Goal: Task Accomplishment & Management: Use online tool/utility

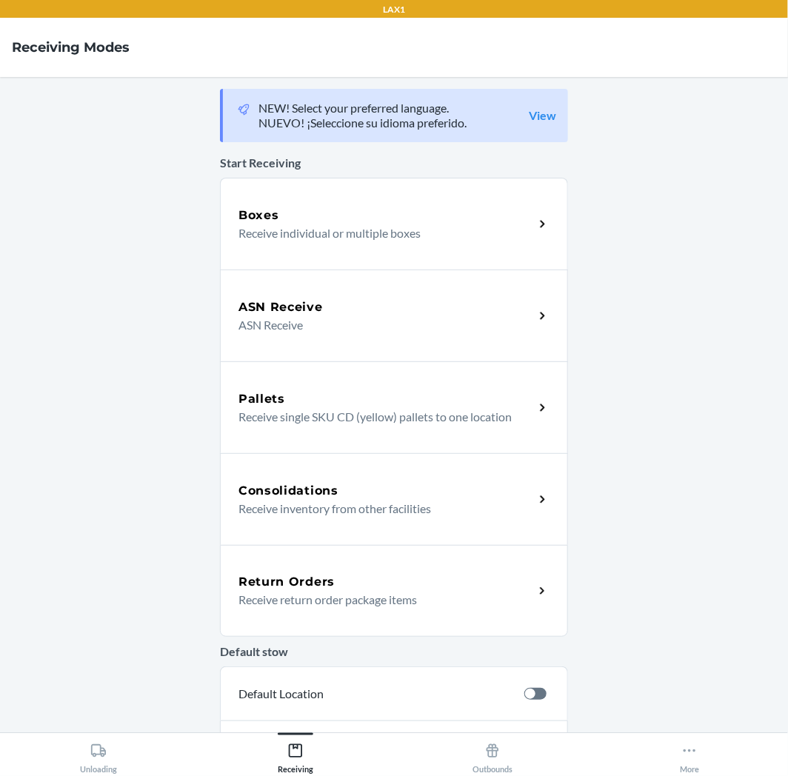
click at [289, 597] on p "Receive return order package items" at bounding box center [380, 600] width 284 height 18
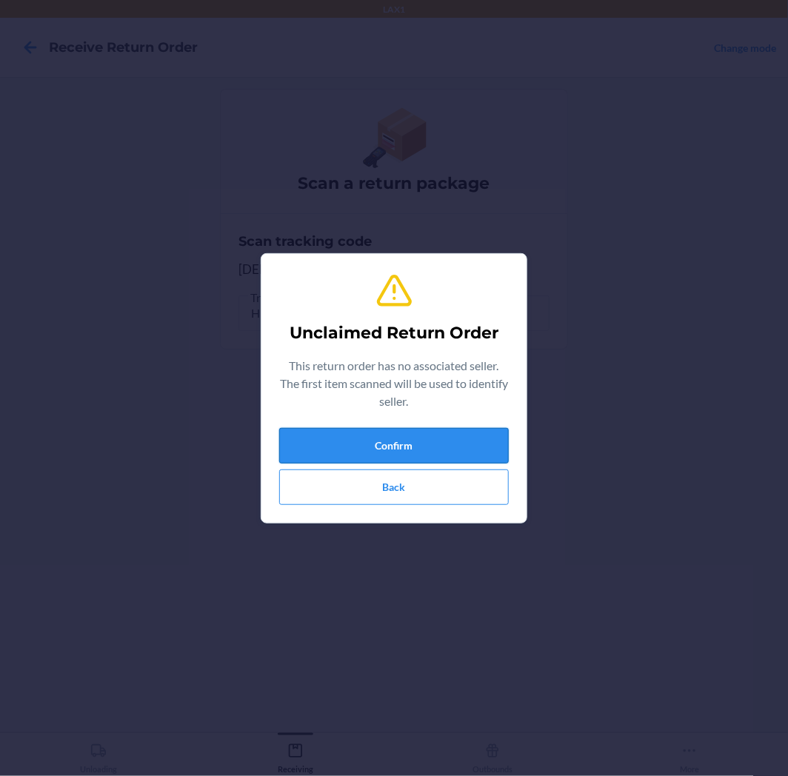
click at [463, 450] on button "Confirm" at bounding box center [394, 446] width 230 height 36
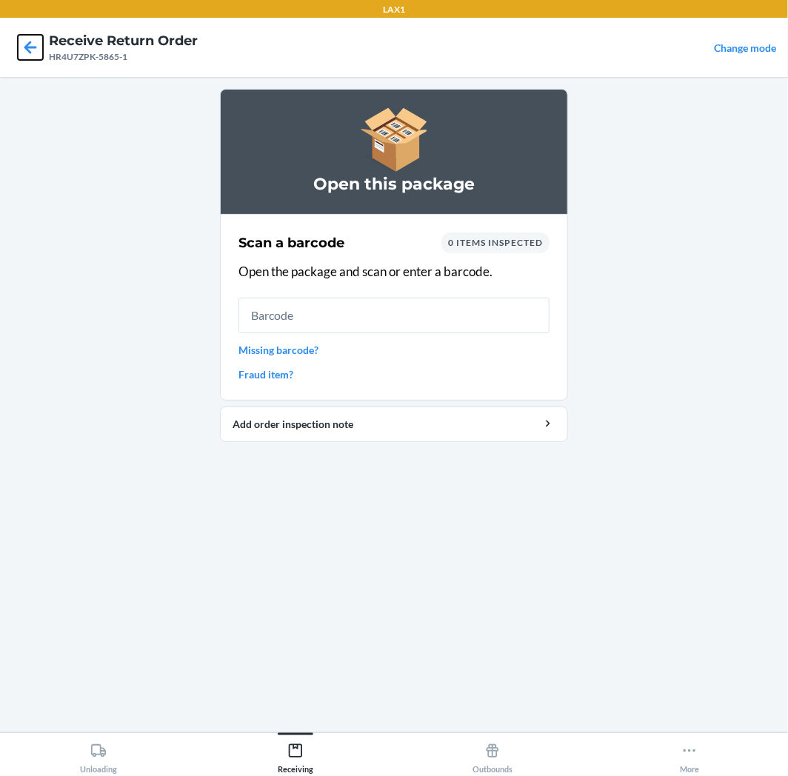
click at [31, 54] on icon at bounding box center [30, 47] width 25 height 25
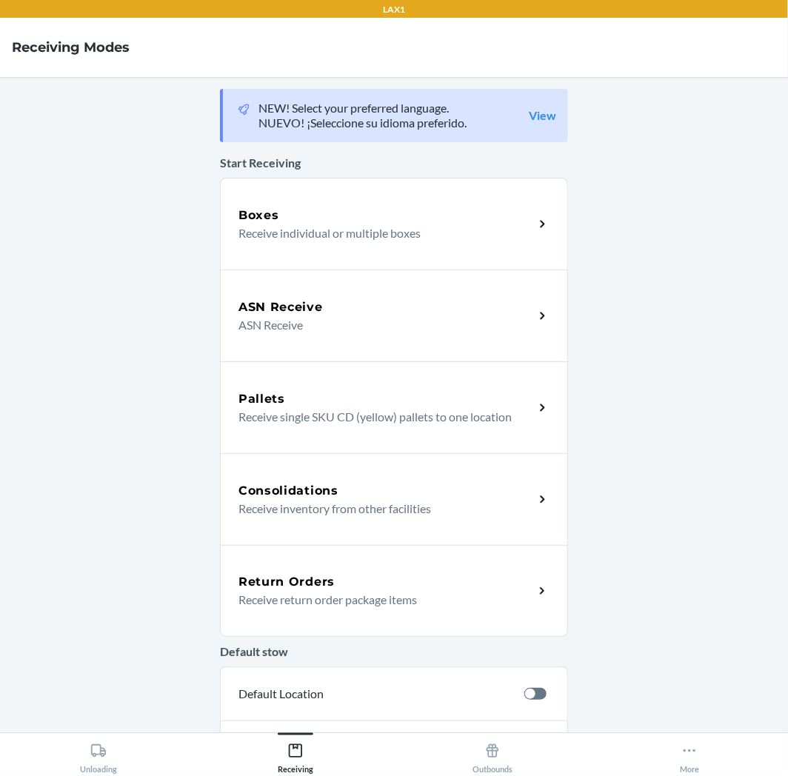
click at [315, 595] on p "Receive return order package items" at bounding box center [380, 600] width 284 height 18
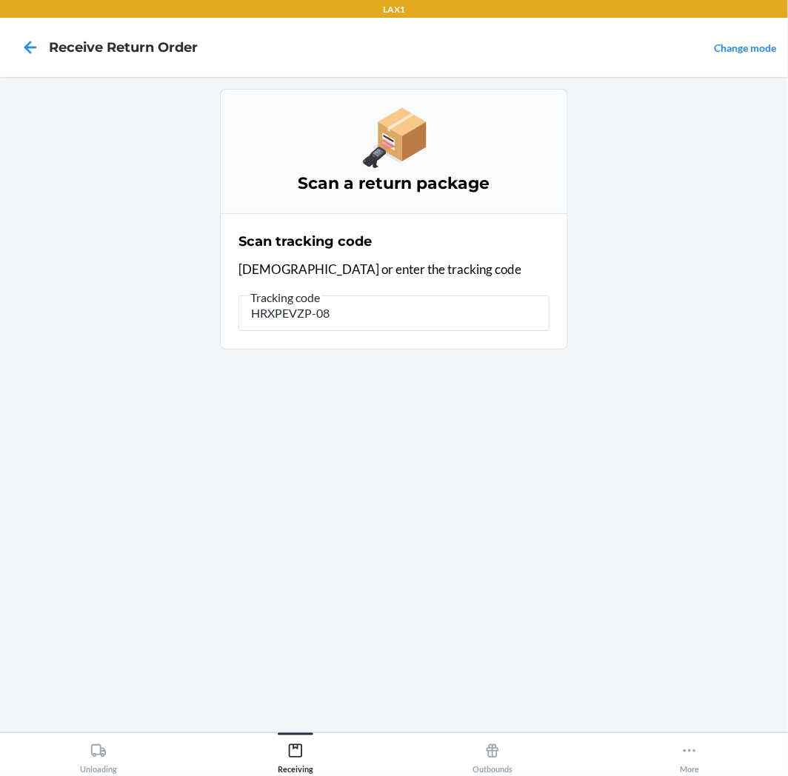
type input "HRXPEVZP-087"
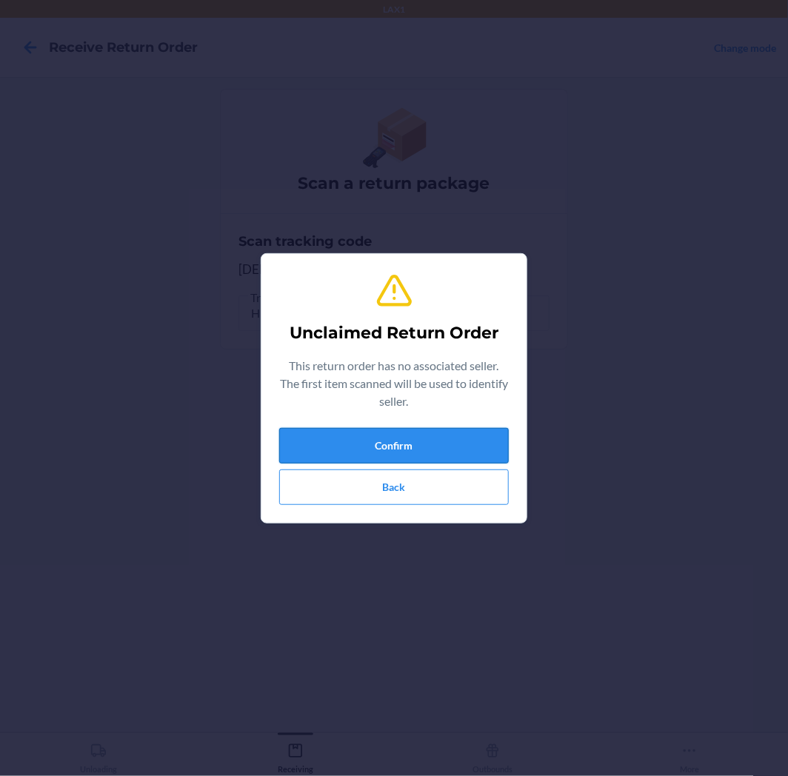
click at [381, 456] on button "Confirm" at bounding box center [394, 446] width 230 height 36
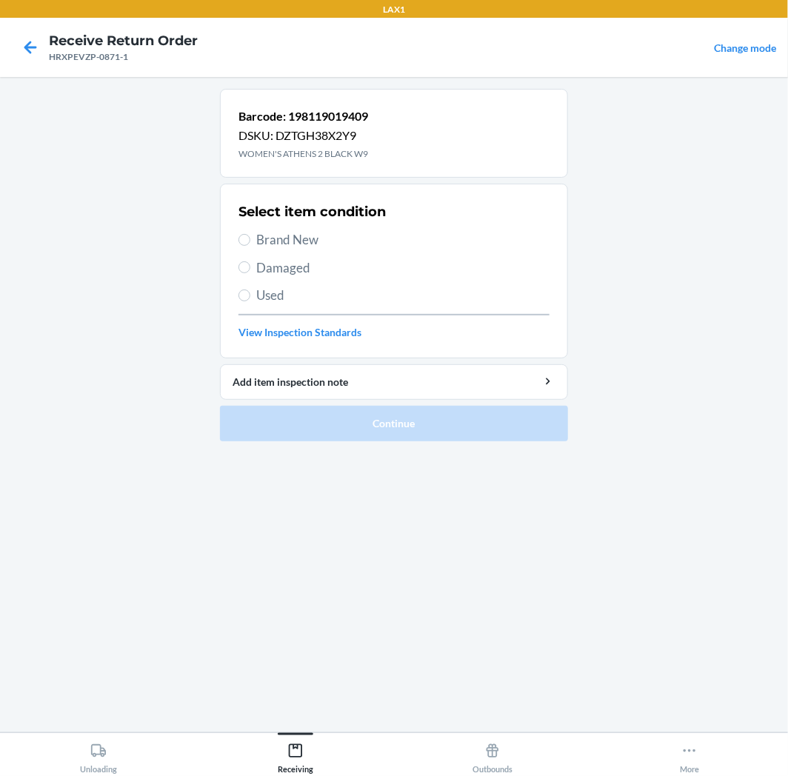
click at [262, 241] on span "Brand New" at bounding box center [402, 239] width 293 height 19
click at [250, 241] on input "Brand New" at bounding box center [244, 240] width 12 height 12
radio input "true"
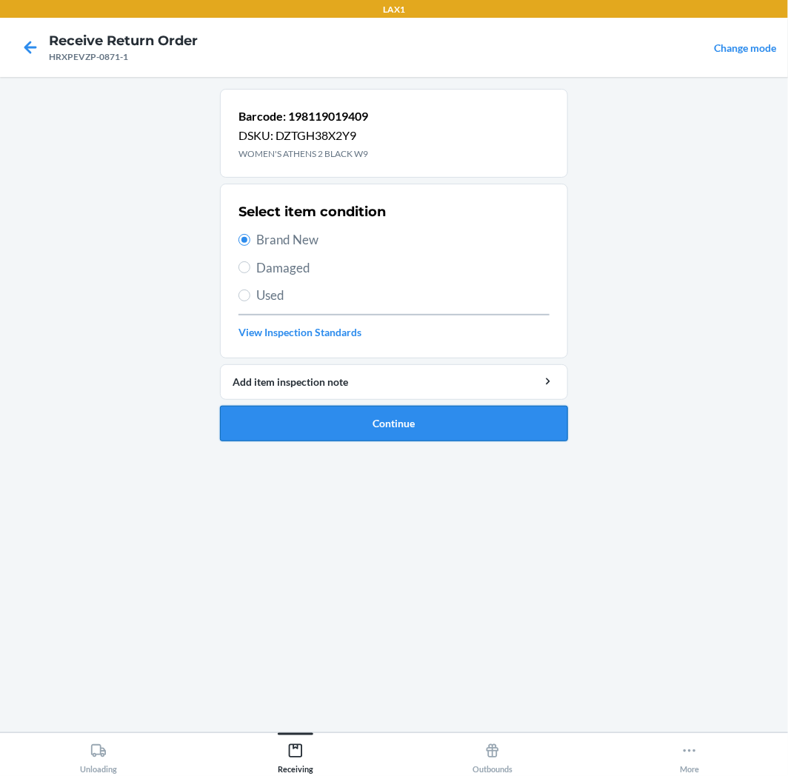
click at [413, 425] on button "Continue" at bounding box center [394, 424] width 348 height 36
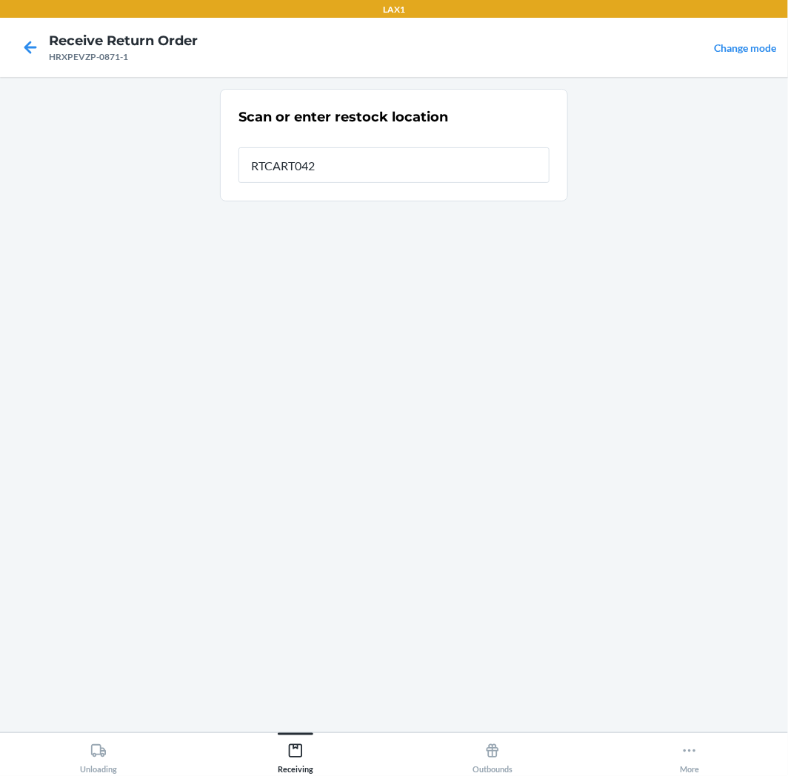
type input "RTCART042"
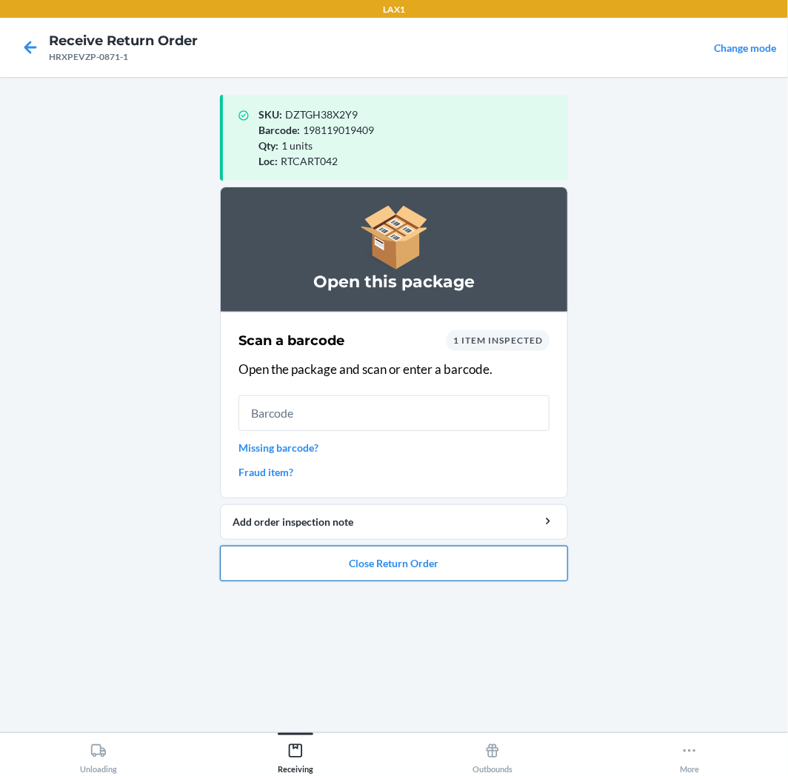
click at [437, 566] on button "Close Return Order" at bounding box center [394, 564] width 348 height 36
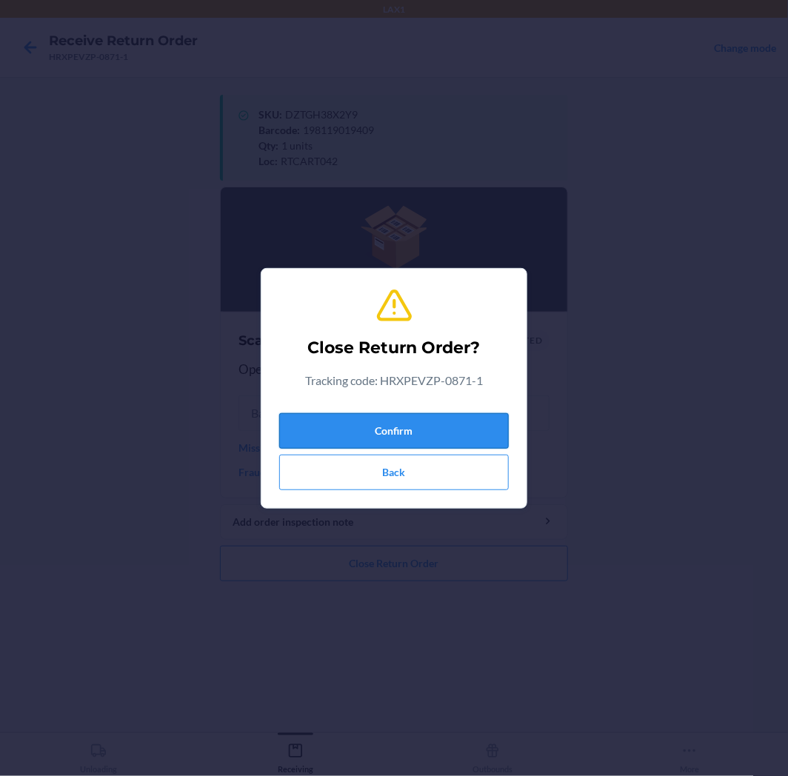
click at [458, 430] on button "Confirm" at bounding box center [394, 431] width 230 height 36
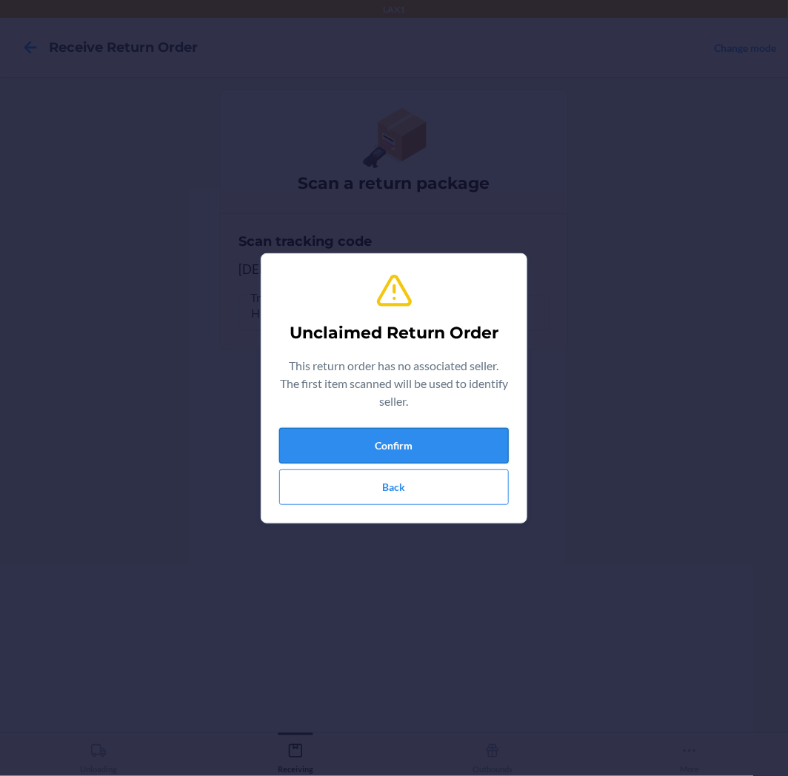
click at [421, 439] on button "Confirm" at bounding box center [394, 446] width 230 height 36
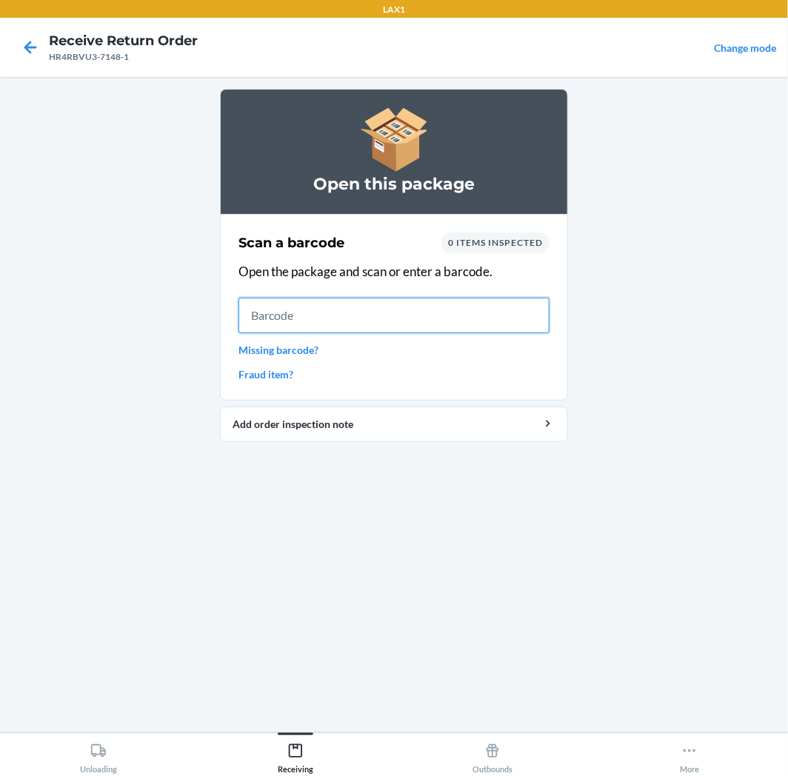
click at [332, 312] on input "text" at bounding box center [393, 316] width 311 height 36
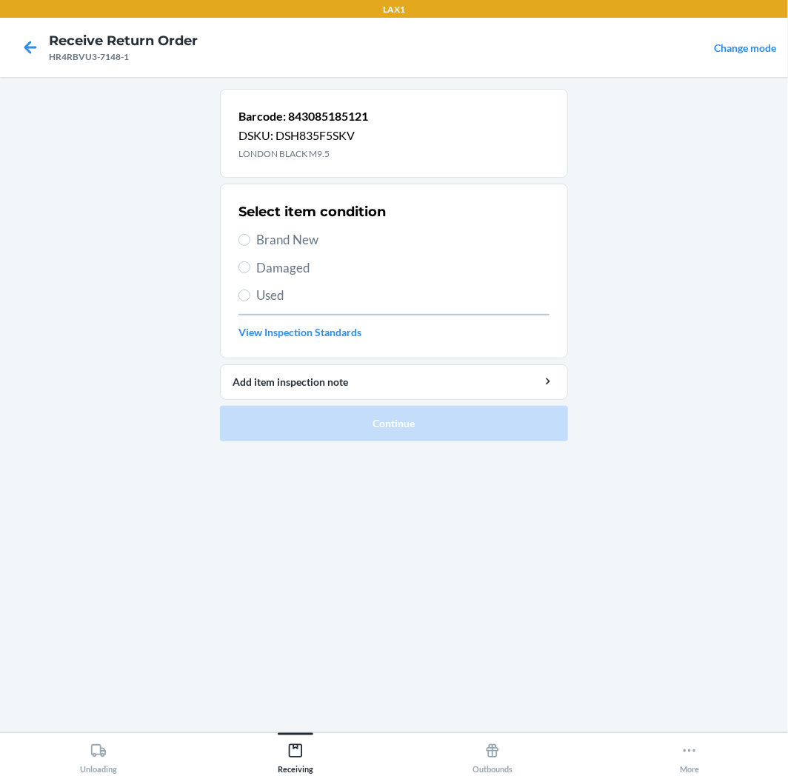
click at [257, 265] on span "Damaged" at bounding box center [402, 267] width 293 height 19
click at [250, 265] on input "Damaged" at bounding box center [244, 267] width 12 height 12
radio input "true"
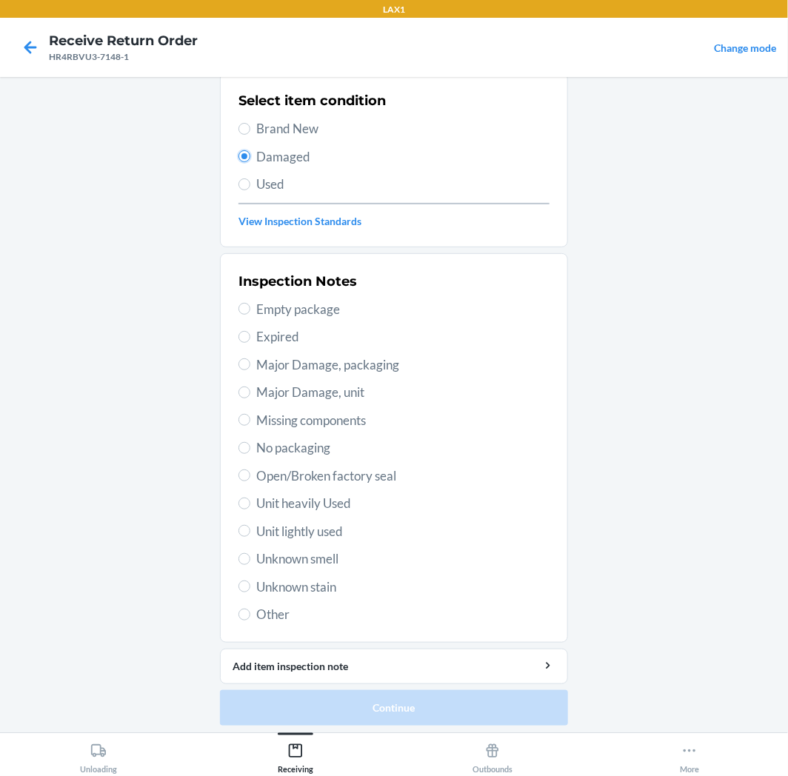
scroll to position [115, 0]
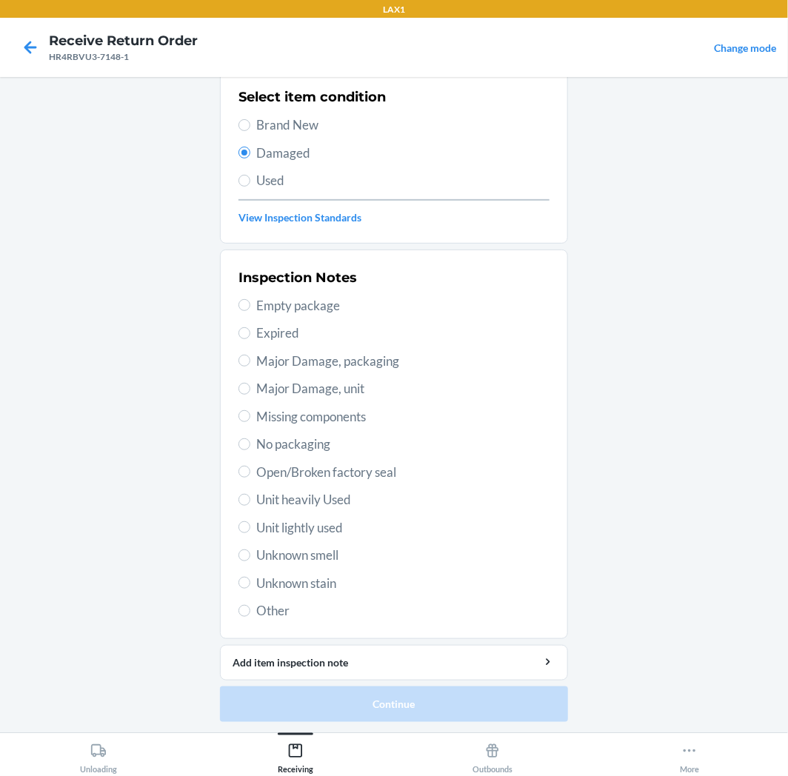
click at [313, 501] on span "Unit heavily Used" at bounding box center [402, 499] width 293 height 19
click at [250, 501] on input "Unit heavily Used" at bounding box center [244, 500] width 12 height 12
radio input "true"
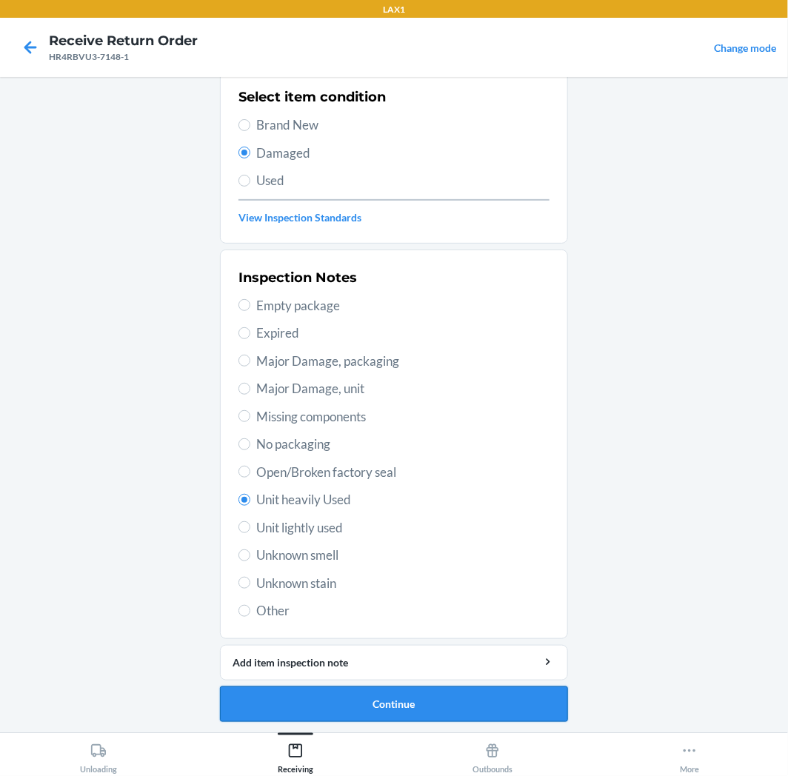
click at [407, 713] on button "Continue" at bounding box center [394, 705] width 348 height 36
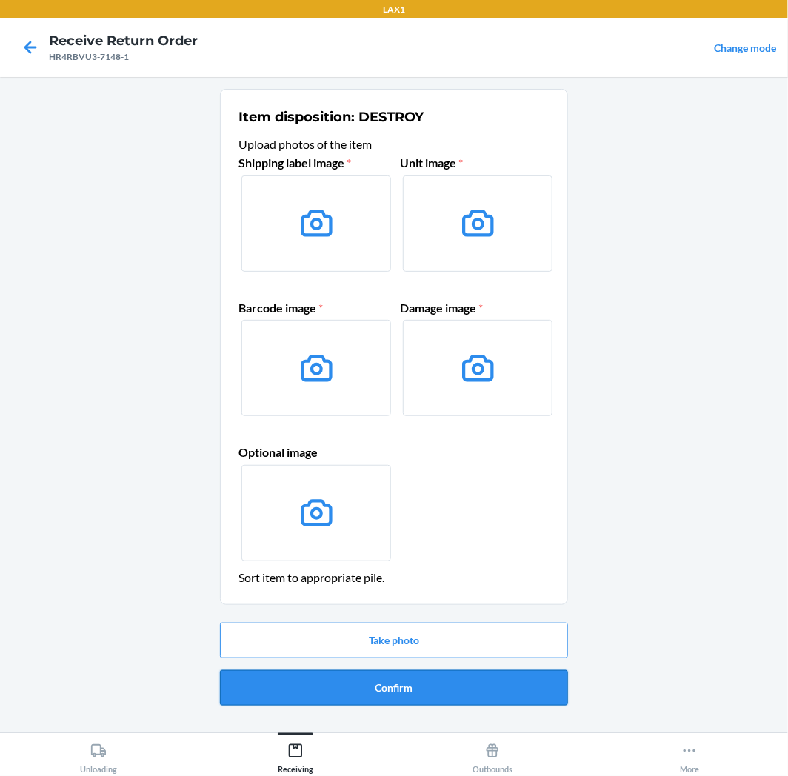
click at [421, 689] on button "Confirm" at bounding box center [394, 688] width 348 height 36
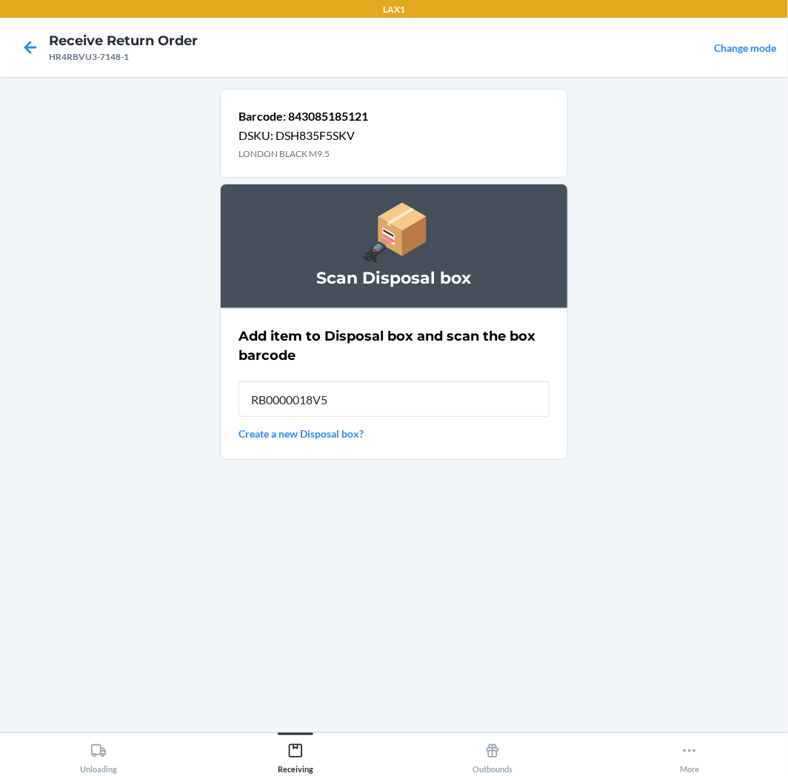
type input "RB0000018V5"
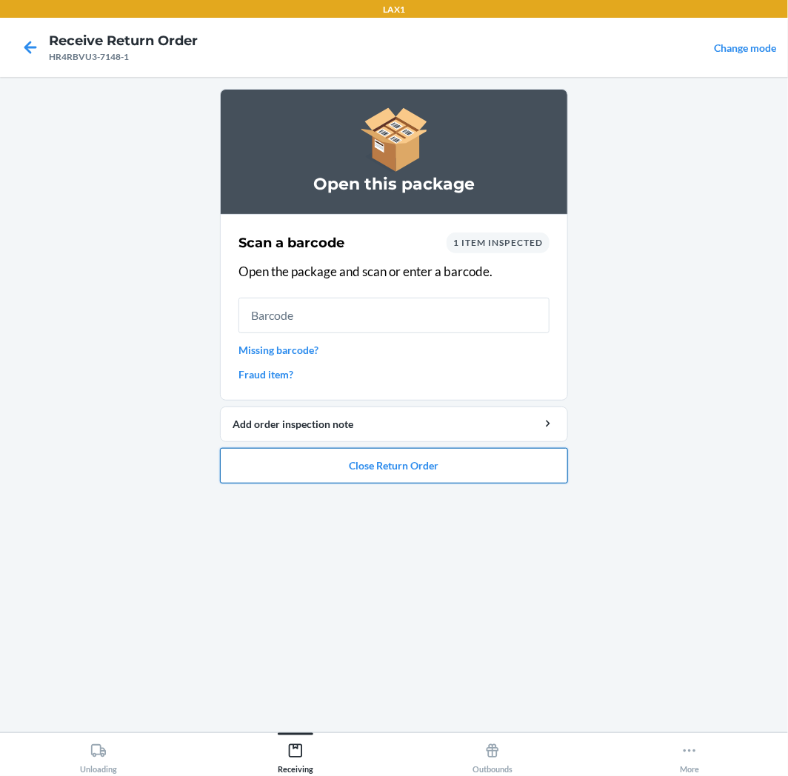
click at [296, 472] on button "Close Return Order" at bounding box center [394, 466] width 348 height 36
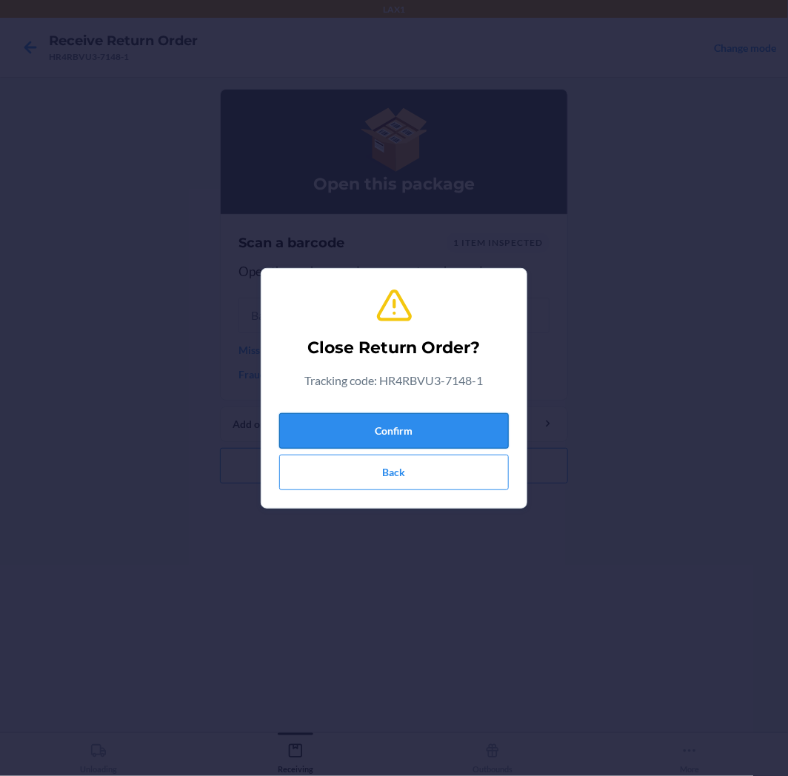
click at [367, 441] on button "Confirm" at bounding box center [394, 431] width 230 height 36
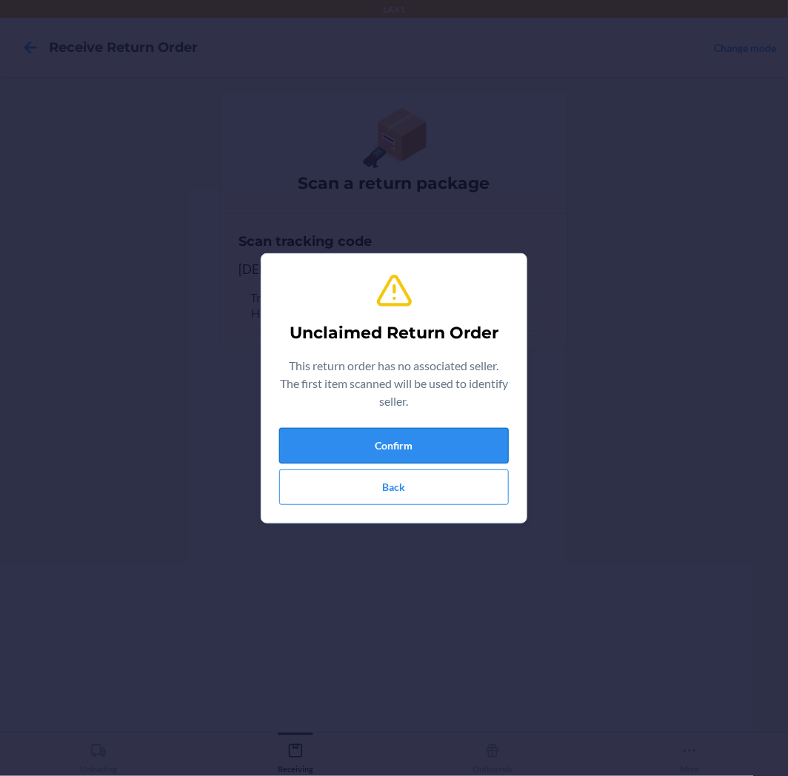
click at [482, 450] on button "Confirm" at bounding box center [394, 446] width 230 height 36
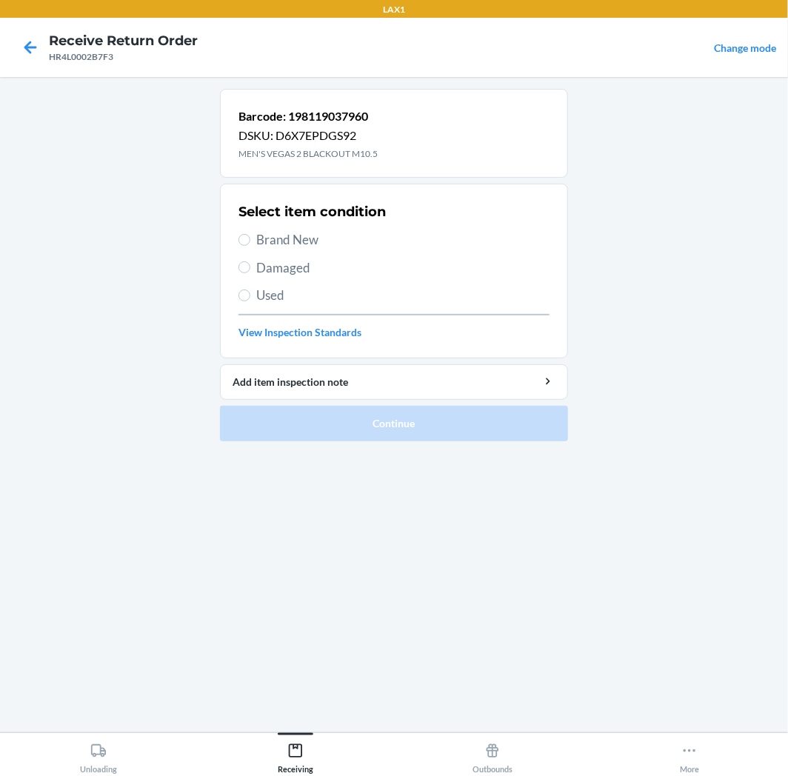
click at [276, 232] on span "Brand New" at bounding box center [402, 239] width 293 height 19
click at [250, 234] on input "Brand New" at bounding box center [244, 240] width 12 height 12
radio input "true"
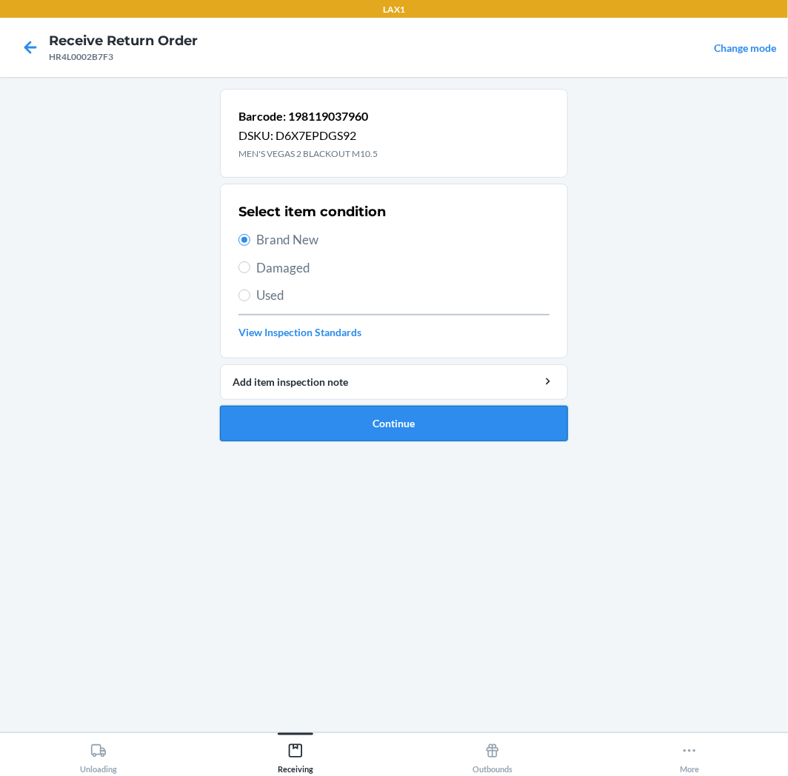
click at [358, 433] on button "Continue" at bounding box center [394, 424] width 348 height 36
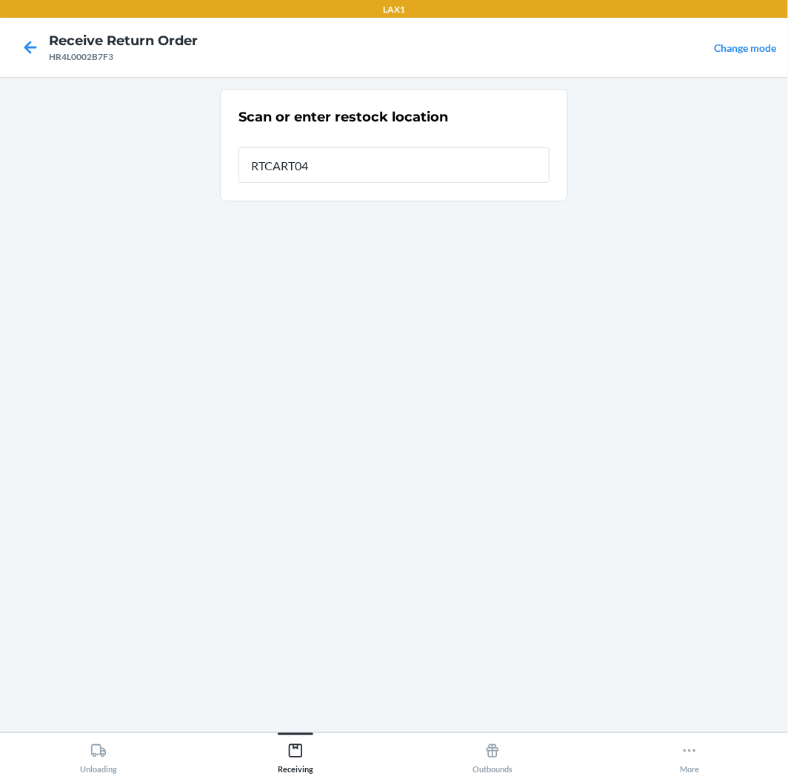
type input "RTCART042"
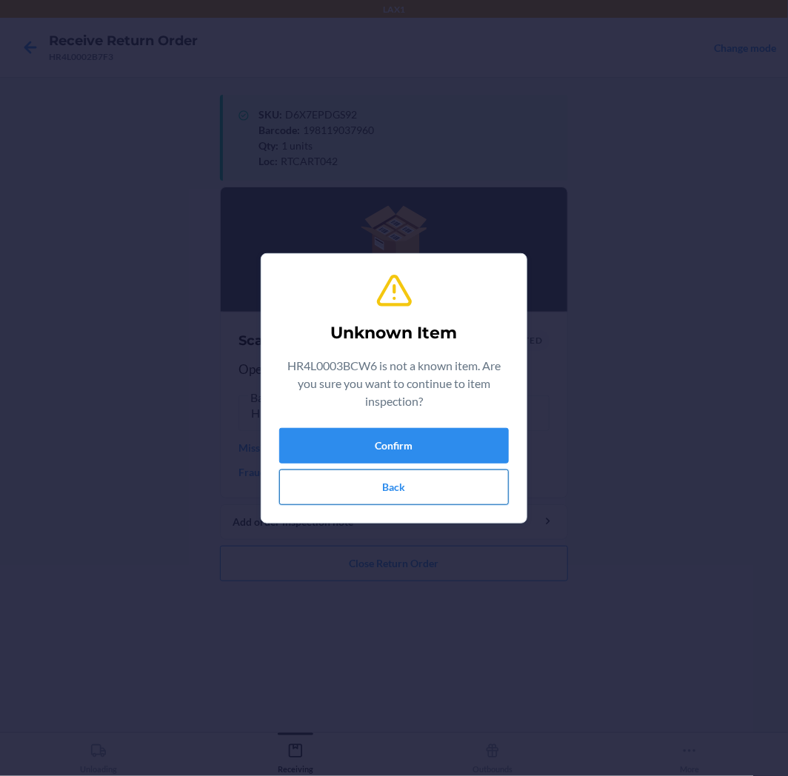
click at [365, 490] on button "Back" at bounding box center [394, 488] width 230 height 36
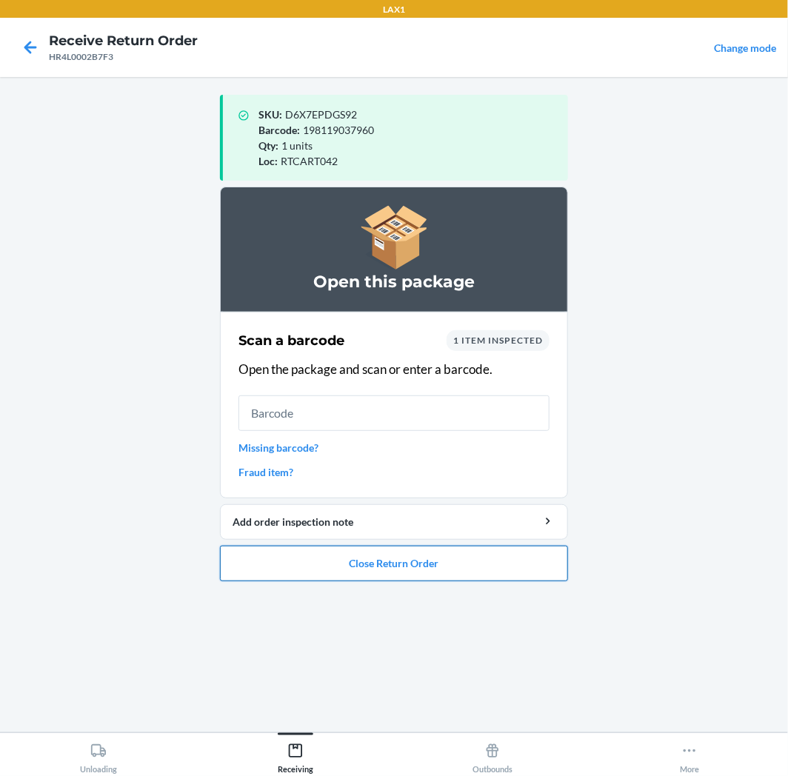
click at [373, 567] on button "Close Return Order" at bounding box center [394, 564] width 348 height 36
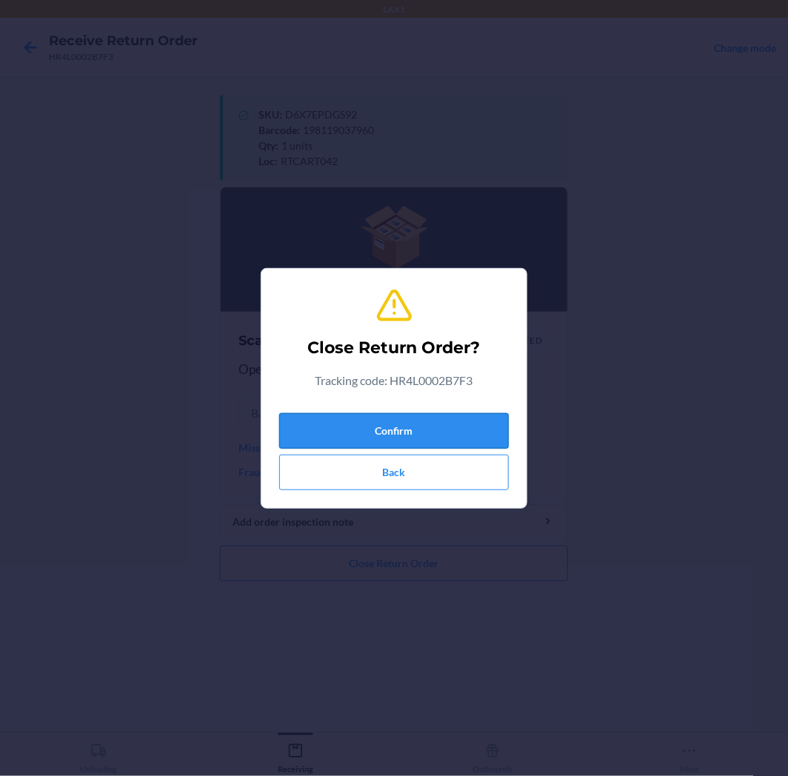
click at [347, 432] on button "Confirm" at bounding box center [394, 431] width 230 height 36
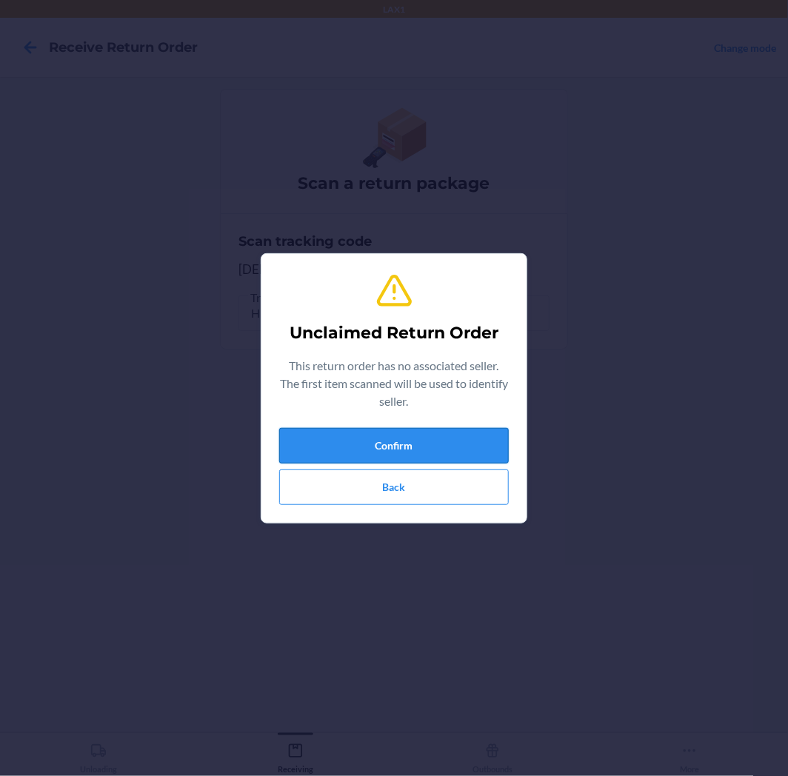
click at [320, 461] on button "Confirm" at bounding box center [394, 446] width 230 height 36
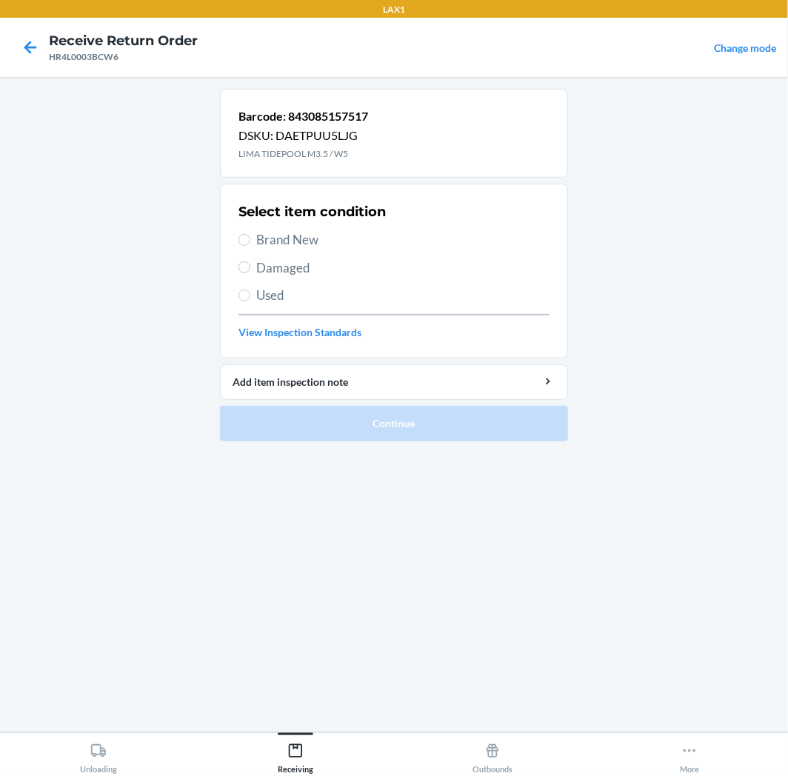
click at [287, 245] on span "Brand New" at bounding box center [402, 239] width 293 height 19
click at [250, 245] on input "Brand New" at bounding box center [244, 240] width 12 height 12
radio input "true"
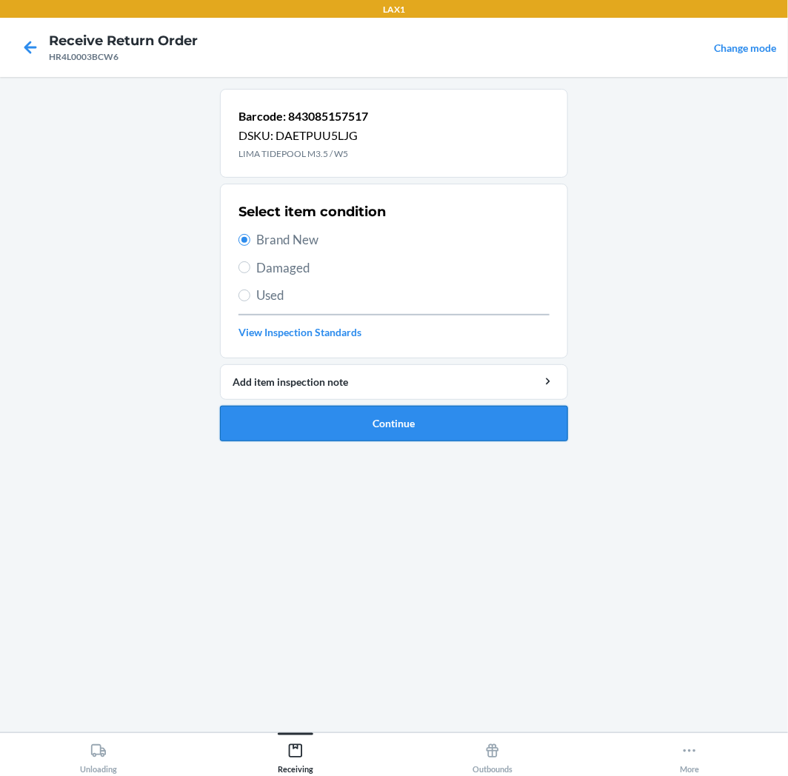
click at [351, 432] on button "Continue" at bounding box center [394, 424] width 348 height 36
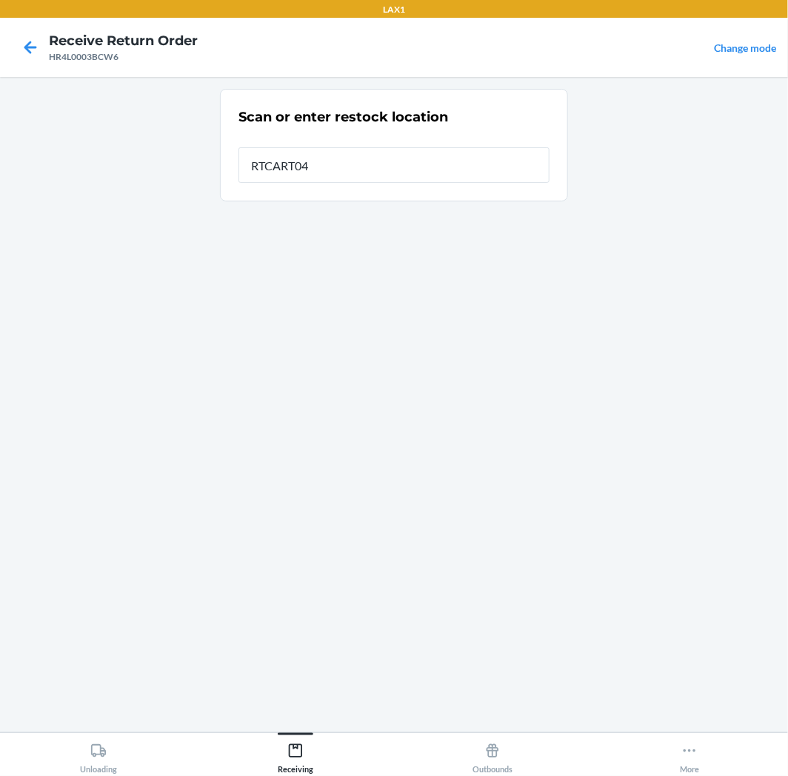
type input "RTCART042"
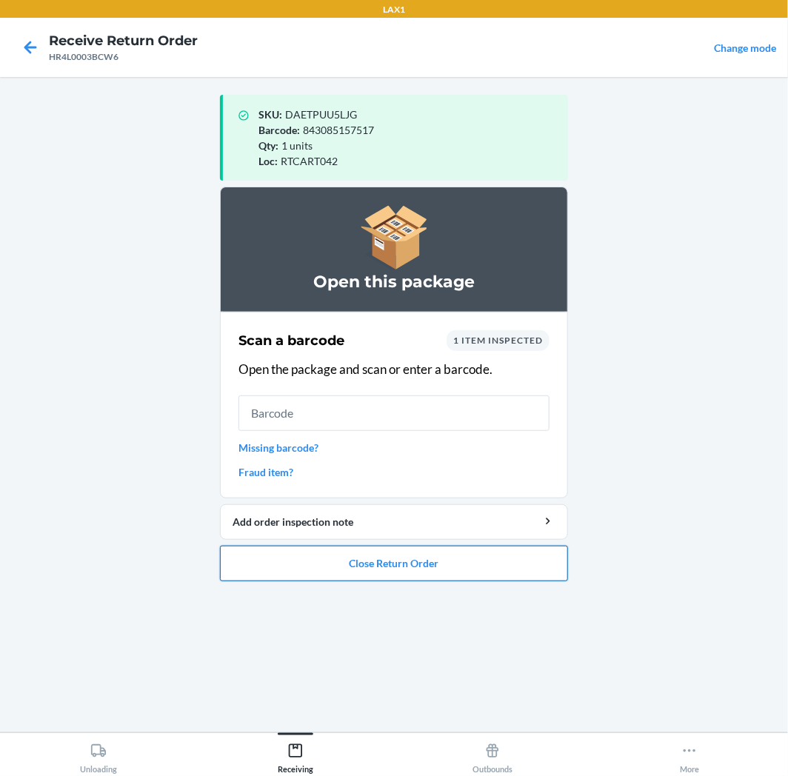
click at [309, 570] on button "Close Return Order" at bounding box center [394, 564] width 348 height 36
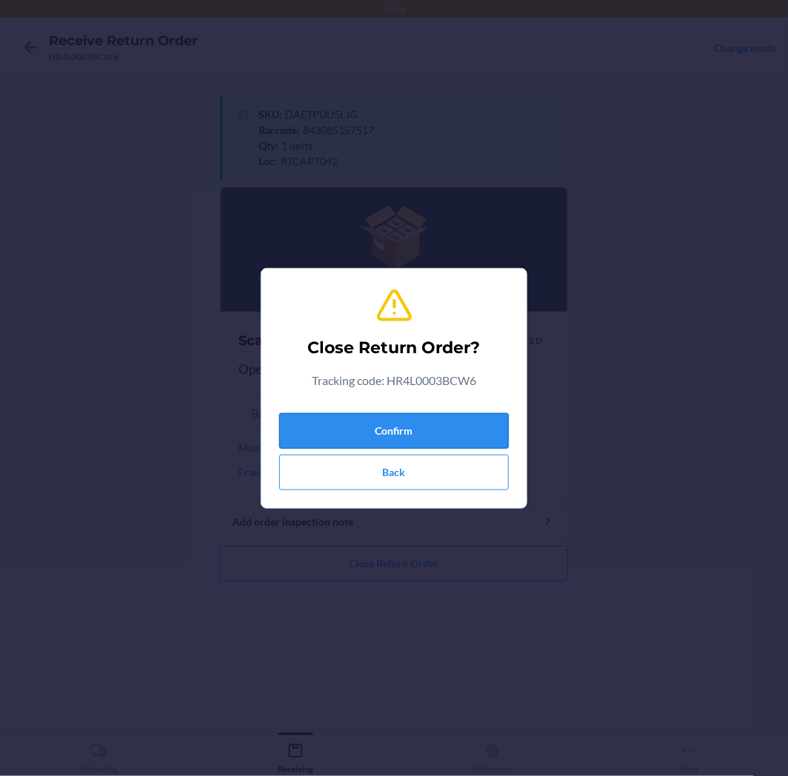
click at [438, 438] on button "Confirm" at bounding box center [394, 431] width 230 height 36
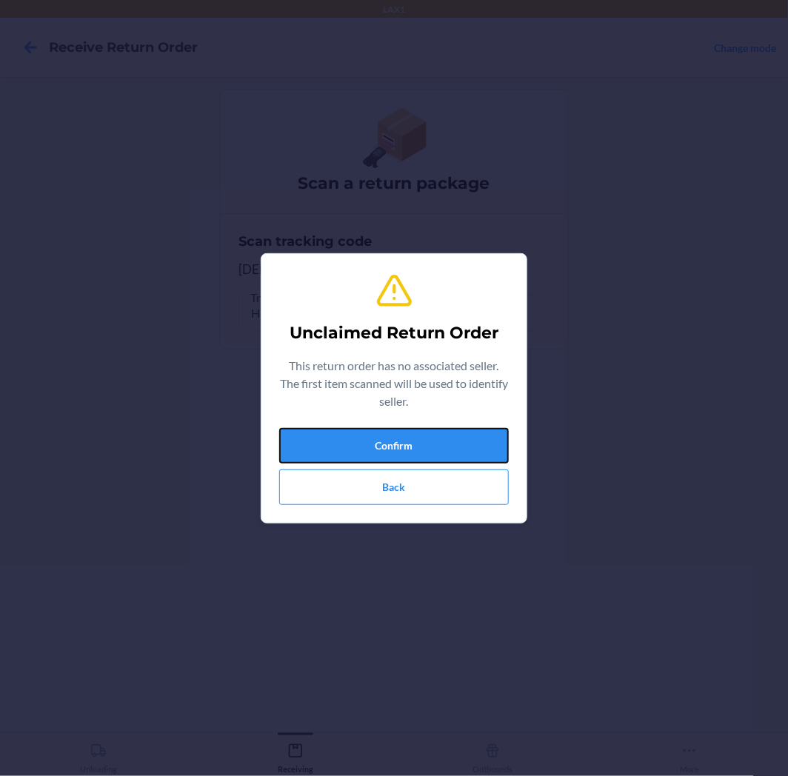
click at [443, 435] on button "Confirm" at bounding box center [394, 446] width 230 height 36
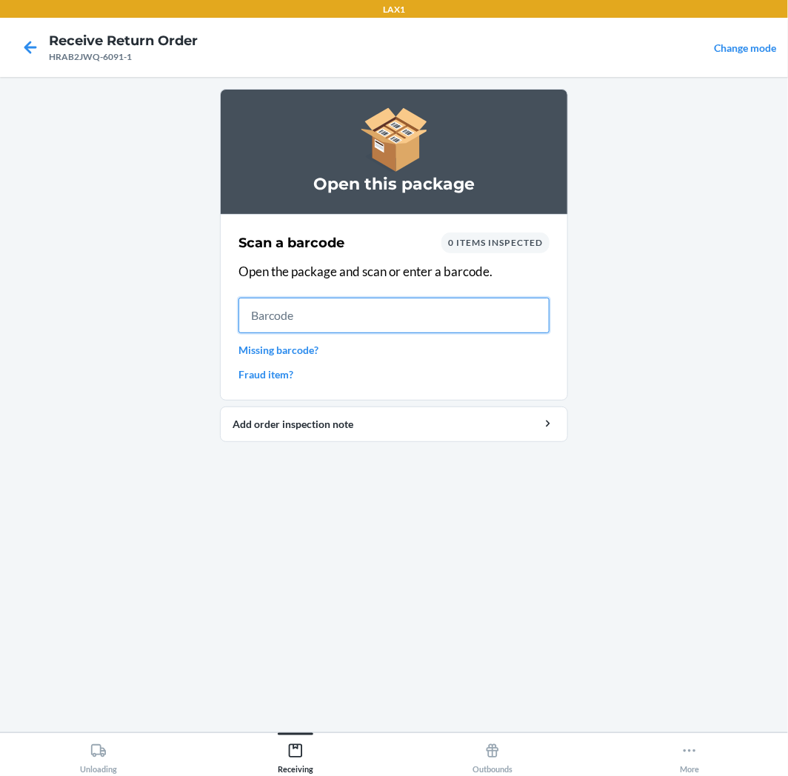
click at [464, 298] on input "text" at bounding box center [393, 316] width 311 height 36
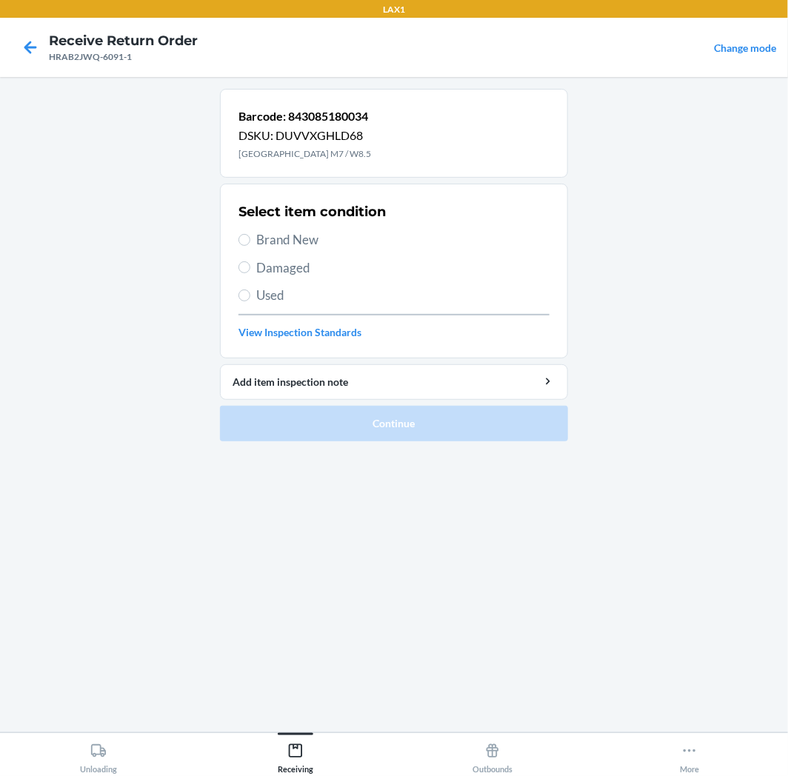
click at [267, 241] on span "Brand New" at bounding box center [402, 239] width 293 height 19
click at [250, 241] on input "Brand New" at bounding box center [244, 240] width 12 height 12
radio input "true"
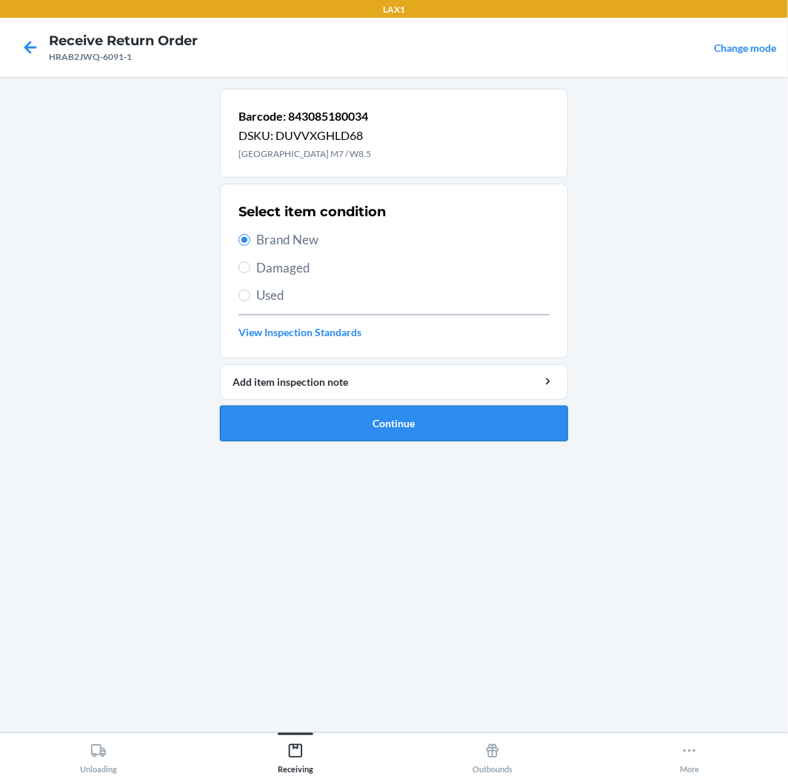
click at [413, 412] on button "Continue" at bounding box center [394, 424] width 348 height 36
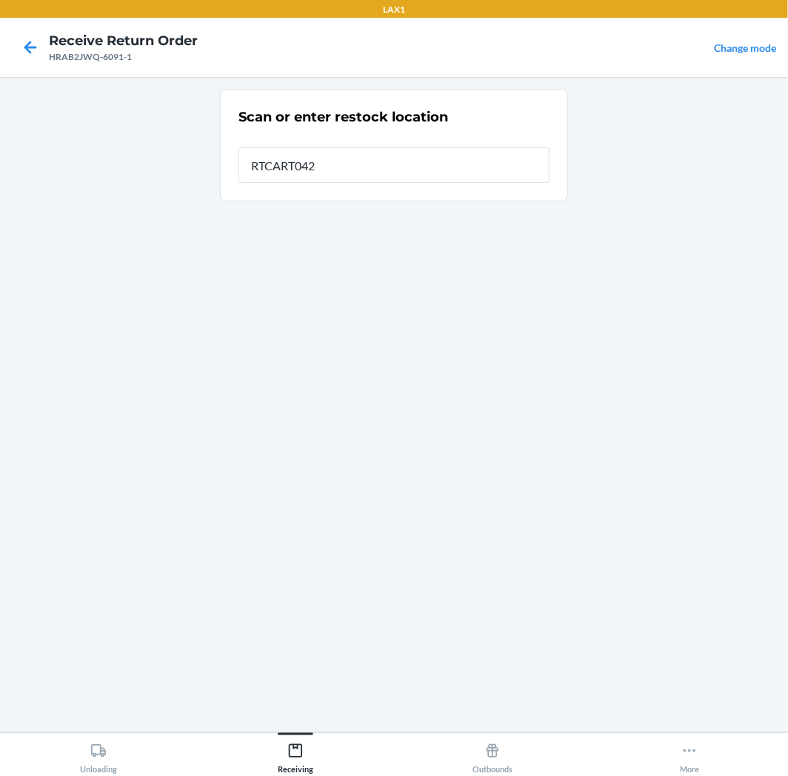
type input "RTCART042"
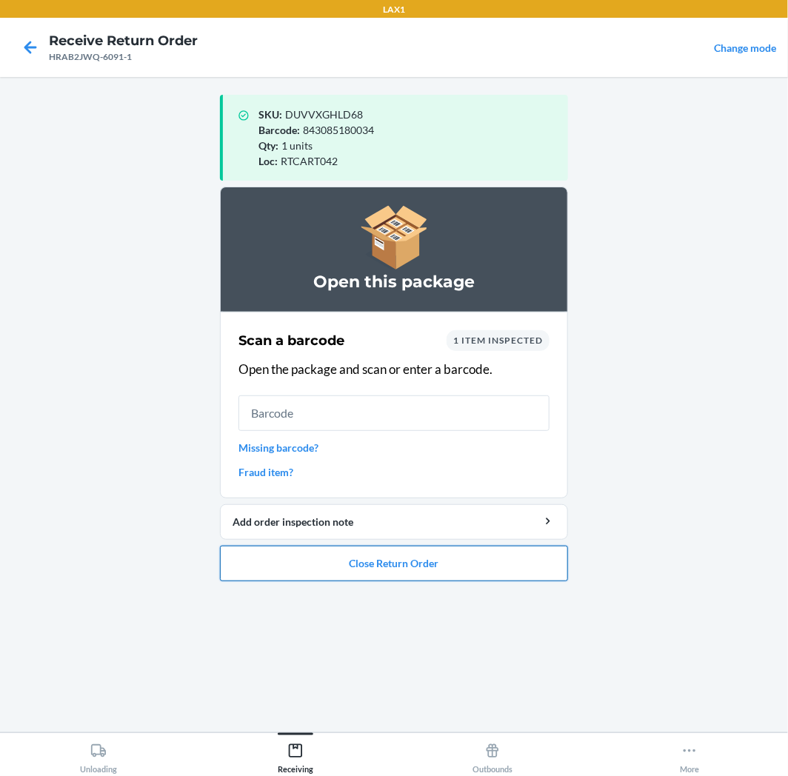
click at [430, 552] on button "Close Return Order" at bounding box center [394, 564] width 348 height 36
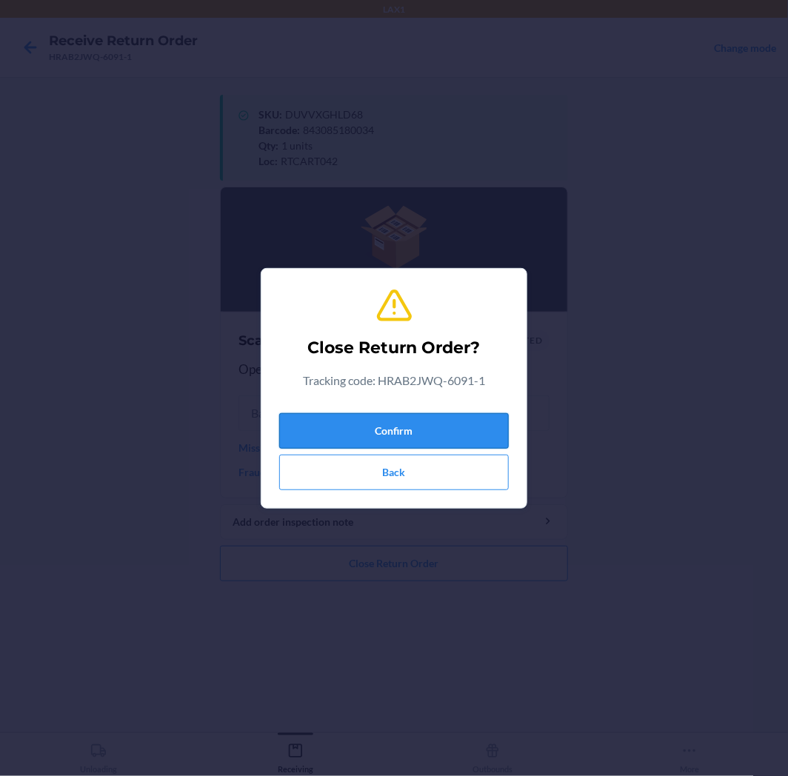
click at [432, 432] on button "Confirm" at bounding box center [394, 431] width 230 height 36
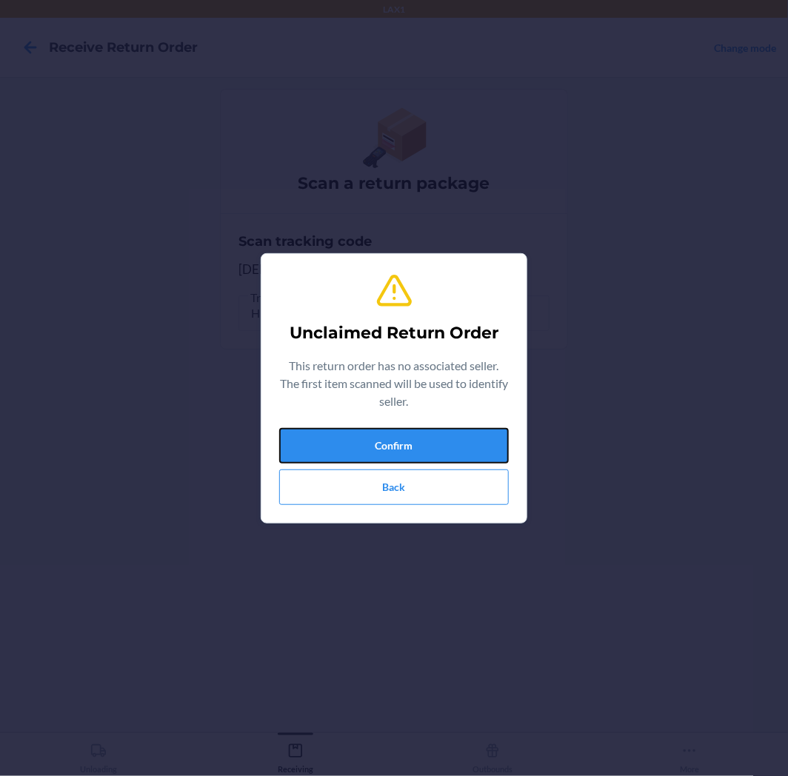
click at [432, 432] on button "Confirm" at bounding box center [394, 446] width 230 height 36
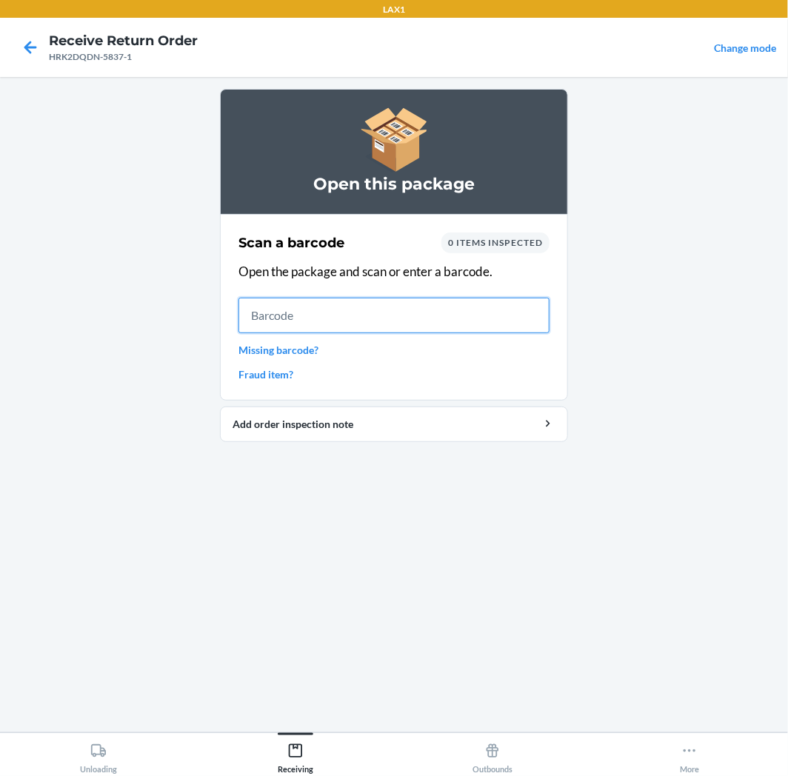
click at [326, 317] on input "text" at bounding box center [393, 316] width 311 height 36
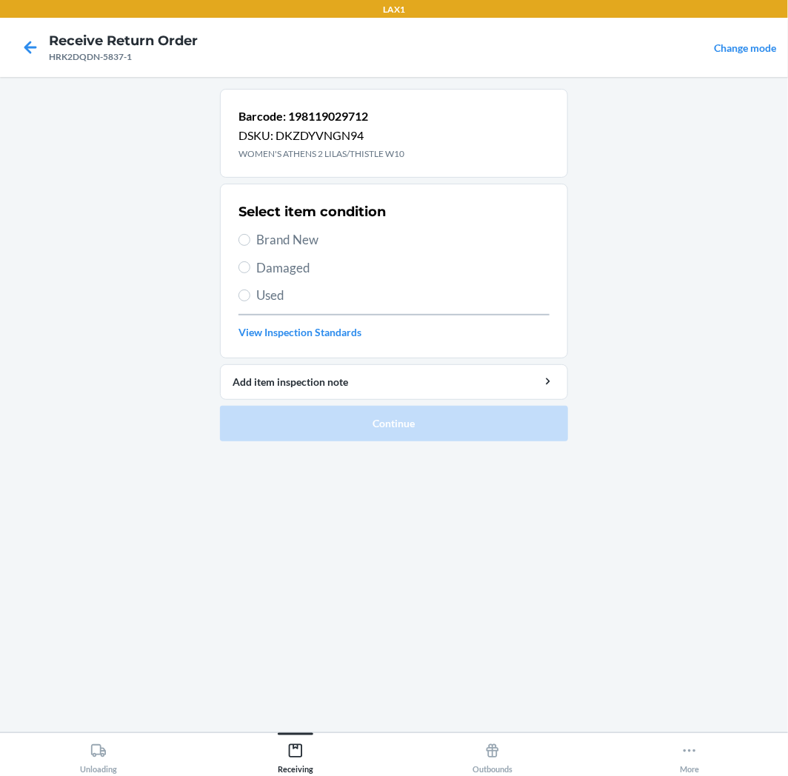
click at [237, 238] on section "Select item condition Brand New Damaged Used View Inspection Standards" at bounding box center [394, 271] width 348 height 175
click at [287, 243] on span "Brand New" at bounding box center [402, 239] width 293 height 19
click at [250, 243] on input "Brand New" at bounding box center [244, 240] width 12 height 12
radio input "true"
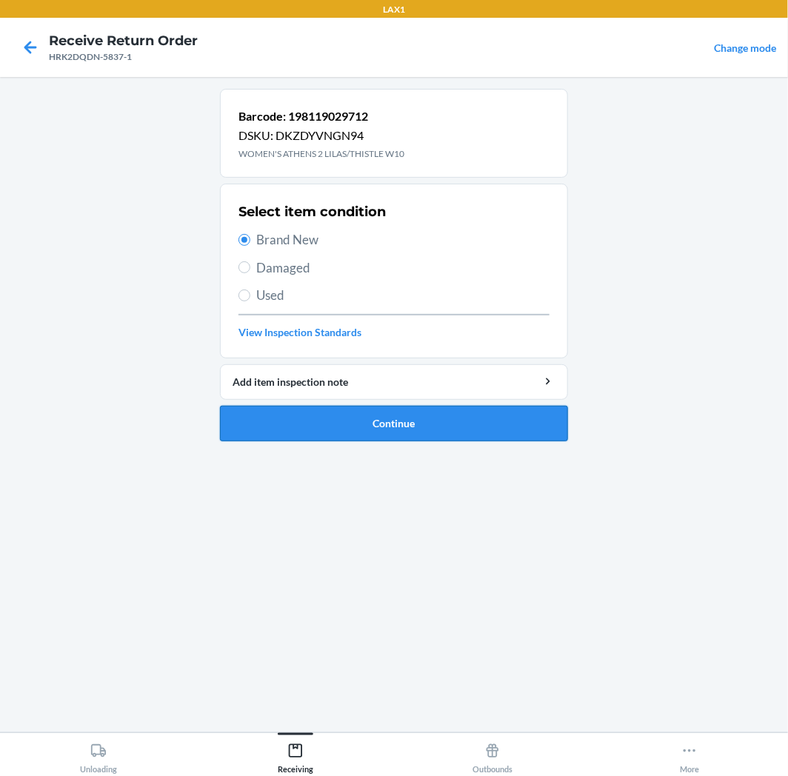
click at [417, 427] on button "Continue" at bounding box center [394, 424] width 348 height 36
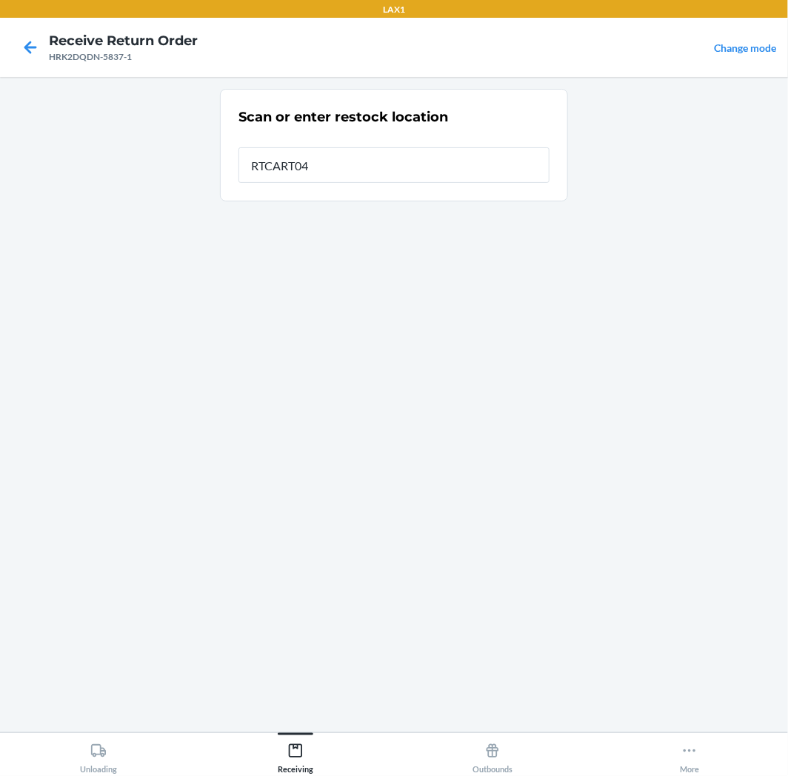
type input "RTCART042"
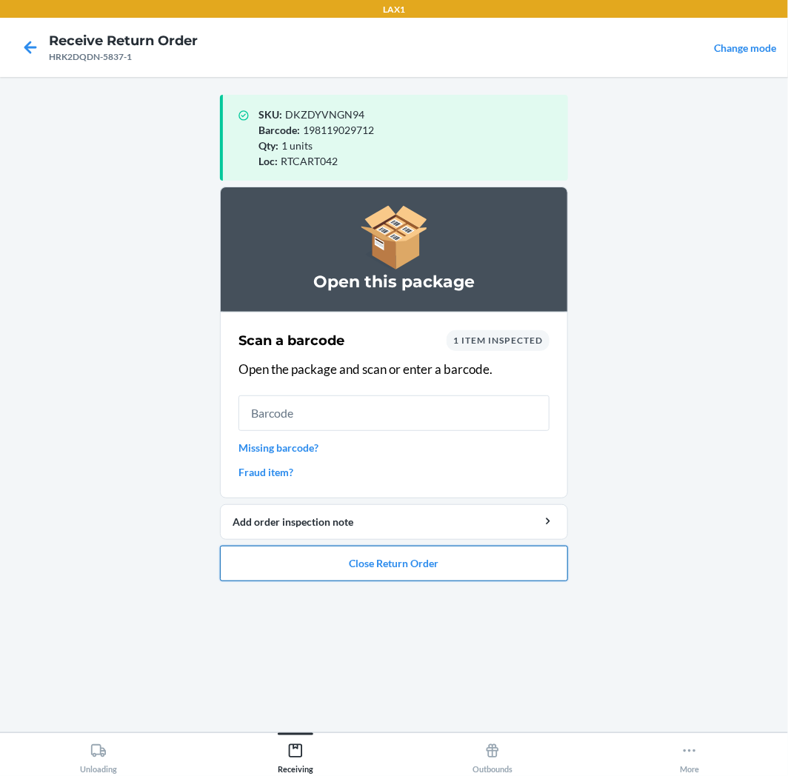
click at [437, 581] on ol "Open this package Scan a barcode 1 item inspected Open the package and scan or …" at bounding box center [394, 390] width 348 height 407
click at [433, 560] on button "Close Return Order" at bounding box center [394, 564] width 348 height 36
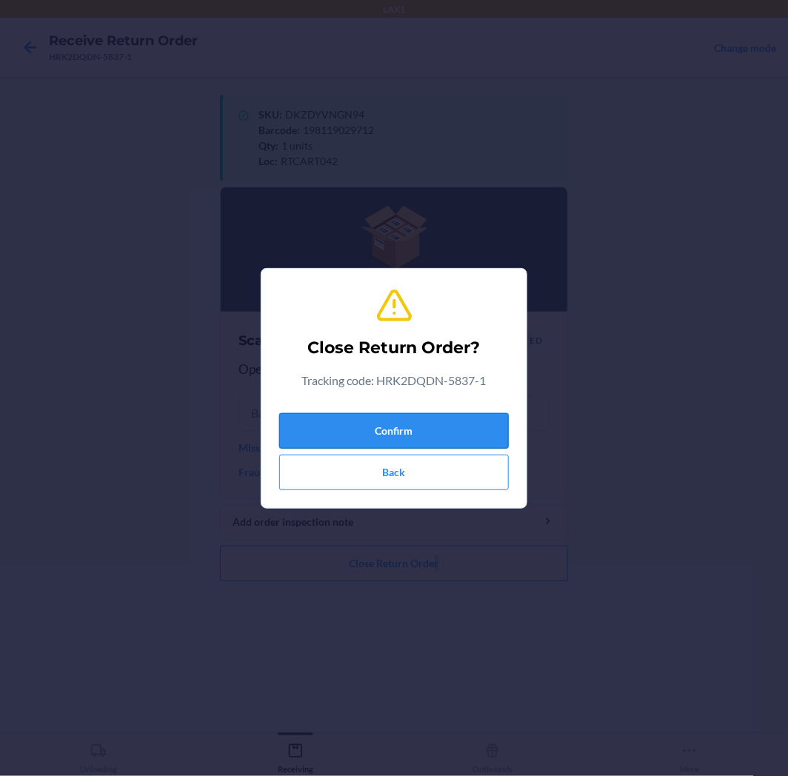
click at [404, 421] on button "Confirm" at bounding box center [394, 431] width 230 height 36
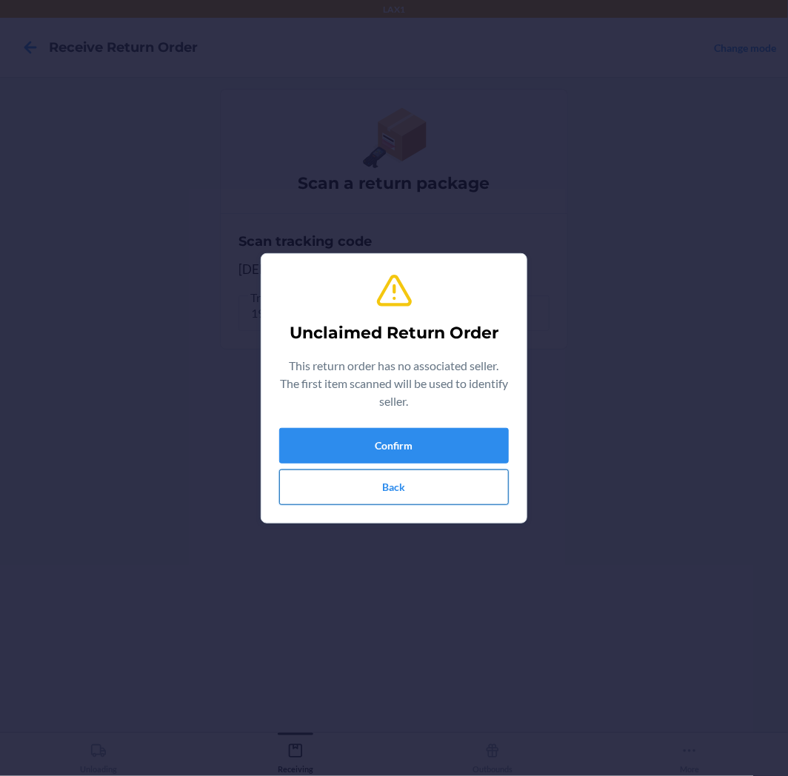
click at [306, 483] on button "Back" at bounding box center [394, 488] width 230 height 36
click at [481, 428] on button "Confirm" at bounding box center [394, 446] width 230 height 36
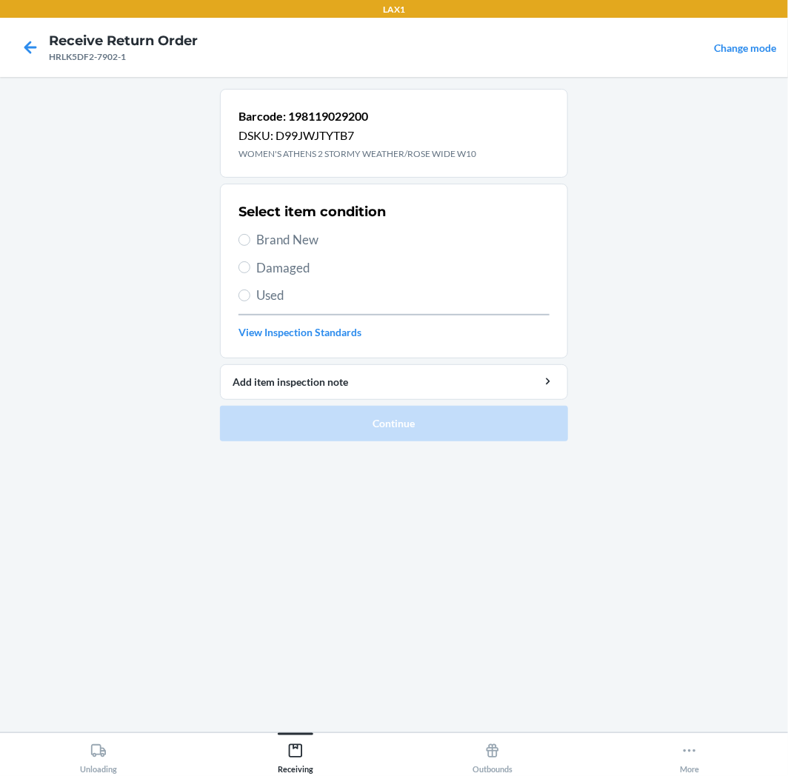
click at [291, 239] on span "Brand New" at bounding box center [402, 239] width 293 height 19
click at [250, 239] on input "Brand New" at bounding box center [244, 240] width 12 height 12
radio input "true"
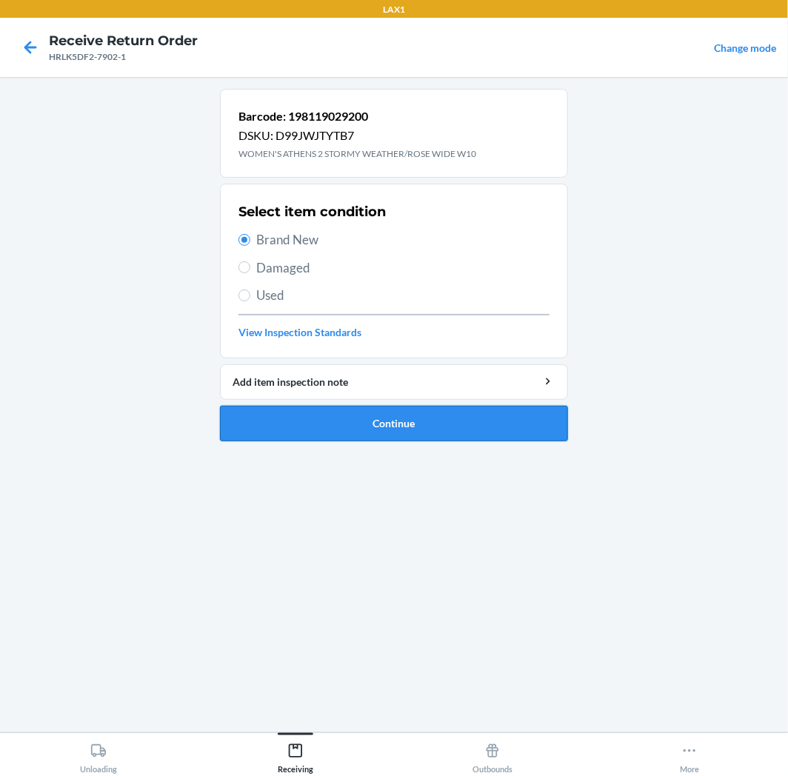
click at [411, 432] on button "Continue" at bounding box center [394, 424] width 348 height 36
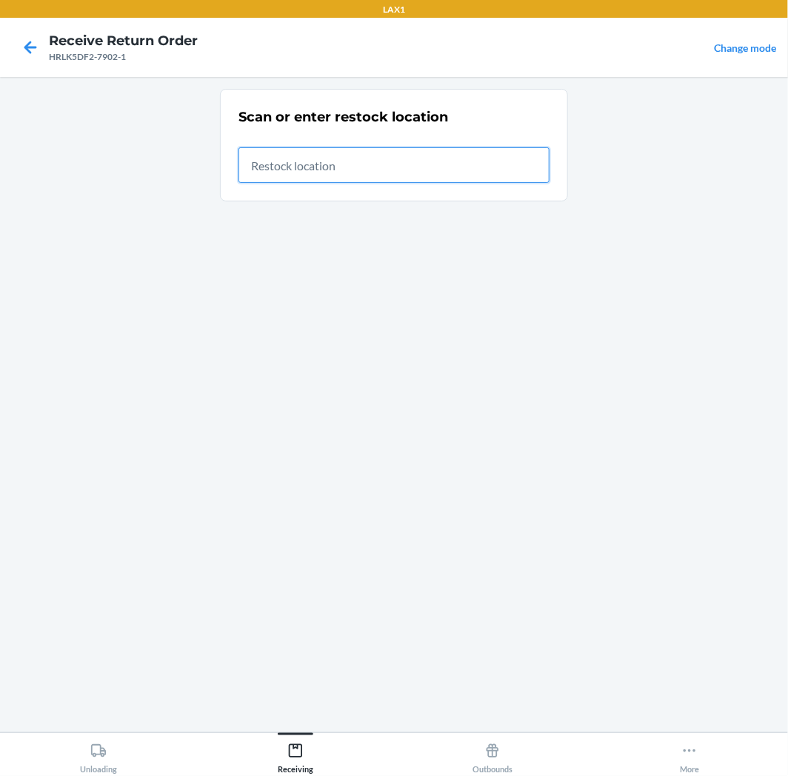
click at [423, 171] on input "text" at bounding box center [393, 165] width 311 height 36
type input "RTCART042"
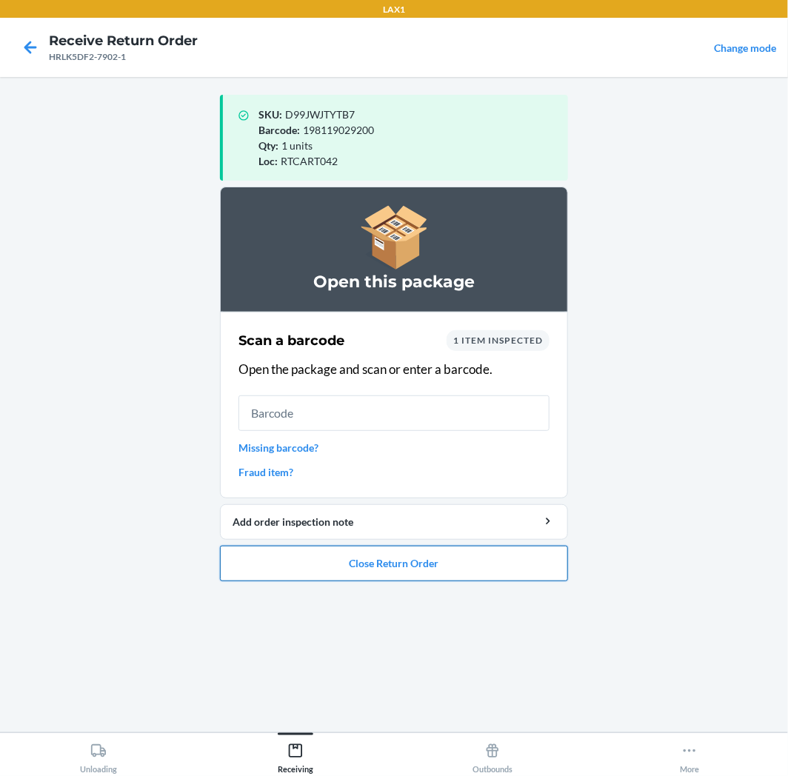
click at [483, 570] on button "Close Return Order" at bounding box center [394, 564] width 348 height 36
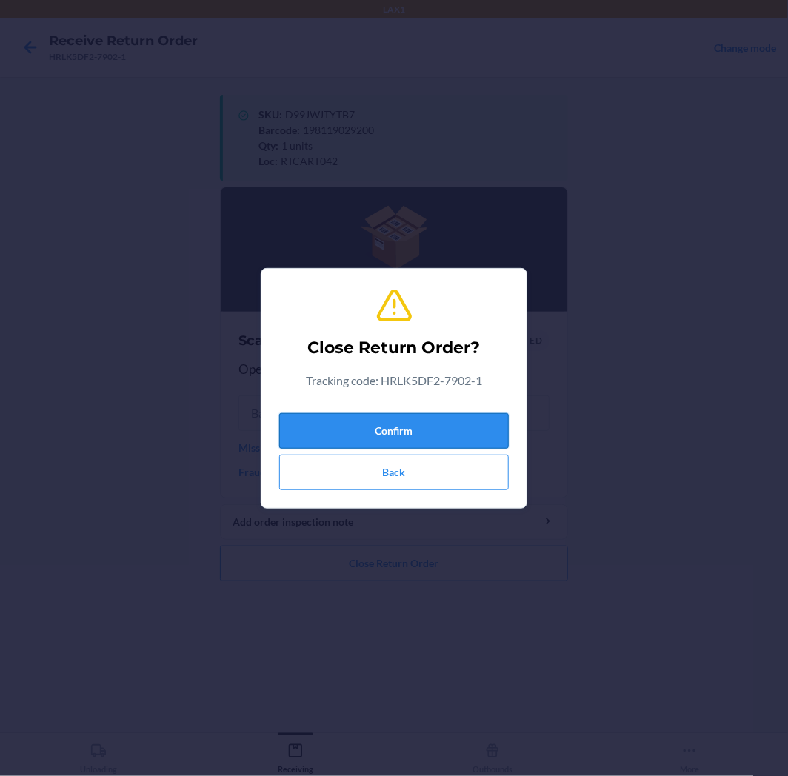
click at [471, 441] on button "Confirm" at bounding box center [394, 431] width 230 height 36
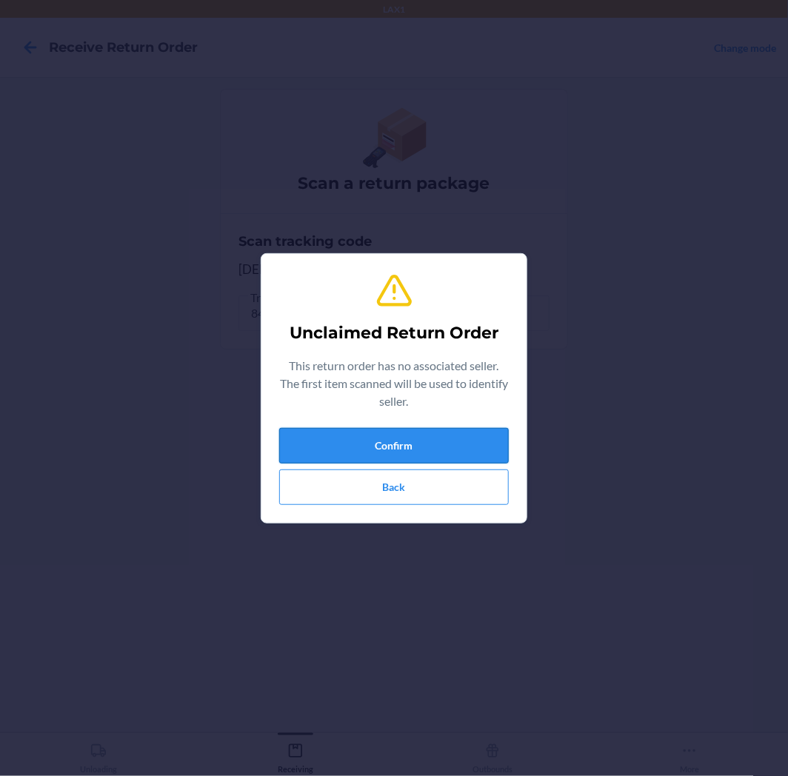
click at [358, 442] on button "Confirm" at bounding box center [394, 446] width 230 height 36
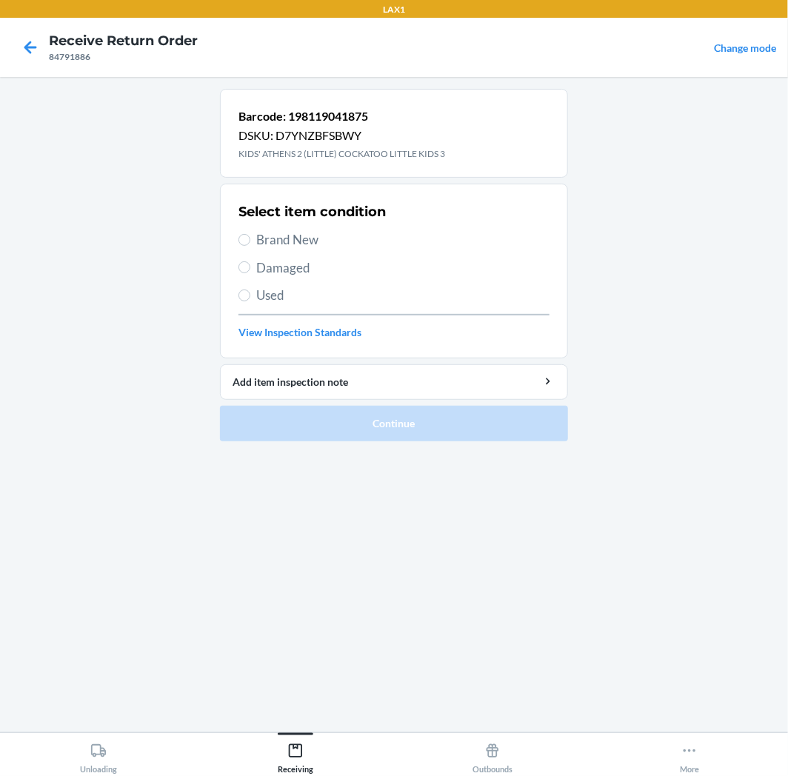
click at [270, 244] on span "Brand New" at bounding box center [402, 239] width 293 height 19
click at [250, 244] on input "Brand New" at bounding box center [244, 240] width 12 height 12
radio input "true"
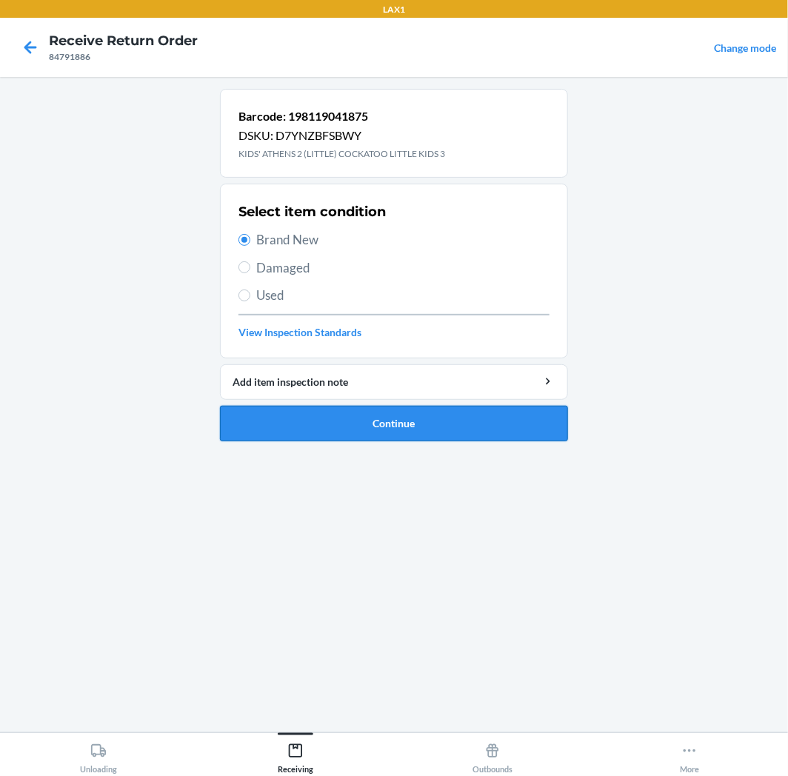
click at [387, 424] on button "Continue" at bounding box center [394, 424] width 348 height 36
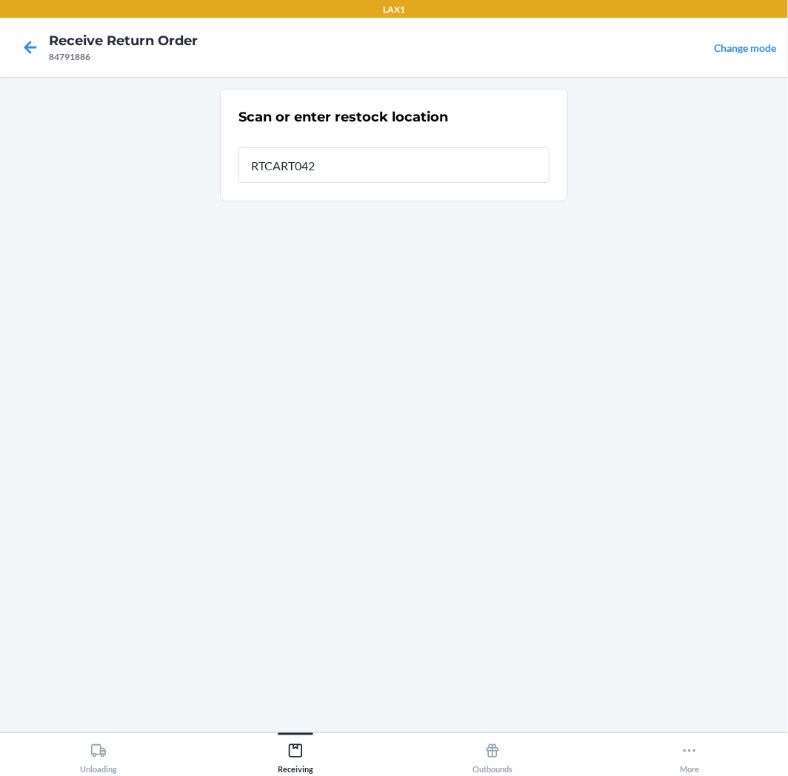
type input "RTCART042"
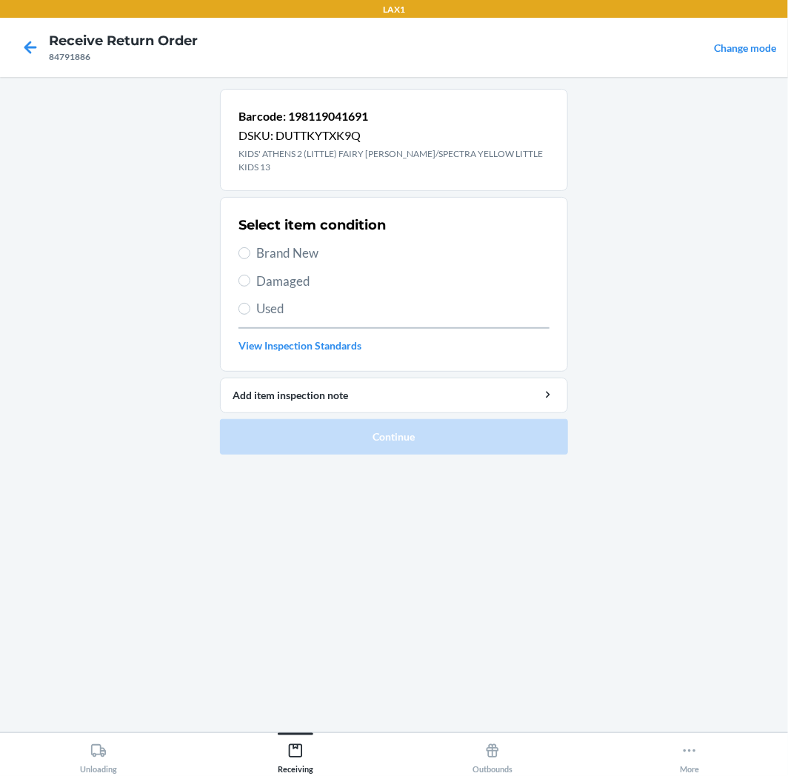
click at [304, 244] on span "Brand New" at bounding box center [402, 253] width 293 height 19
click at [250, 247] on input "Brand New" at bounding box center [244, 253] width 12 height 12
radio input "true"
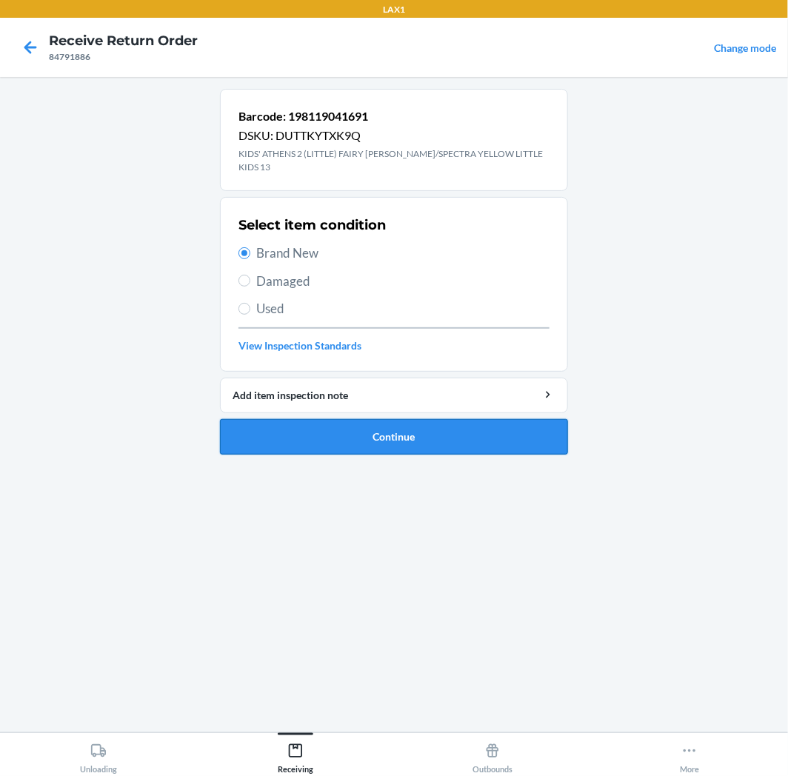
click at [372, 433] on button "Continue" at bounding box center [394, 437] width 348 height 36
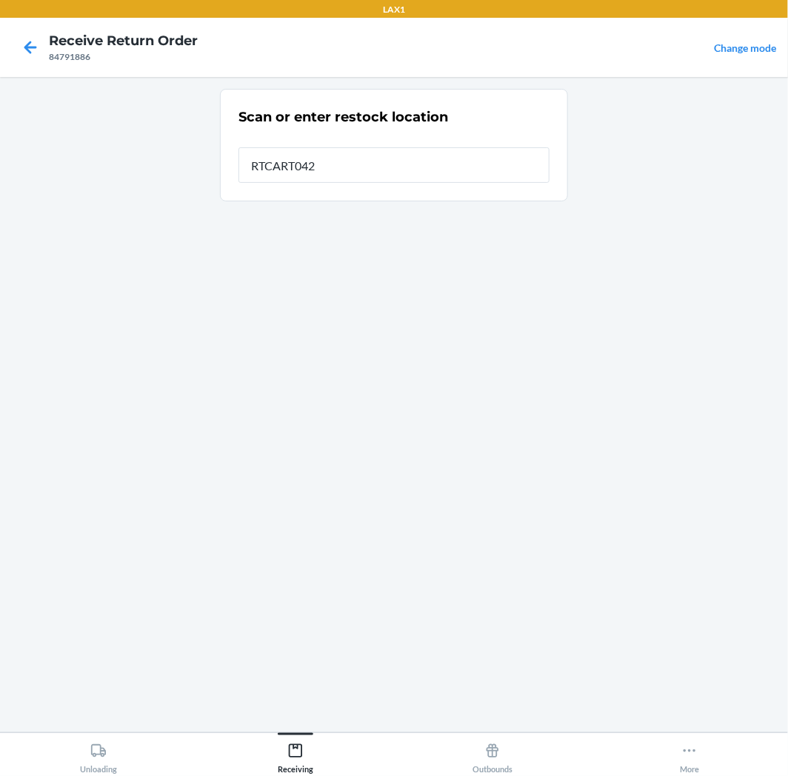
type input "RTCART042"
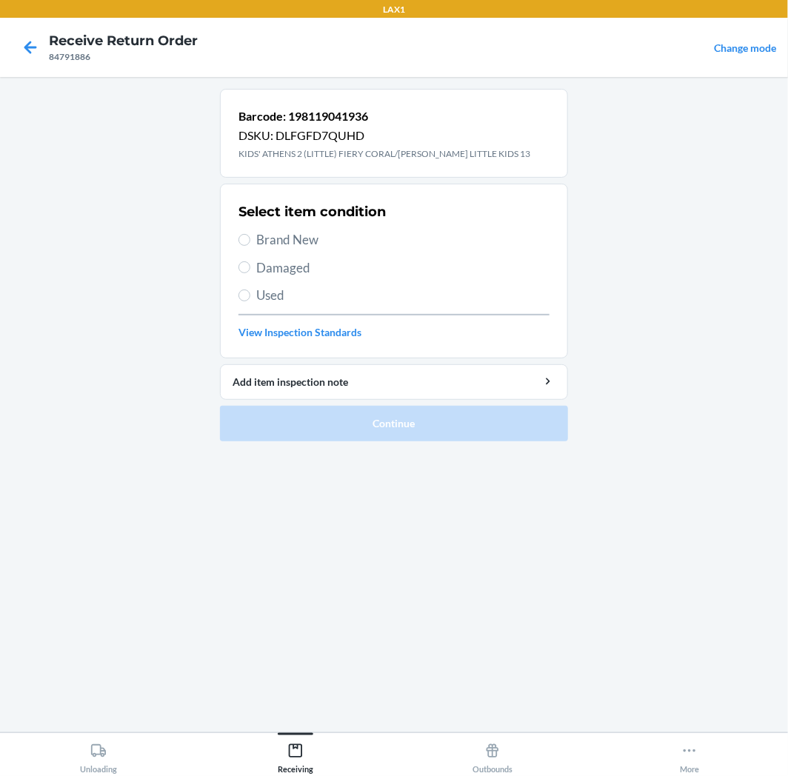
click at [312, 235] on span "Brand New" at bounding box center [402, 239] width 293 height 19
click at [250, 235] on input "Brand New" at bounding box center [244, 240] width 12 height 12
radio input "true"
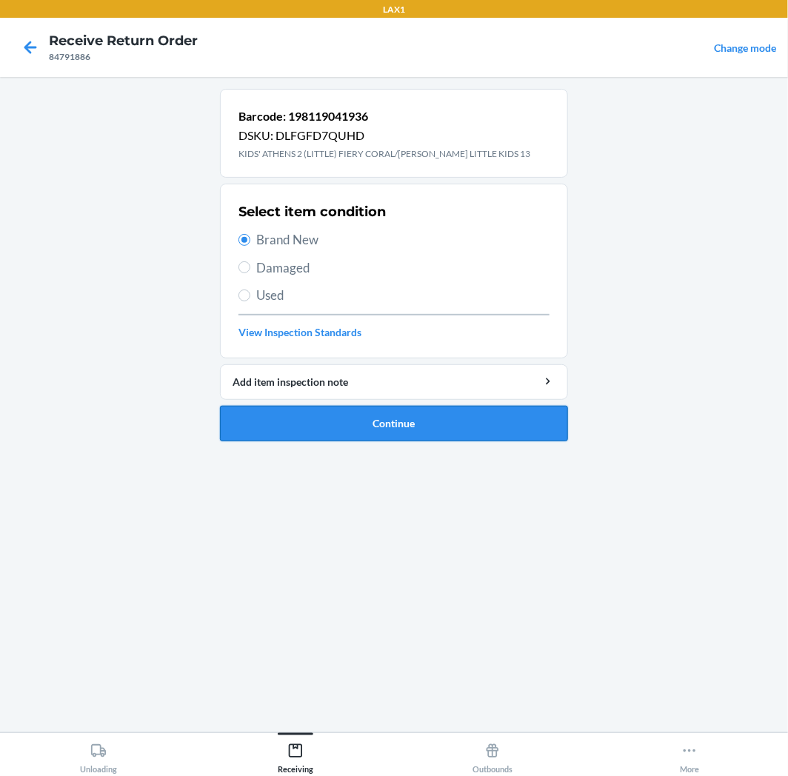
click at [402, 431] on button "Continue" at bounding box center [394, 424] width 348 height 36
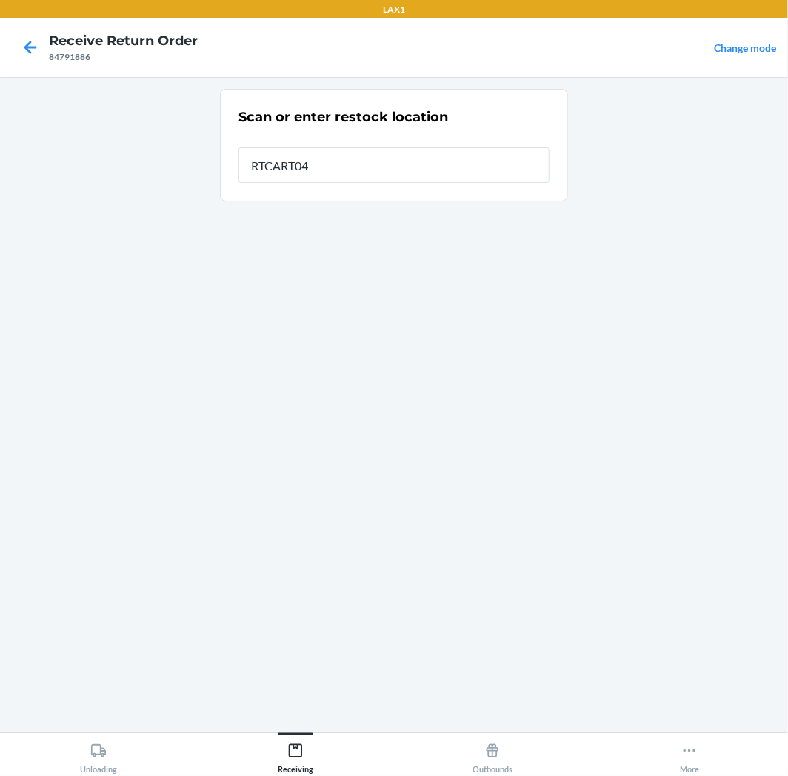
type input "RTCART042"
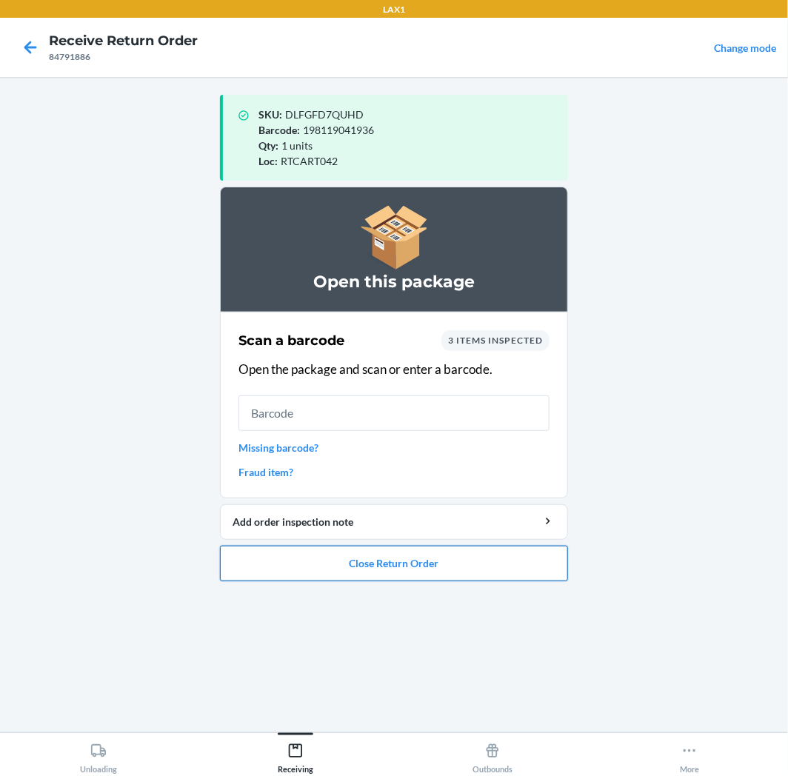
click at [438, 564] on button "Close Return Order" at bounding box center [394, 564] width 348 height 36
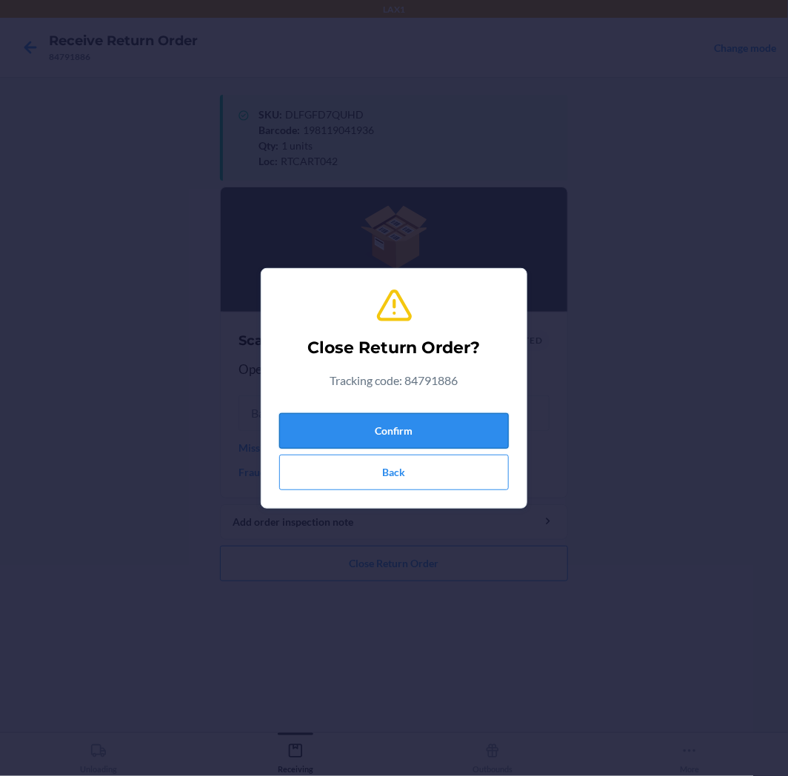
click at [380, 417] on button "Confirm" at bounding box center [394, 431] width 230 height 36
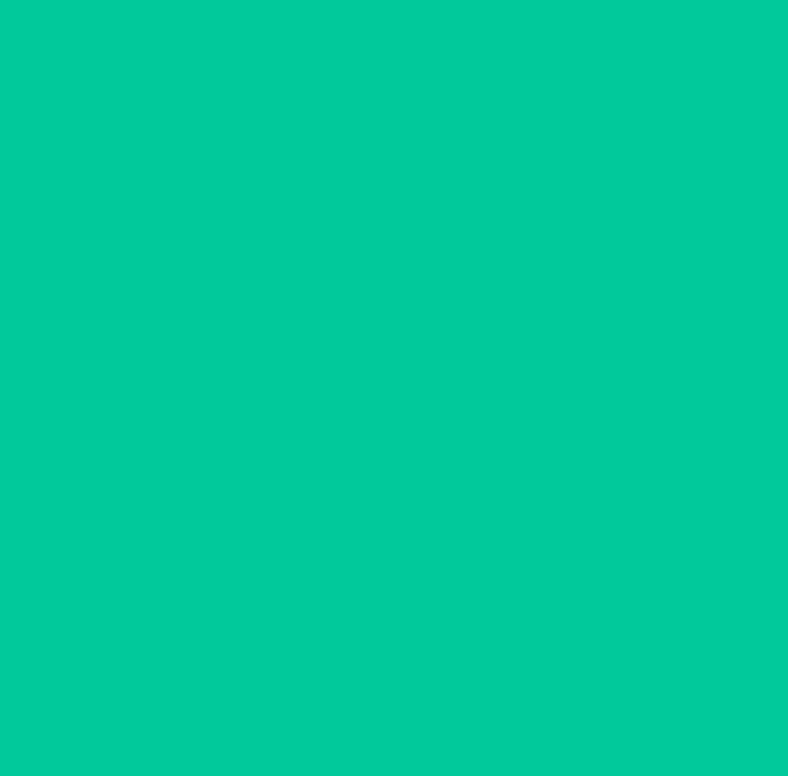
click at [375, 435] on div "Successfully closed return order 84791886 Scan a return package Scan tracking c…" at bounding box center [394, 405] width 348 height 632
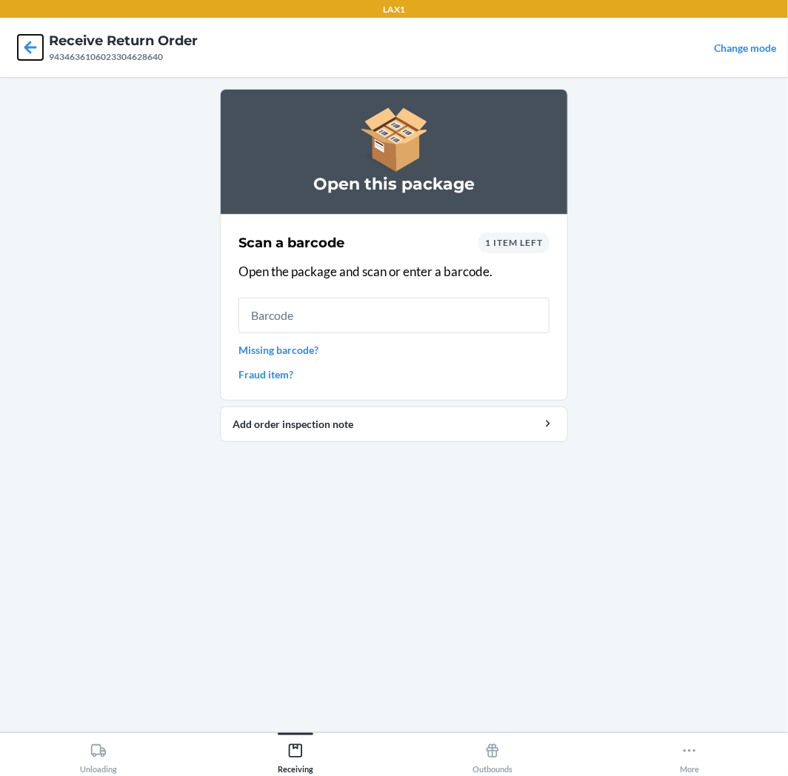
click at [36, 47] on icon at bounding box center [30, 47] width 13 height 13
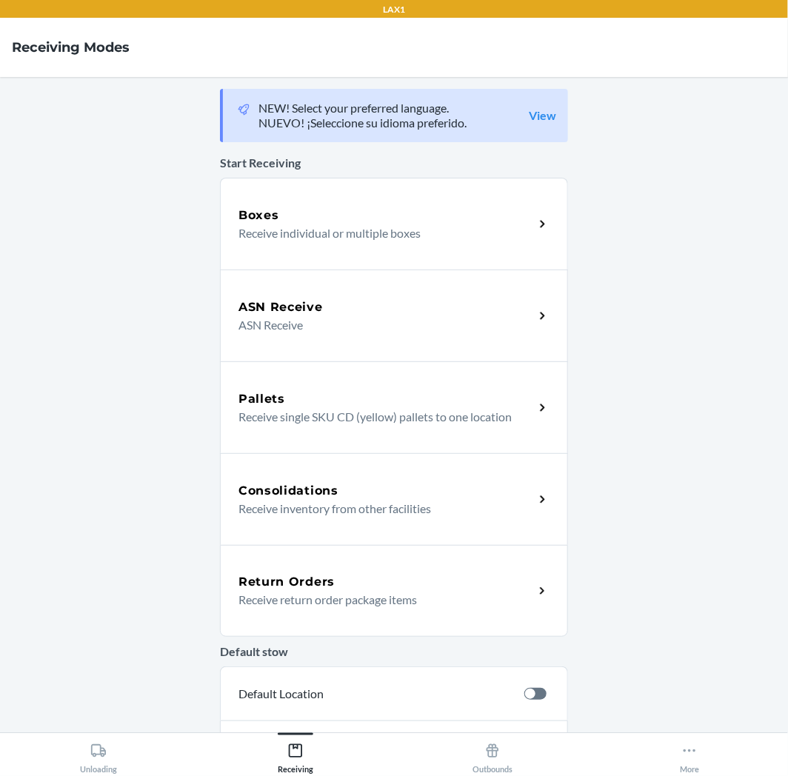
click at [351, 606] on p "Receive return order package items" at bounding box center [380, 600] width 284 height 18
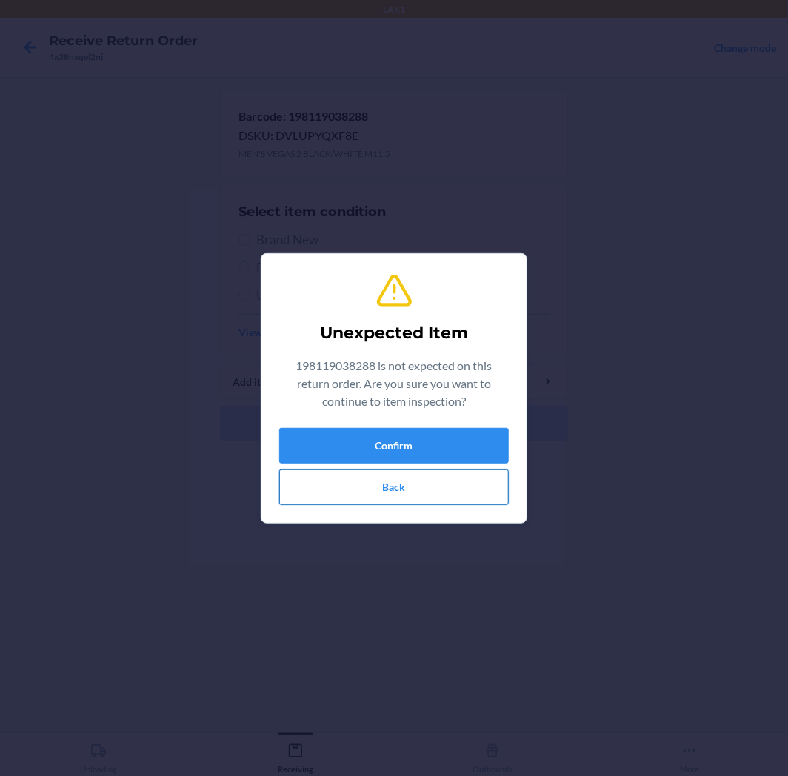
click at [329, 497] on button "Back" at bounding box center [394, 488] width 230 height 36
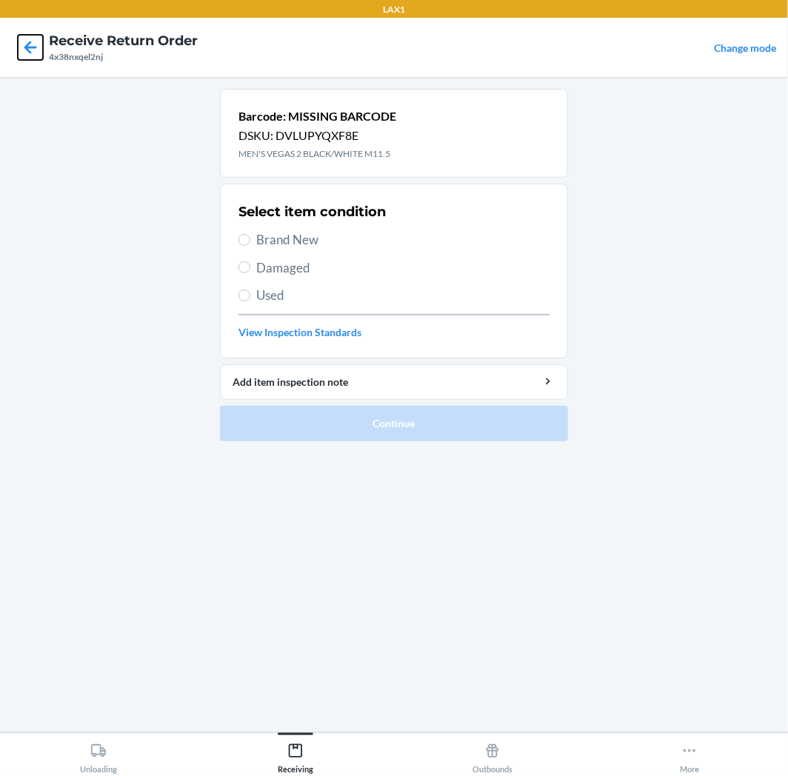
click at [32, 47] on icon at bounding box center [30, 47] width 13 height 13
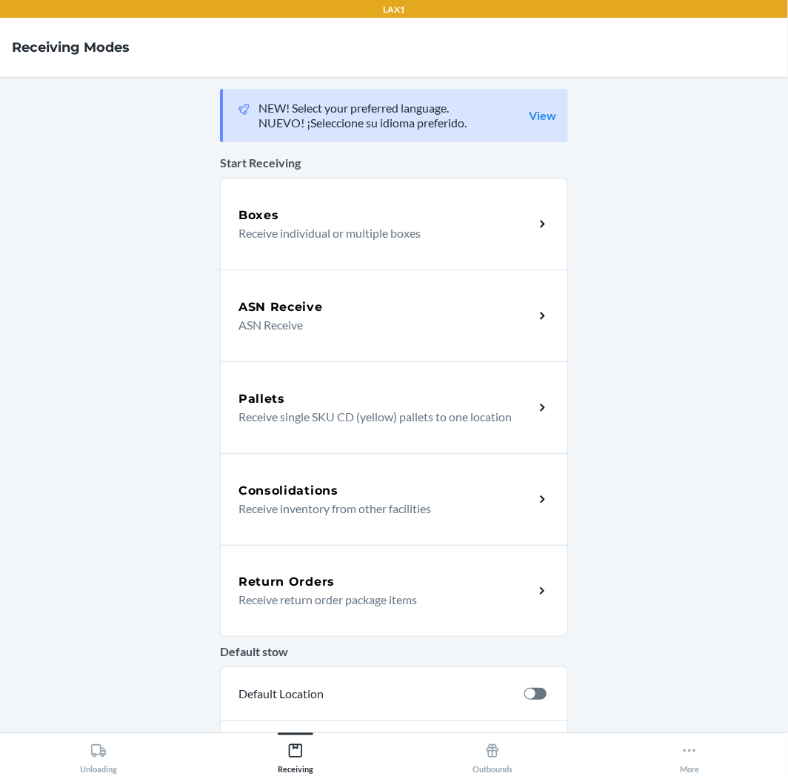
click at [369, 611] on div "Return Orders Receive return order package items" at bounding box center [394, 591] width 348 height 92
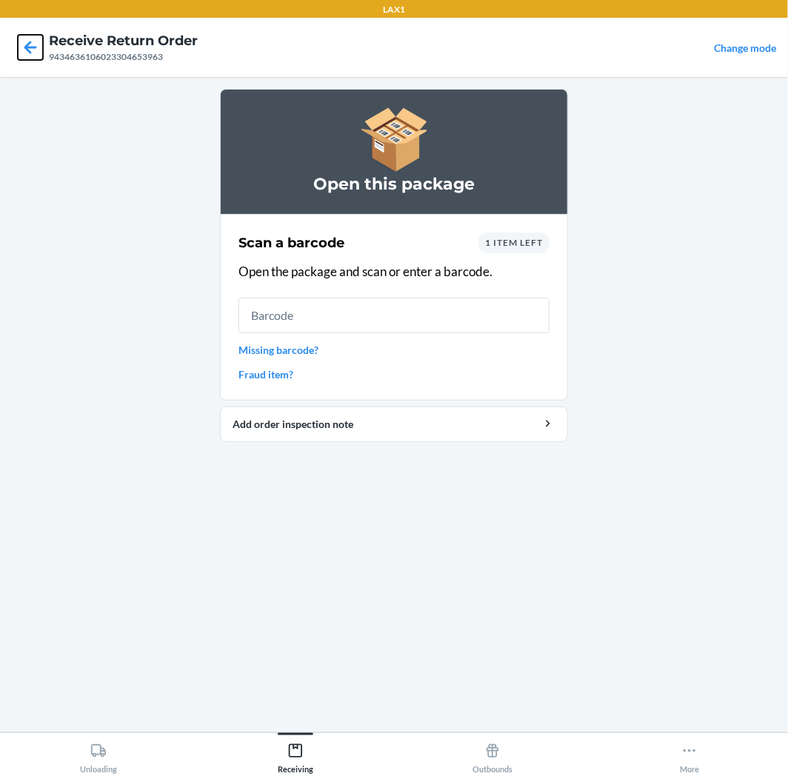
click at [39, 52] on icon at bounding box center [30, 47] width 25 height 25
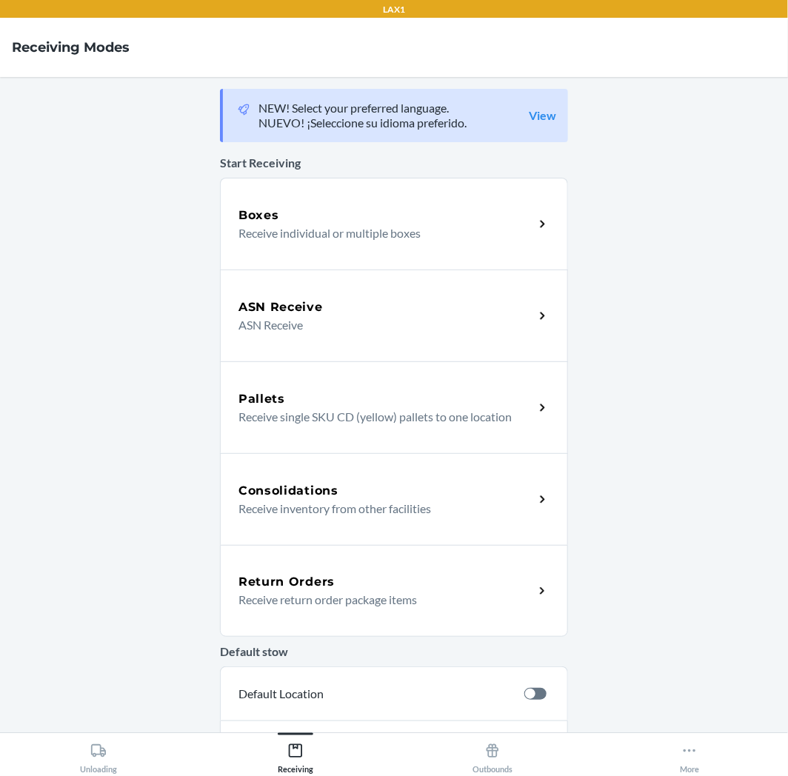
click at [405, 571] on div "Return Orders Receive return order package items" at bounding box center [394, 591] width 348 height 92
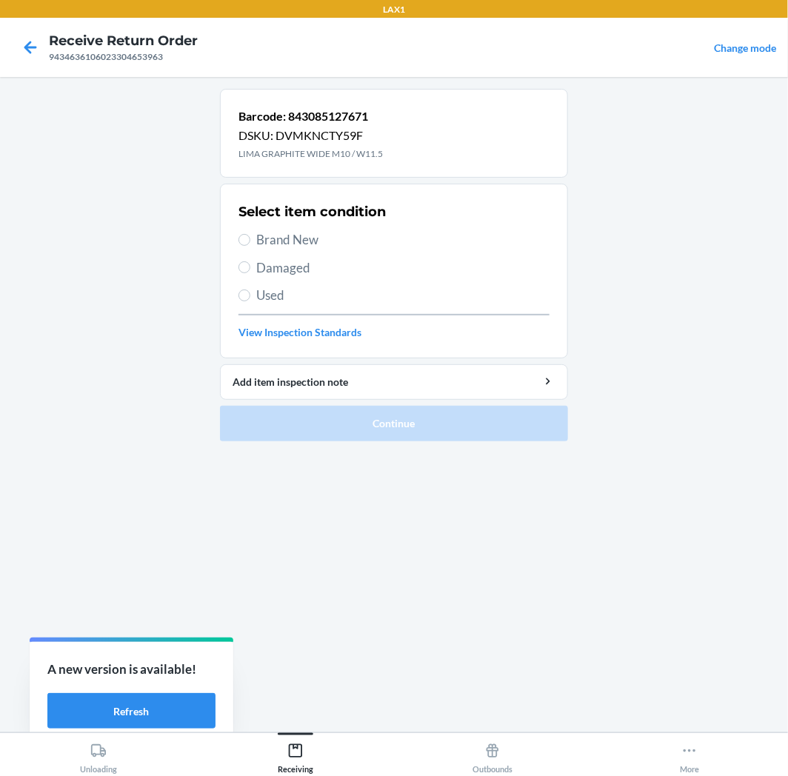
click at [313, 239] on span "Brand New" at bounding box center [402, 239] width 293 height 19
click at [250, 239] on input "Brand New" at bounding box center [244, 240] width 12 height 12
radio input "true"
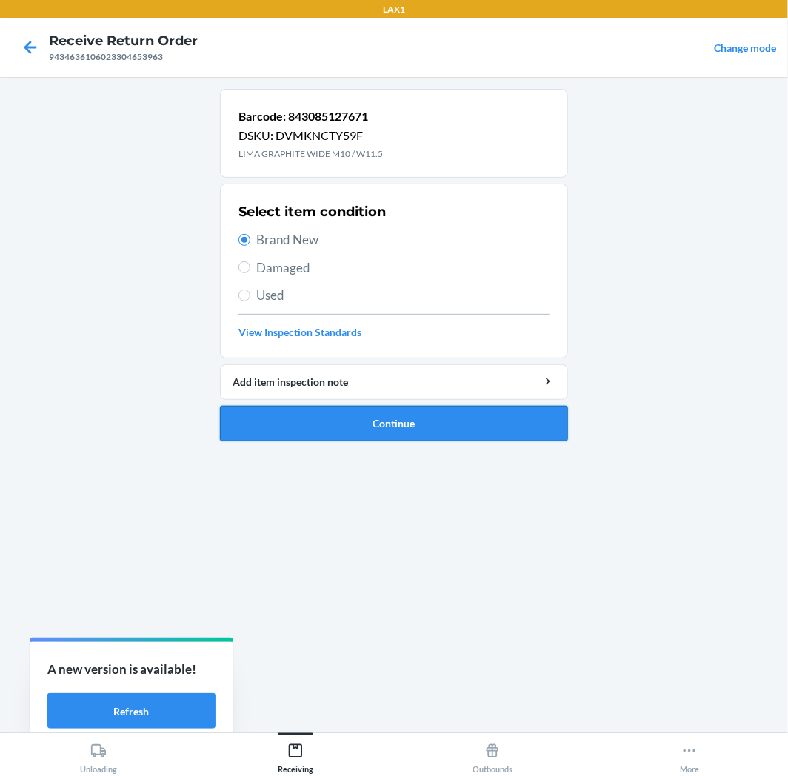
click at [425, 421] on button "Continue" at bounding box center [394, 424] width 348 height 36
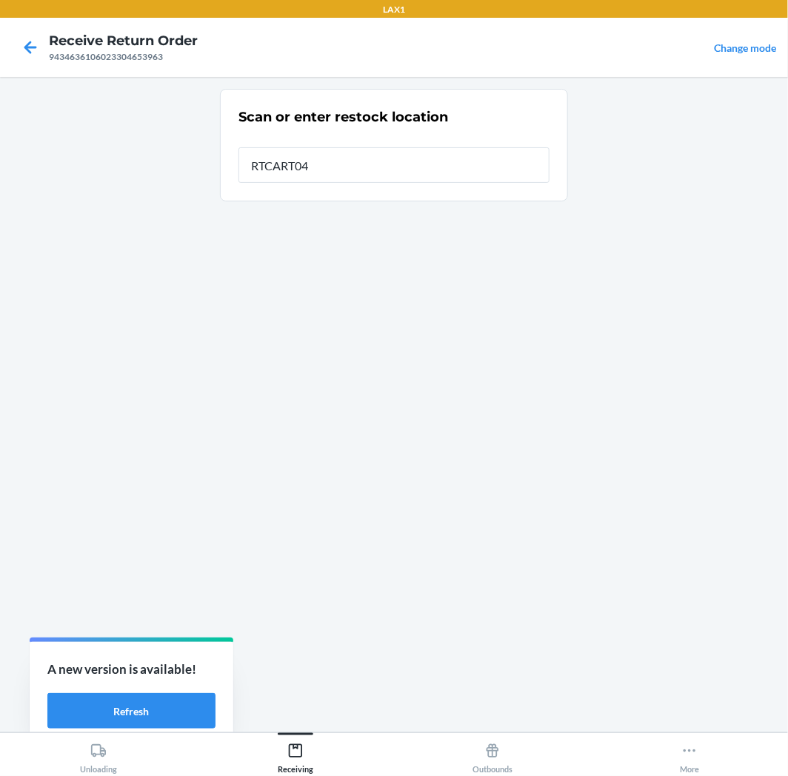
type input "RTCART042"
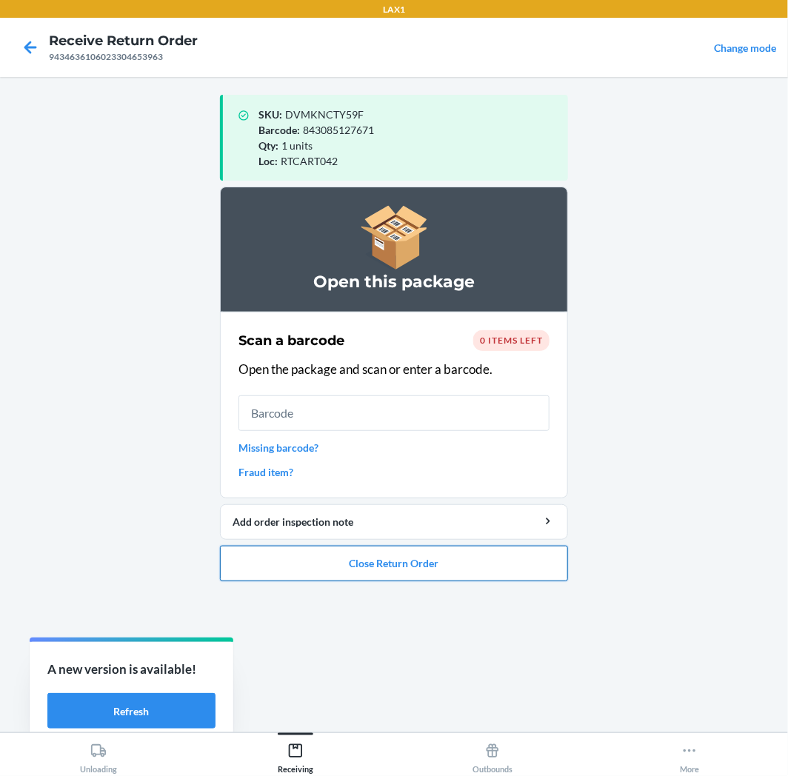
click at [443, 559] on button "Close Return Order" at bounding box center [394, 564] width 348 height 36
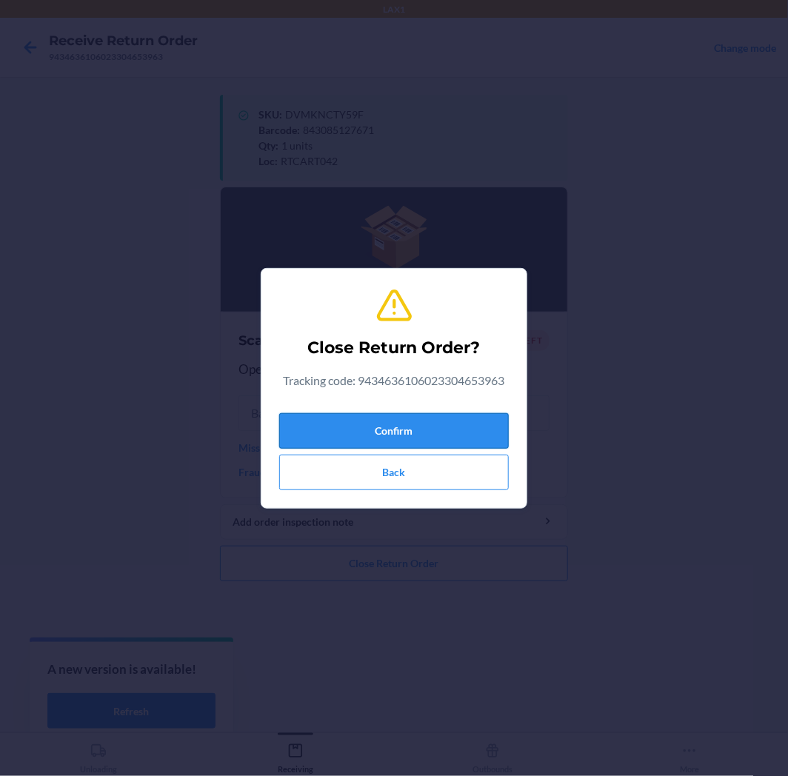
click at [445, 426] on button "Confirm" at bounding box center [394, 431] width 230 height 36
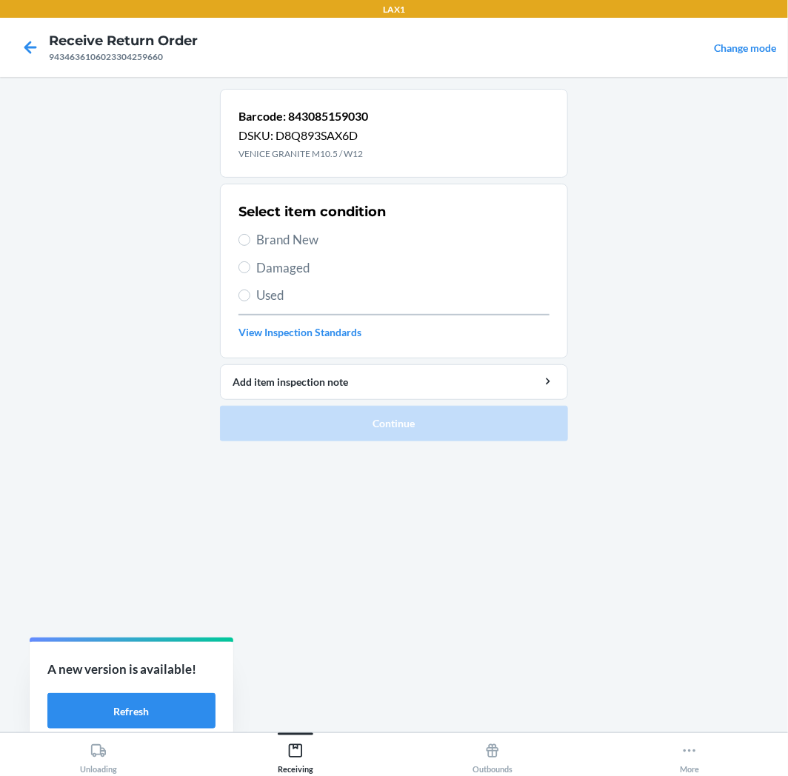
click at [294, 249] on span "Brand New" at bounding box center [402, 239] width 293 height 19
click at [250, 246] on input "Brand New" at bounding box center [244, 240] width 12 height 12
radio input "true"
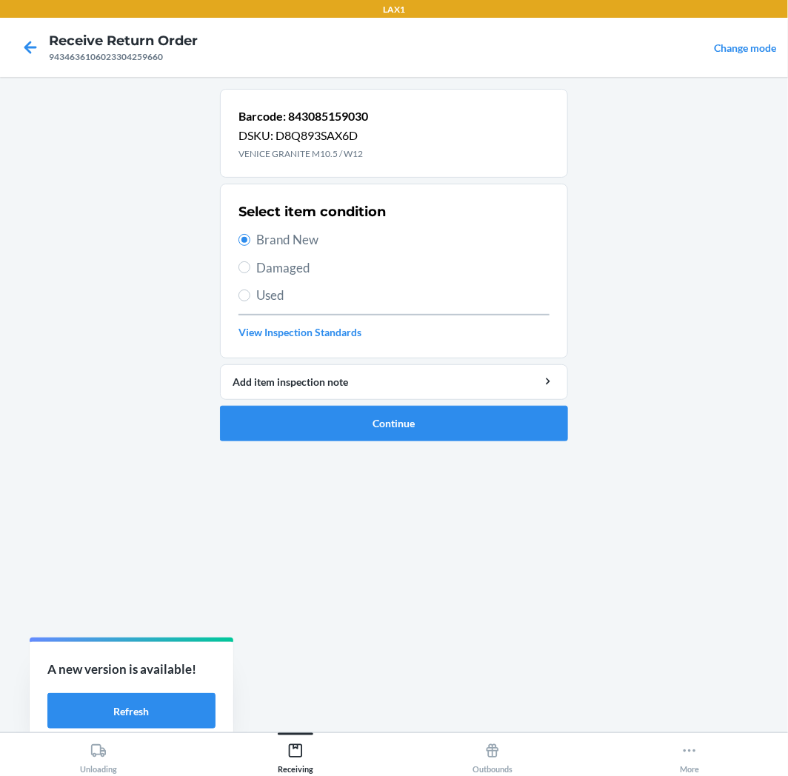
click at [262, 267] on span "Damaged" at bounding box center [402, 267] width 293 height 19
click at [250, 267] on input "Damaged" at bounding box center [244, 267] width 12 height 12
radio input "true"
radio input "false"
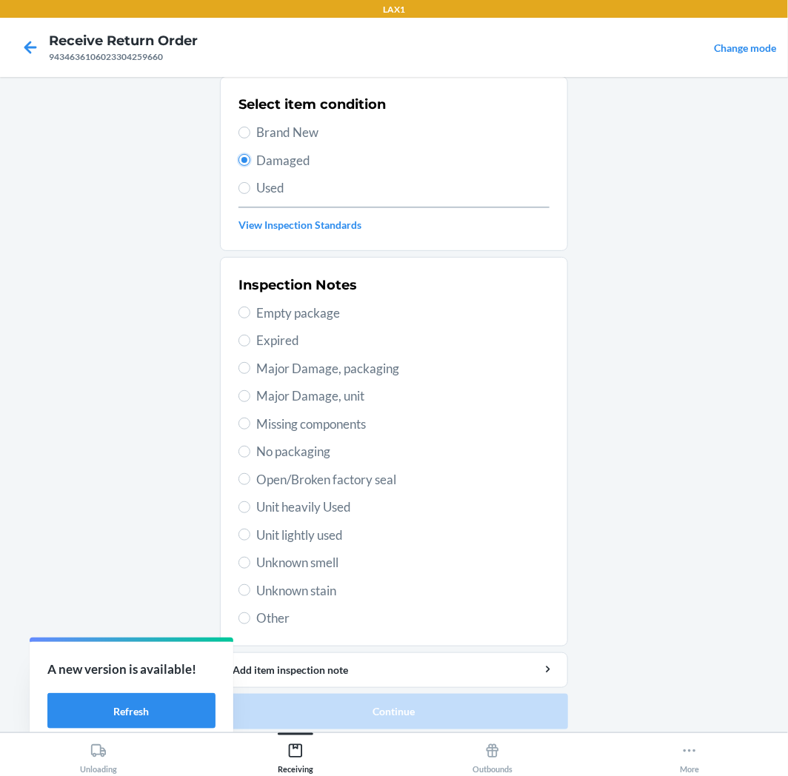
scroll to position [115, 0]
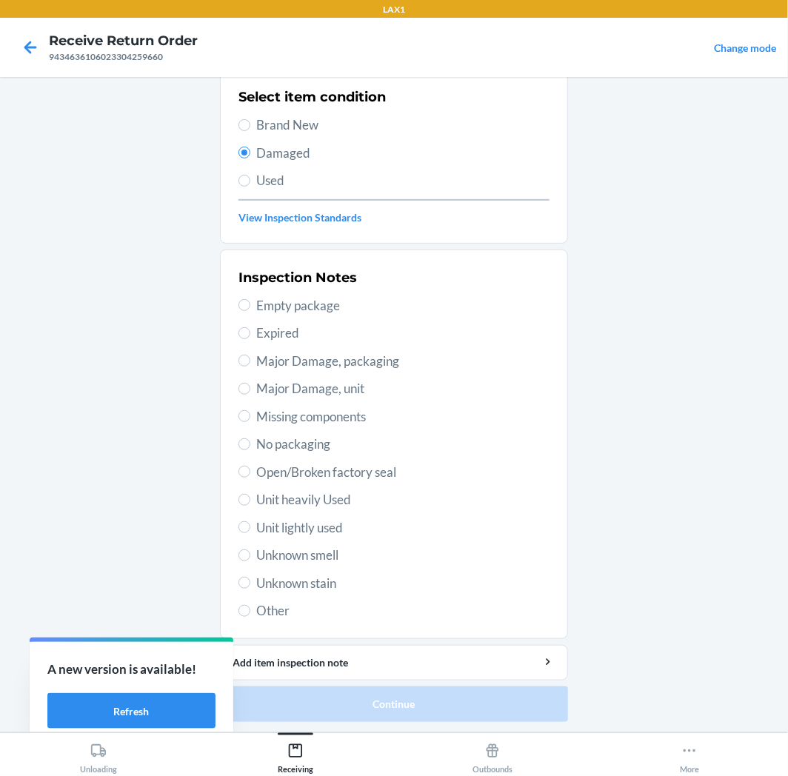
click at [293, 588] on span "Unknown stain" at bounding box center [402, 583] width 293 height 19
click at [250, 588] on input "Unknown stain" at bounding box center [244, 583] width 12 height 12
radio input "true"
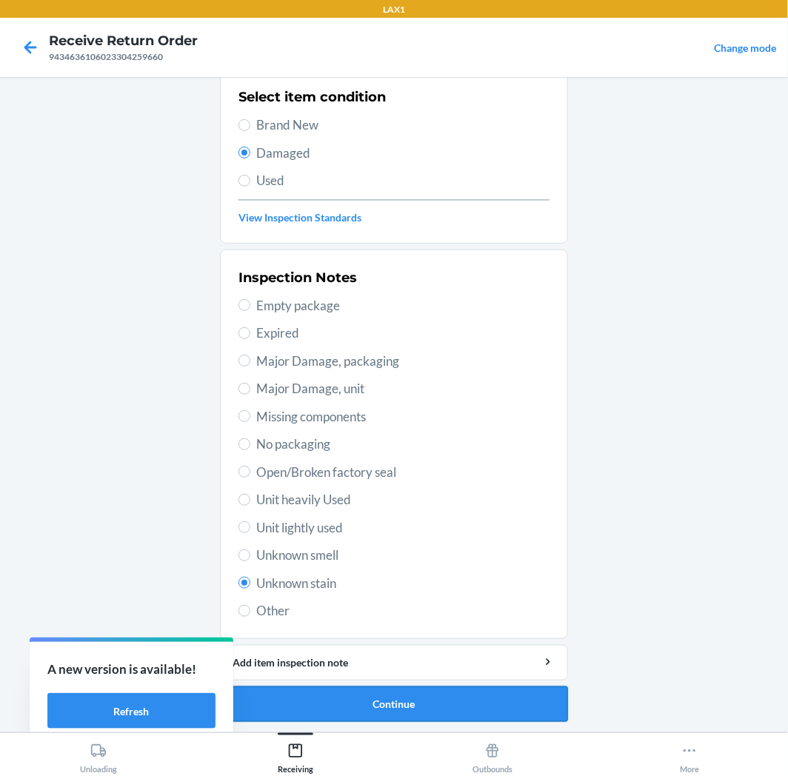
click at [415, 713] on button "Continue" at bounding box center [394, 705] width 348 height 36
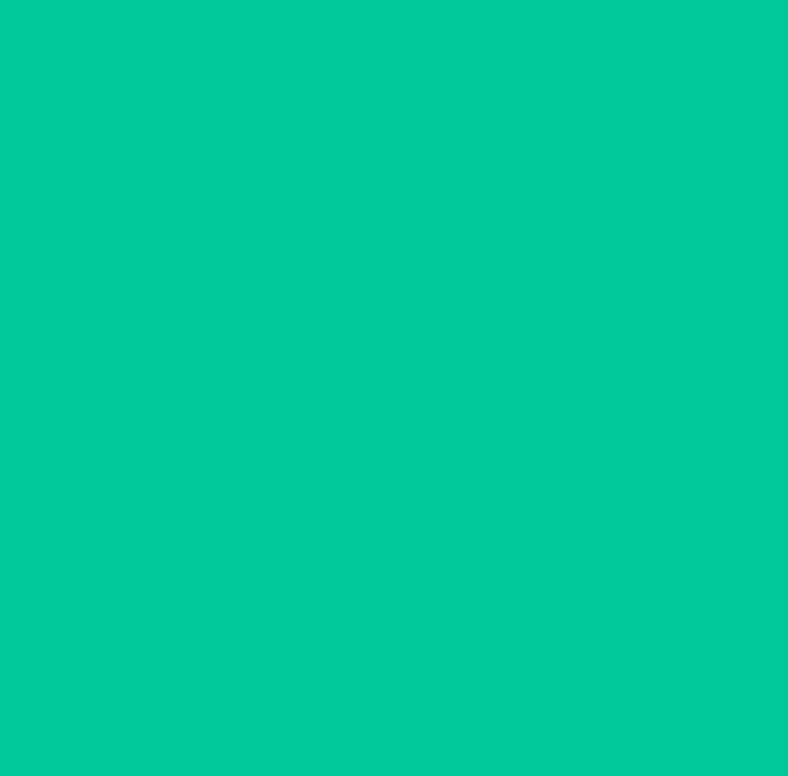
scroll to position [0, 0]
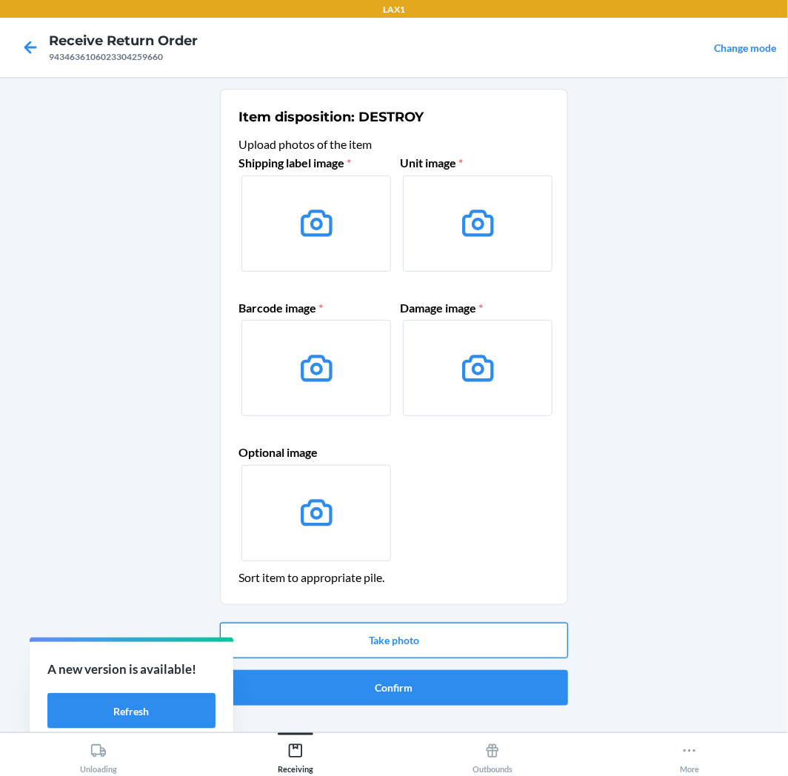
click at [369, 652] on button "Take photo" at bounding box center [394, 641] width 348 height 36
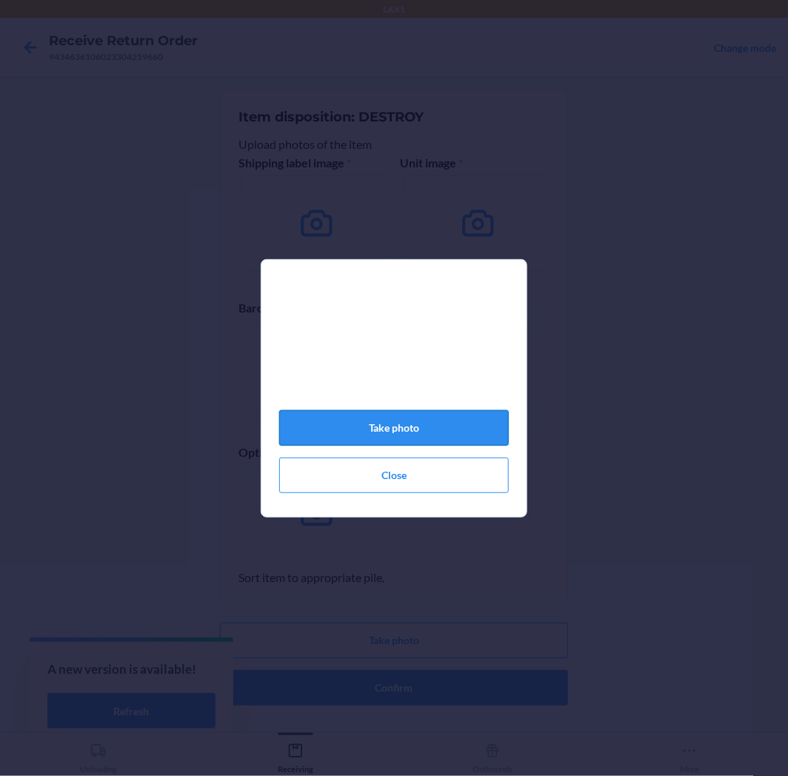
click at [416, 433] on button "Take photo" at bounding box center [394, 428] width 230 height 36
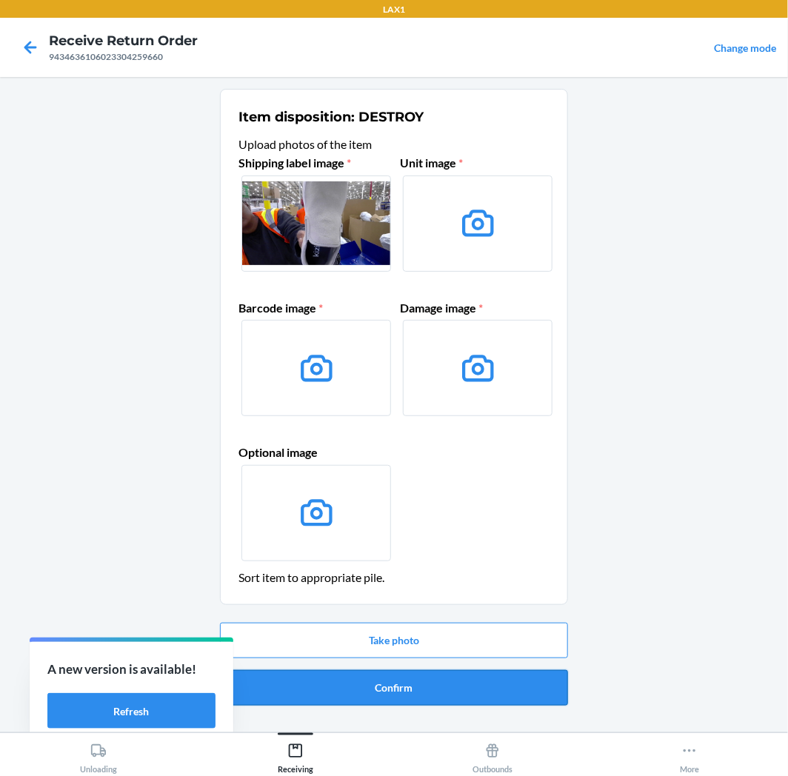
click at [290, 689] on button "Confirm" at bounding box center [394, 688] width 348 height 36
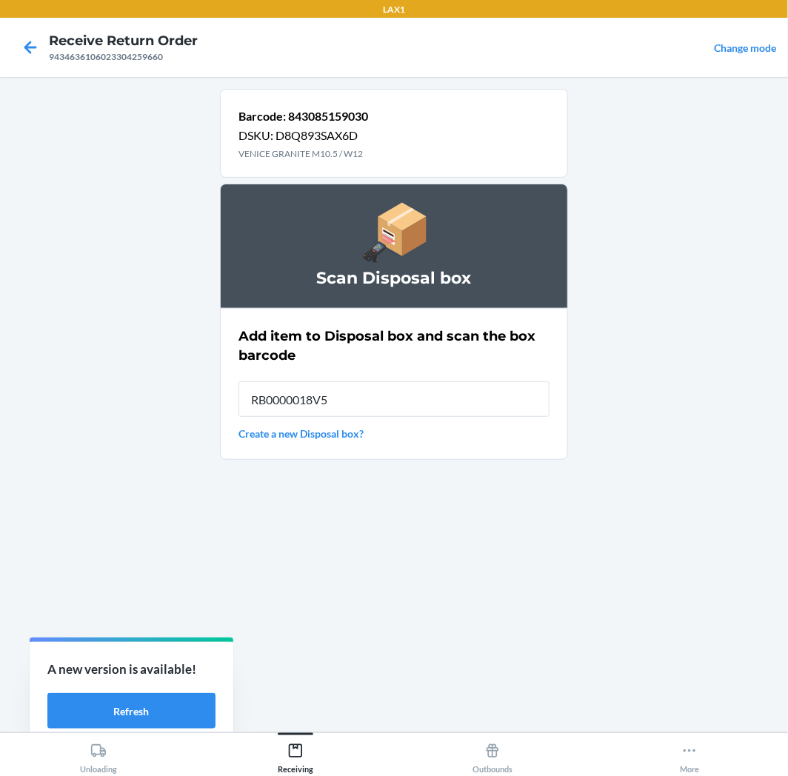
type input "RB0000018V5"
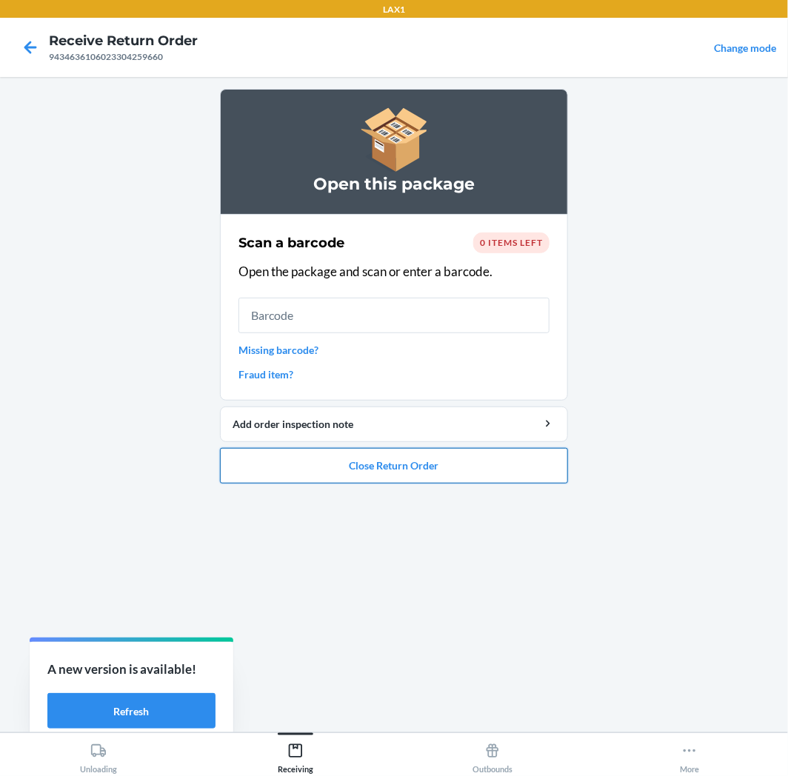
click at [465, 470] on button "Close Return Order" at bounding box center [394, 466] width 348 height 36
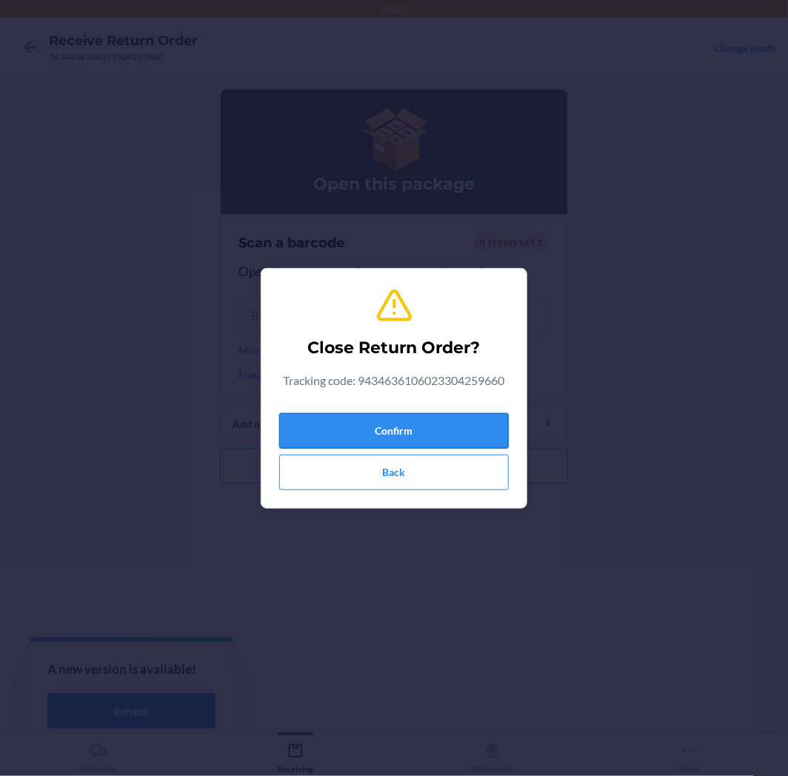
click at [386, 433] on button "Confirm" at bounding box center [394, 431] width 230 height 36
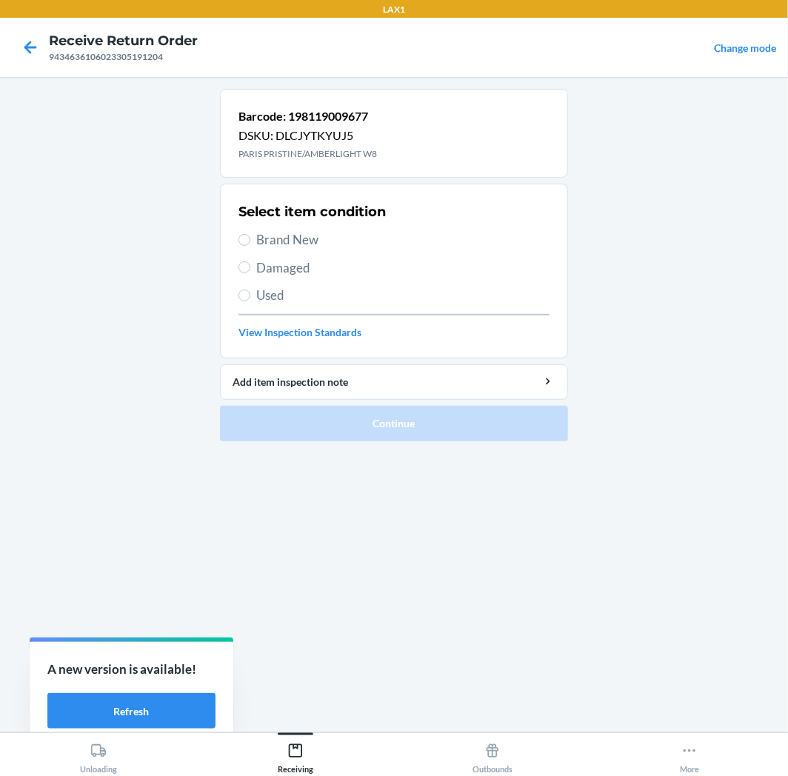
click at [298, 241] on span "Brand New" at bounding box center [402, 239] width 293 height 19
click at [250, 241] on input "Brand New" at bounding box center [244, 240] width 12 height 12
radio input "true"
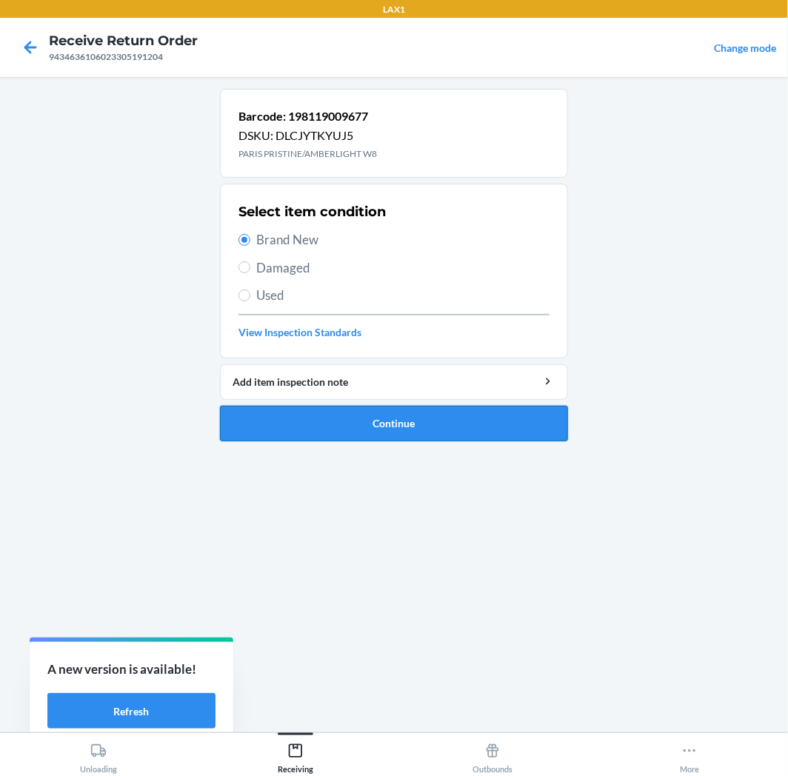
click at [400, 406] on button "Continue" at bounding box center [394, 424] width 348 height 36
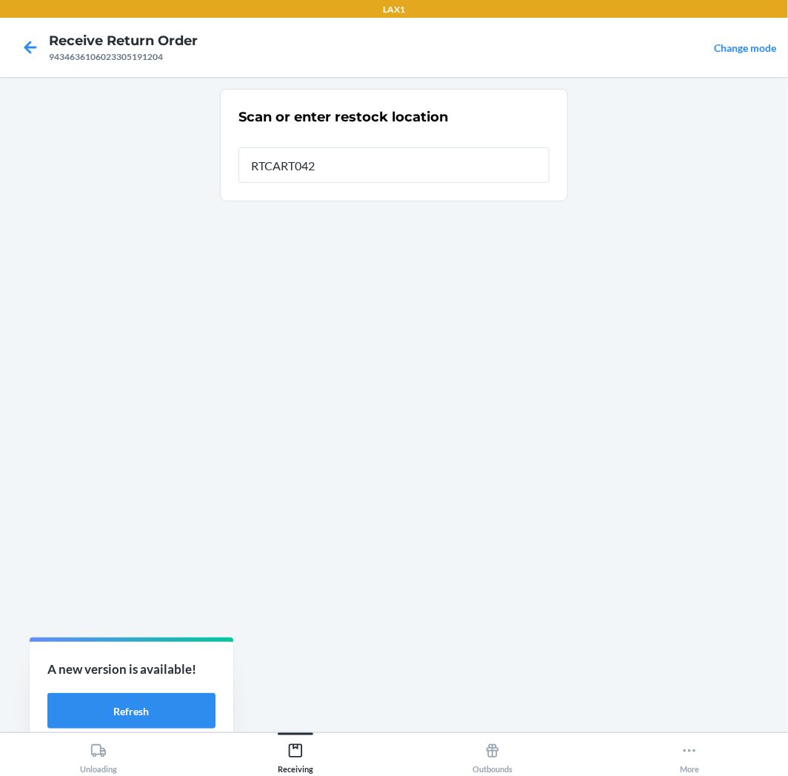
type input "RTCART042"
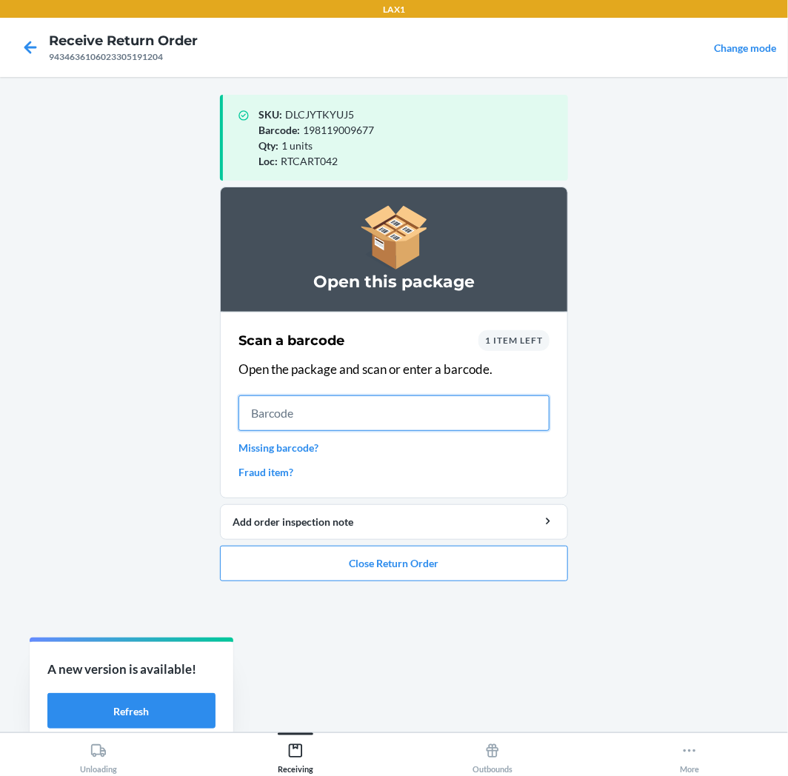
click at [349, 407] on input "text" at bounding box center [393, 413] width 311 height 36
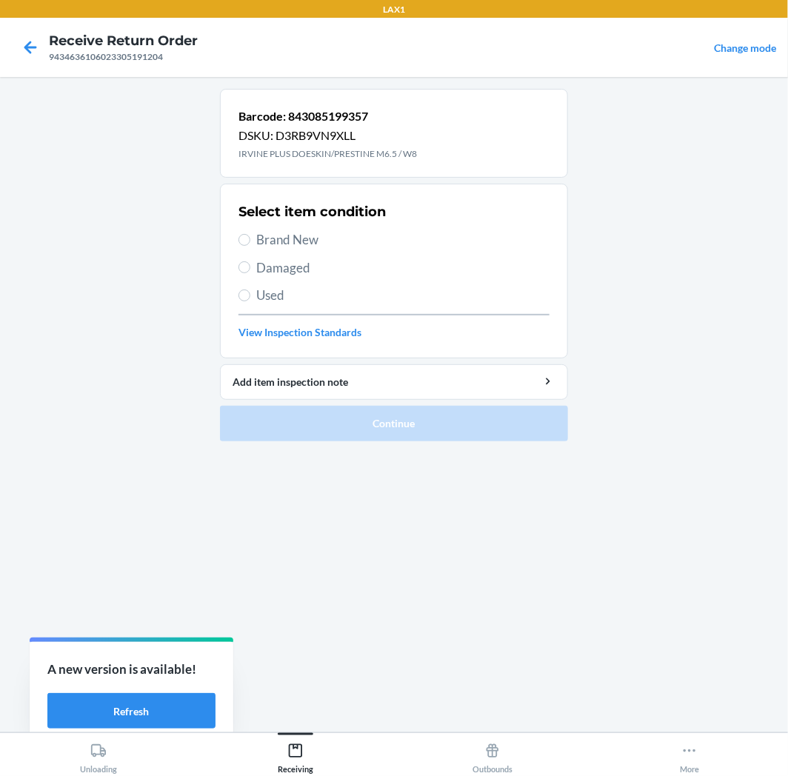
click at [257, 243] on span "Brand New" at bounding box center [402, 239] width 293 height 19
click at [250, 243] on input "Brand New" at bounding box center [244, 240] width 12 height 12
radio input "true"
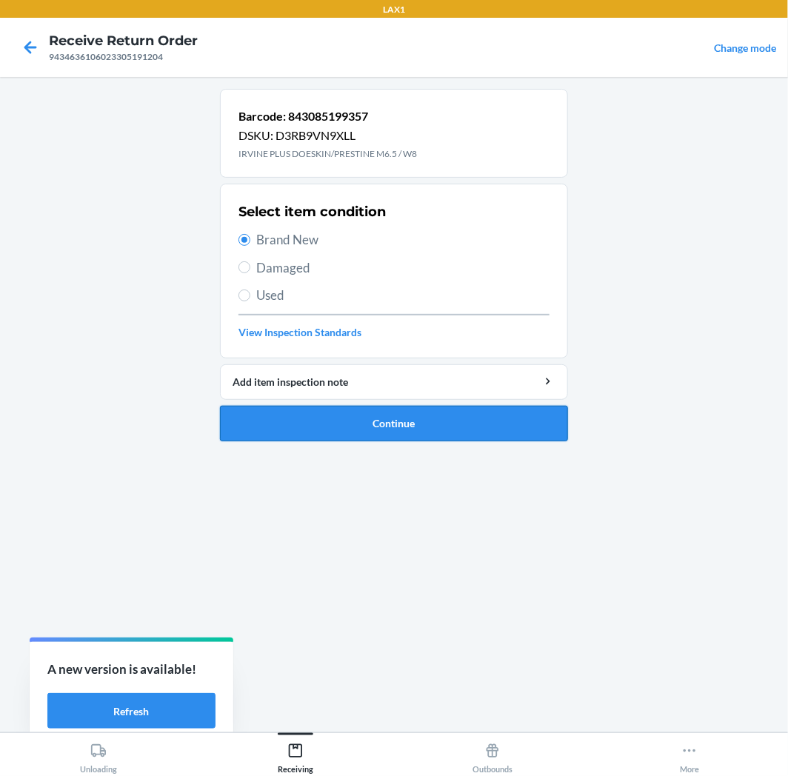
click at [370, 427] on button "Continue" at bounding box center [394, 424] width 348 height 36
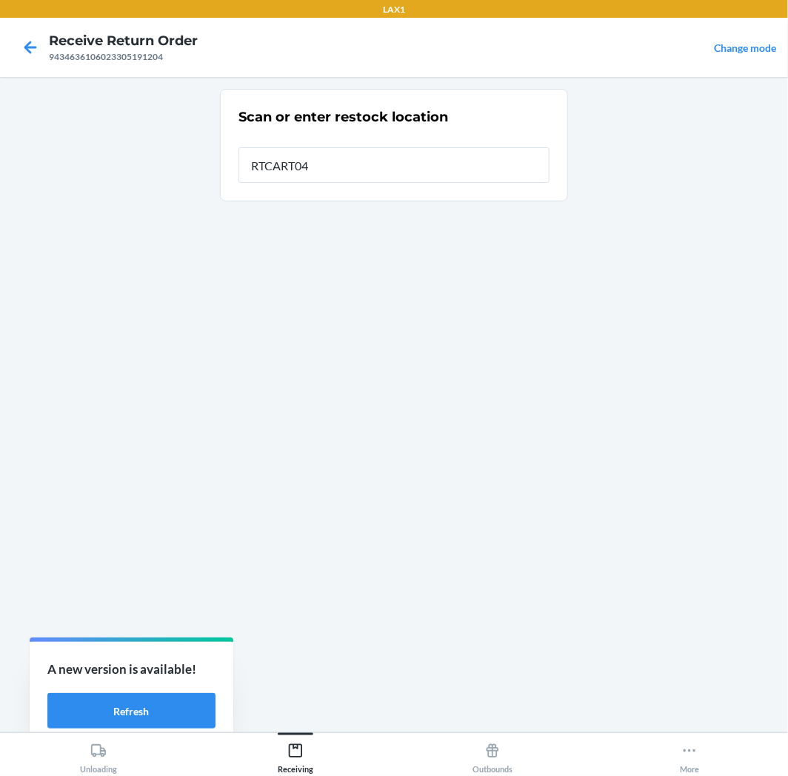
type input "RTCART042"
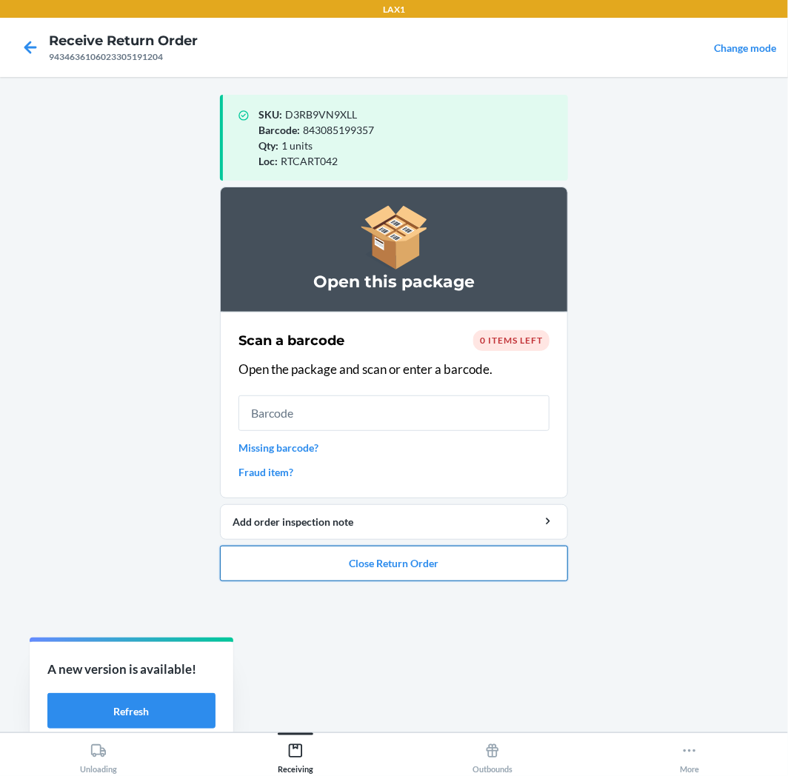
click at [379, 558] on button "Close Return Order" at bounding box center [394, 564] width 348 height 36
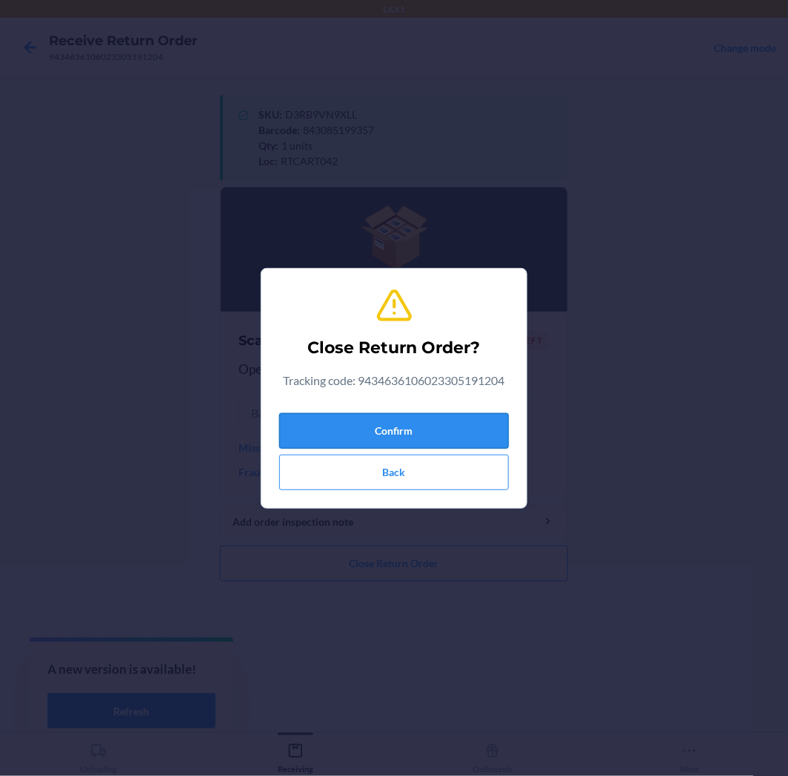
click at [374, 435] on button "Confirm" at bounding box center [394, 431] width 230 height 36
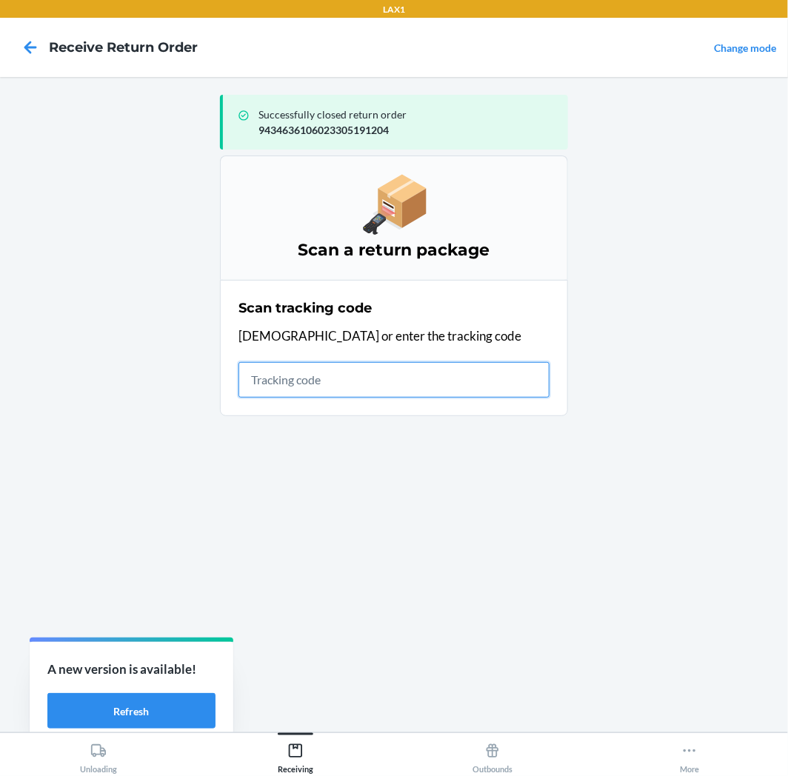
click at [447, 367] on input "text" at bounding box center [393, 380] width 311 height 36
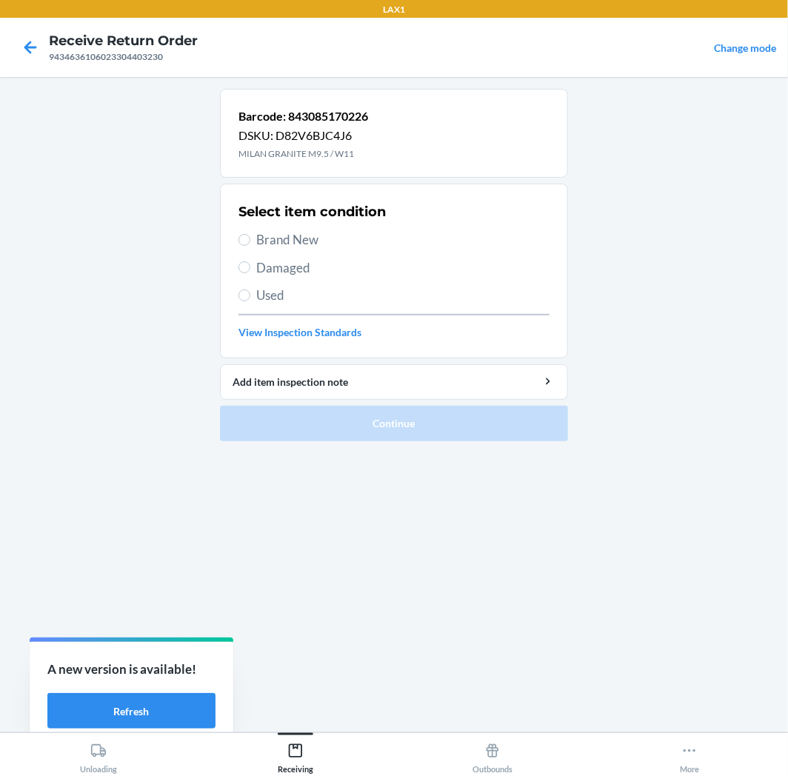
click at [270, 235] on span "Brand New" at bounding box center [402, 239] width 293 height 19
click at [250, 235] on input "Brand New" at bounding box center [244, 240] width 12 height 12
radio input "true"
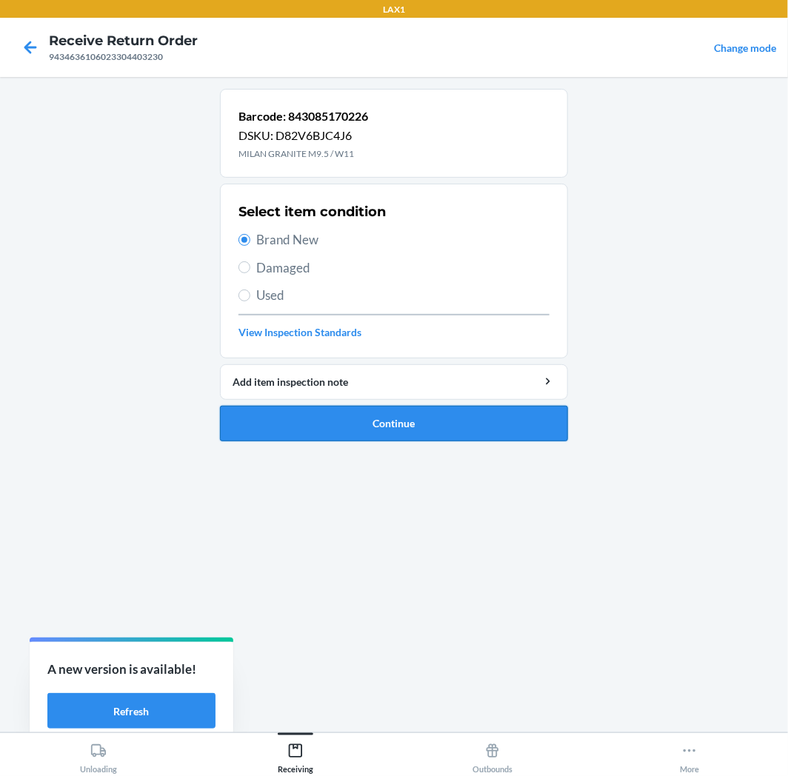
click at [390, 420] on button "Continue" at bounding box center [394, 424] width 348 height 36
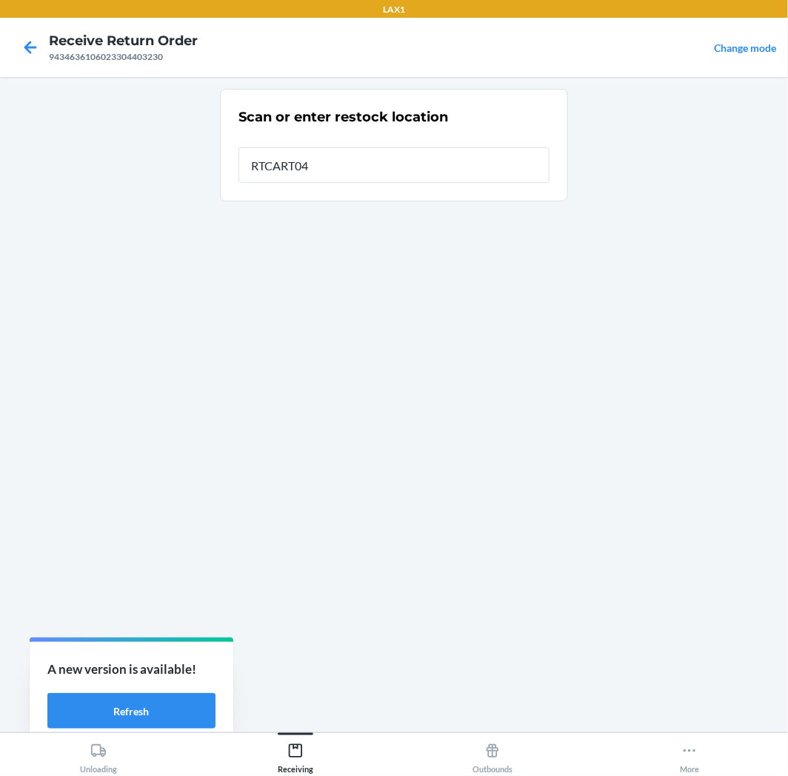
type input "RTCART042"
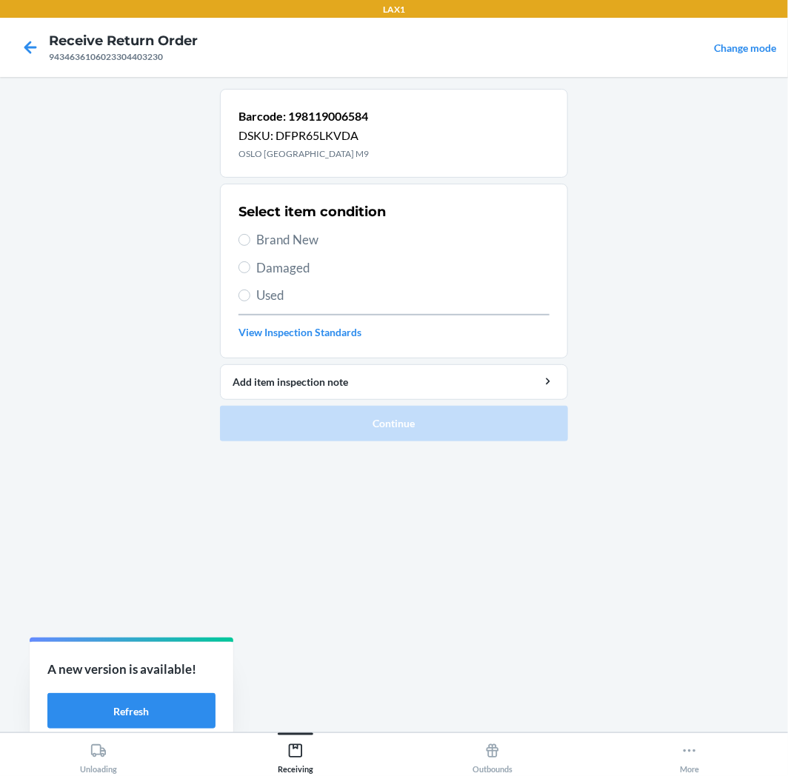
click at [289, 247] on span "Brand New" at bounding box center [402, 239] width 293 height 19
click at [250, 246] on input "Brand New" at bounding box center [244, 240] width 12 height 12
radio input "true"
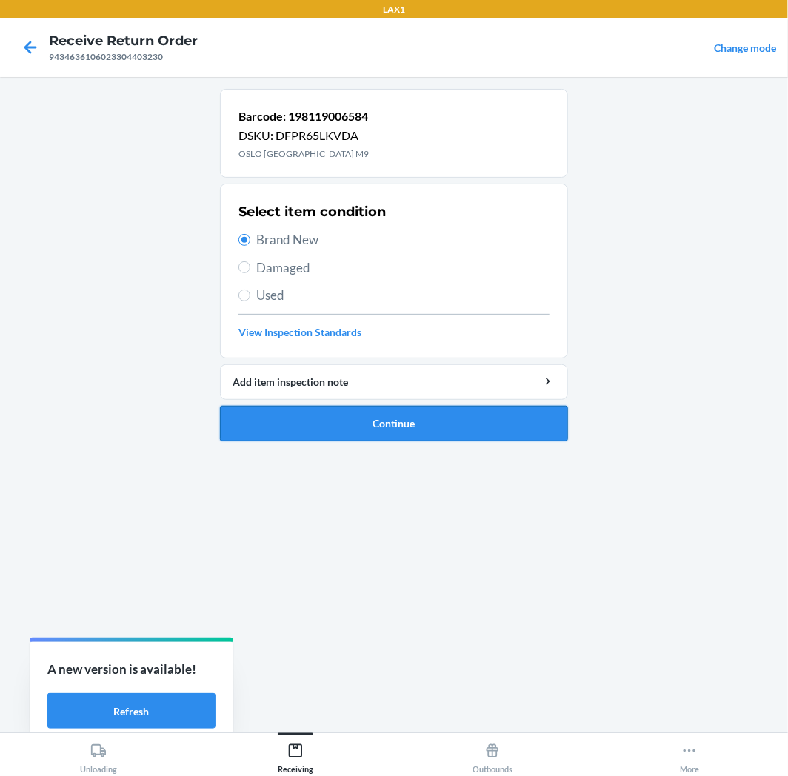
click at [354, 431] on button "Continue" at bounding box center [394, 424] width 348 height 36
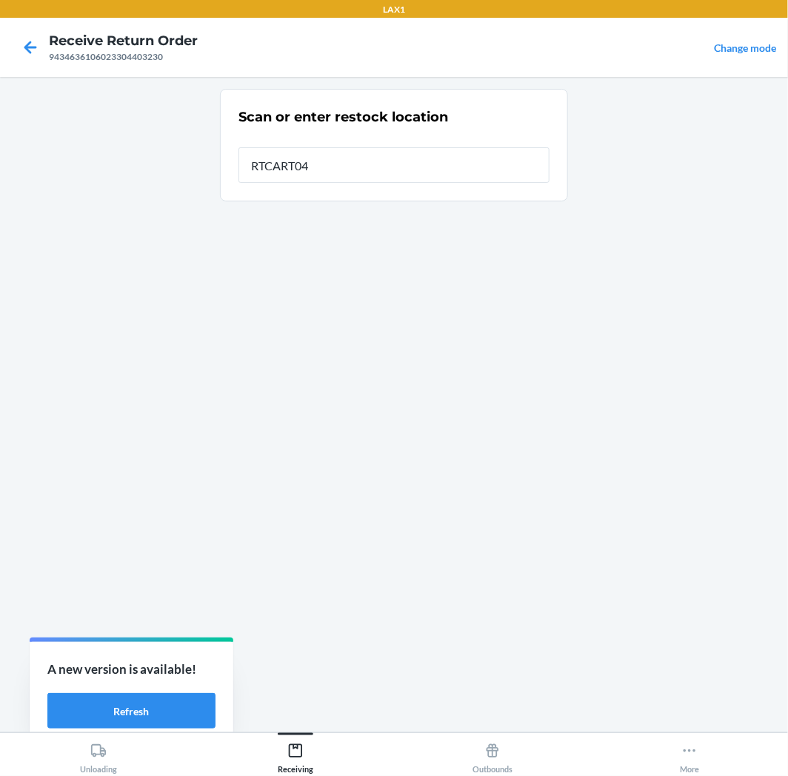
type input "RTCART042"
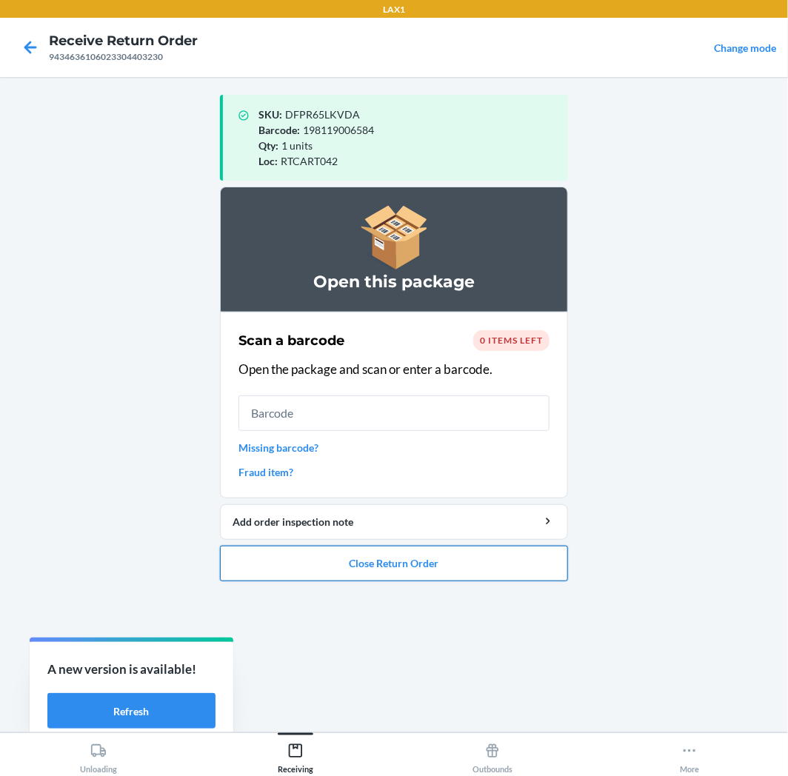
click at [347, 563] on button "Close Return Order" at bounding box center [394, 564] width 348 height 36
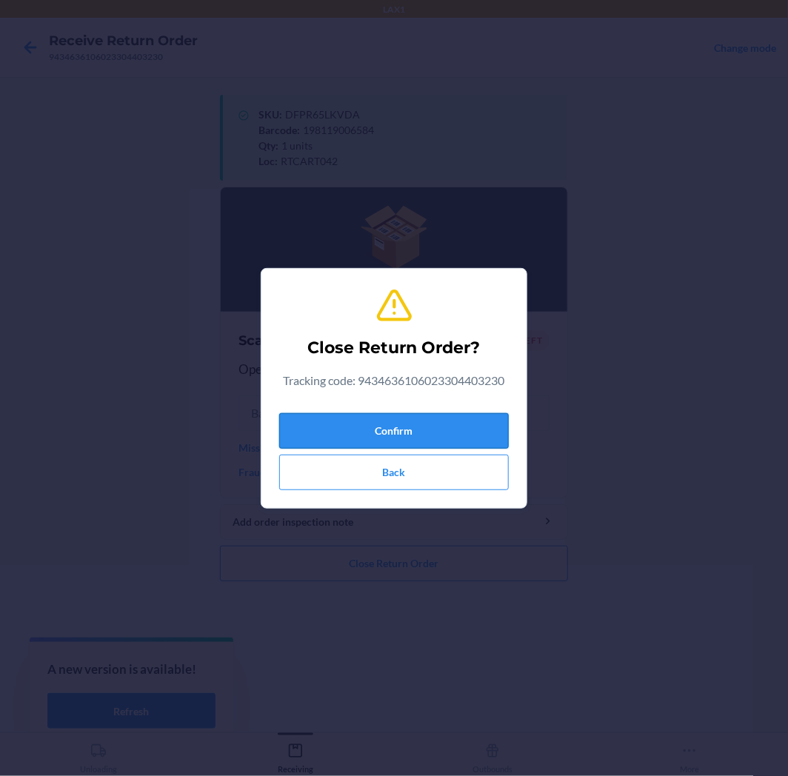
click at [359, 432] on button "Confirm" at bounding box center [394, 431] width 230 height 36
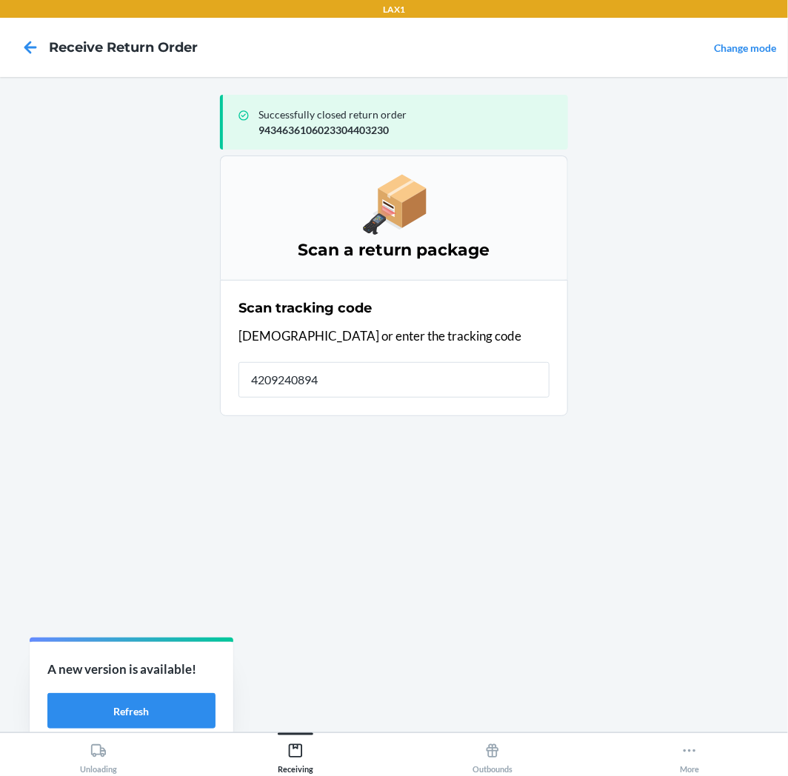
type input "42092408943"
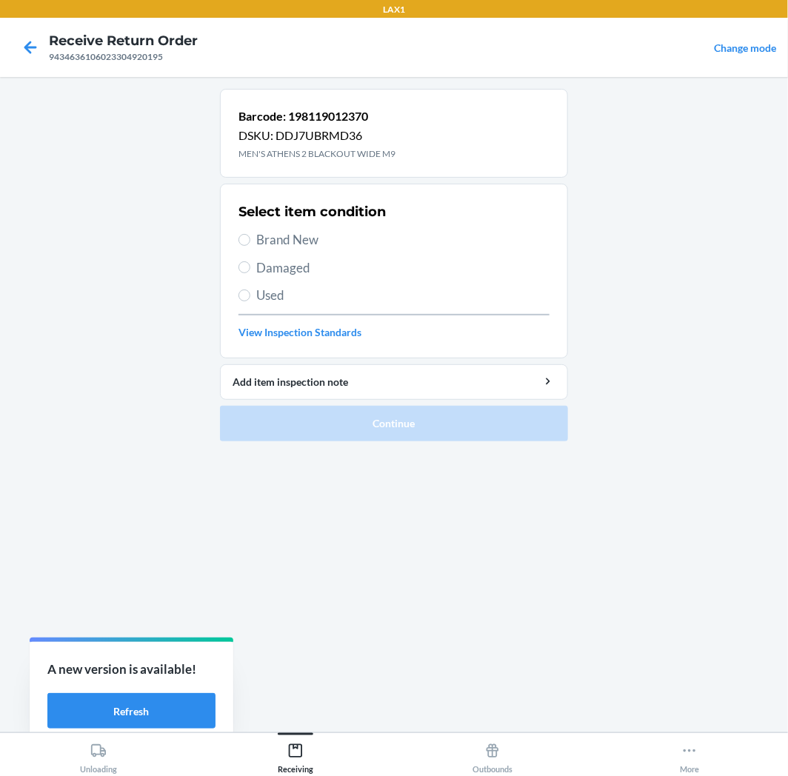
click at [313, 224] on div "Select item condition Brand New Damaged Used View Inspection Standards" at bounding box center [393, 271] width 311 height 147
click at [313, 240] on span "Brand New" at bounding box center [402, 239] width 293 height 19
click at [250, 240] on input "Brand New" at bounding box center [244, 240] width 12 height 12
radio input "true"
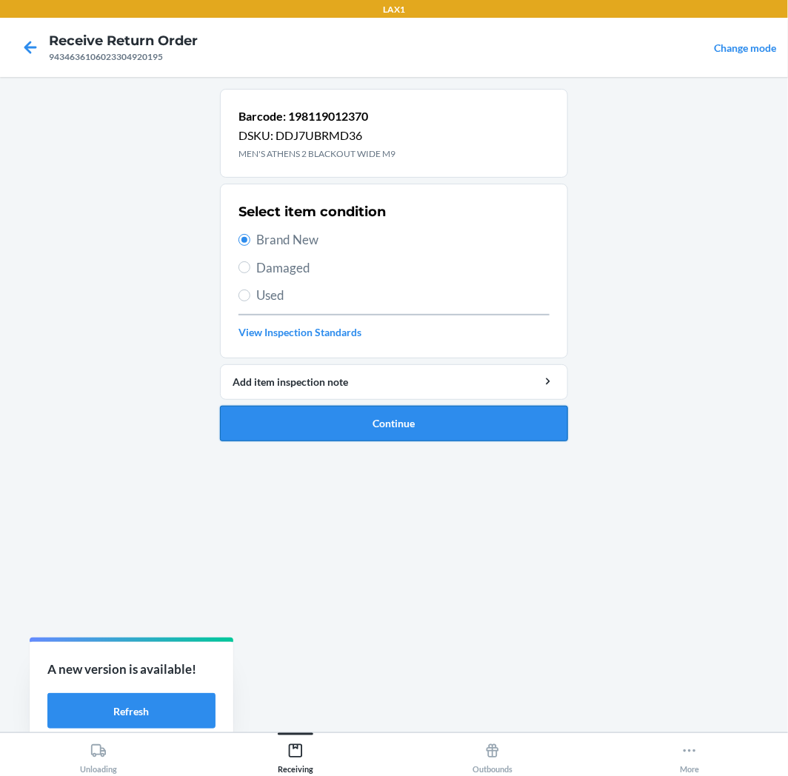
click at [331, 423] on button "Continue" at bounding box center [394, 424] width 348 height 36
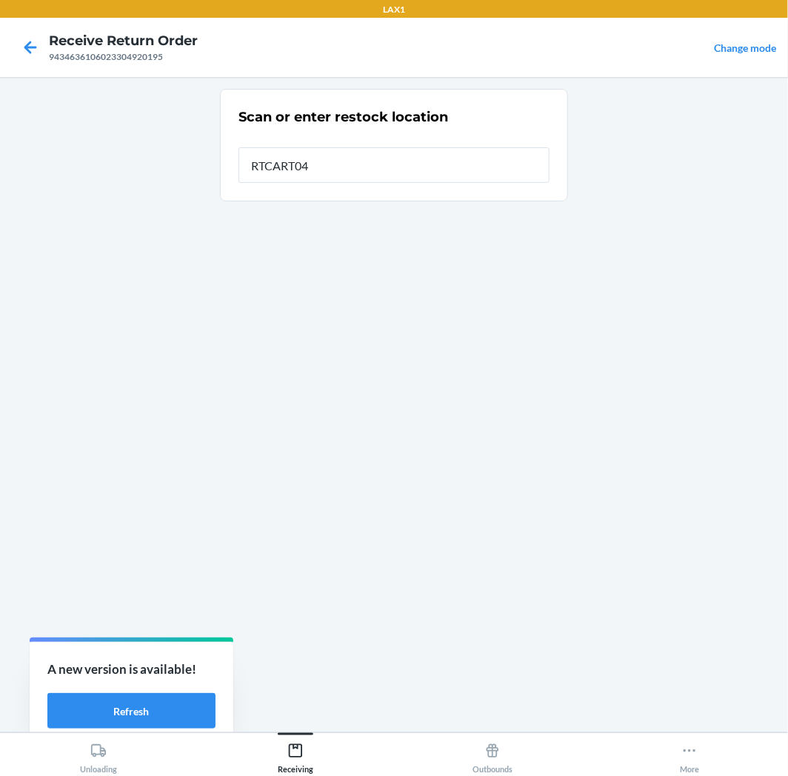
type input "RTCART042"
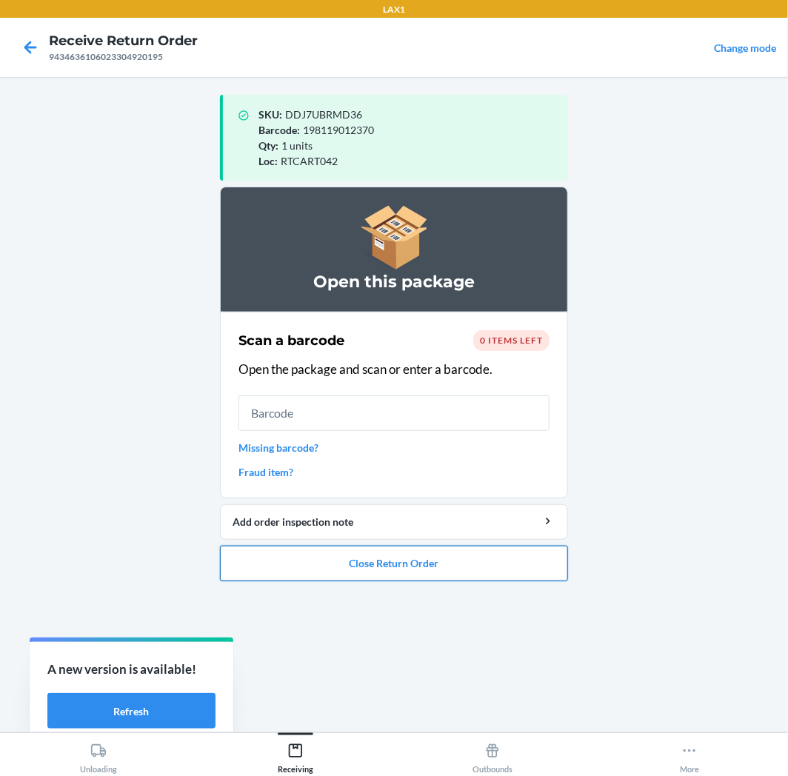
click at [474, 558] on button "Close Return Order" at bounding box center [394, 564] width 348 height 36
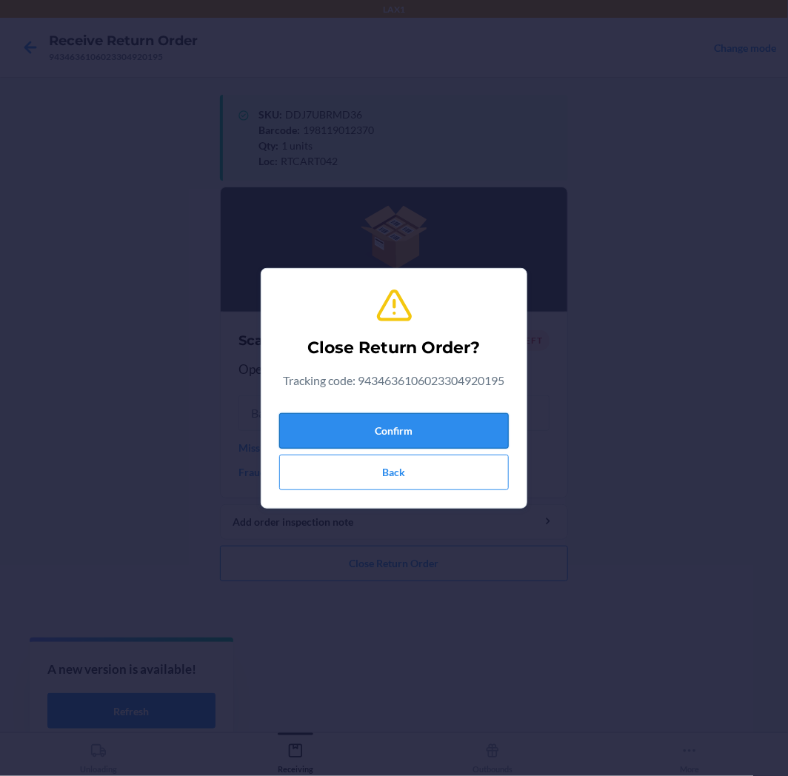
click at [404, 419] on button "Confirm" at bounding box center [394, 431] width 230 height 36
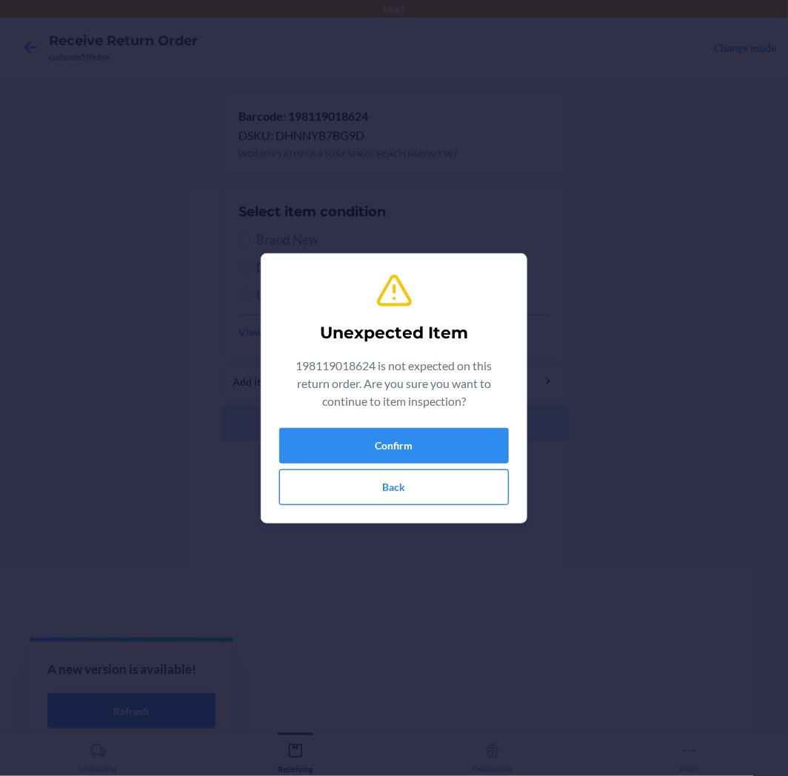
click at [401, 497] on button "Back" at bounding box center [394, 488] width 230 height 36
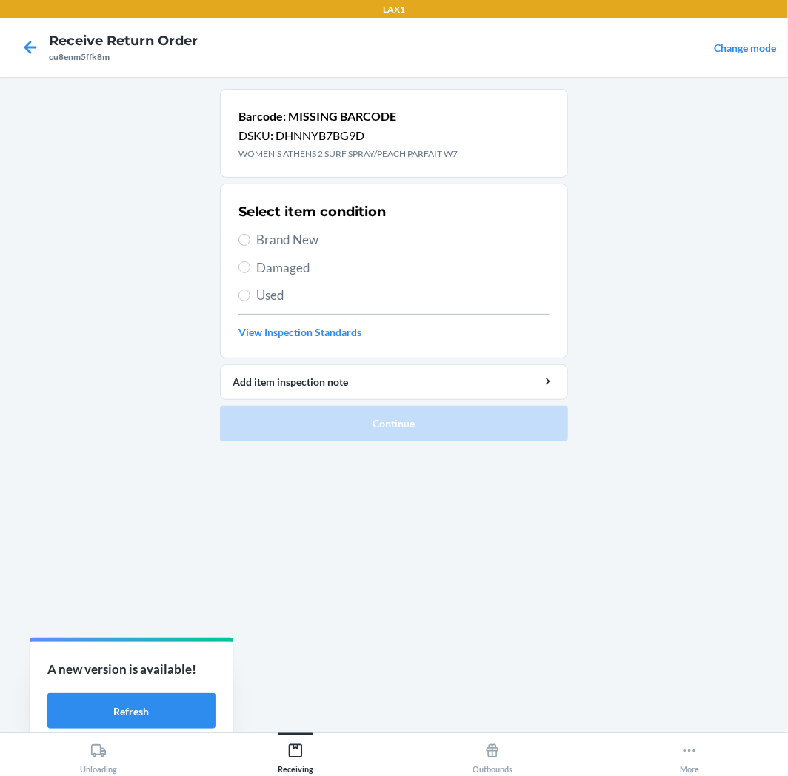
click at [284, 235] on span "Brand New" at bounding box center [402, 239] width 293 height 19
click at [250, 235] on input "Brand New" at bounding box center [244, 240] width 12 height 12
radio input "true"
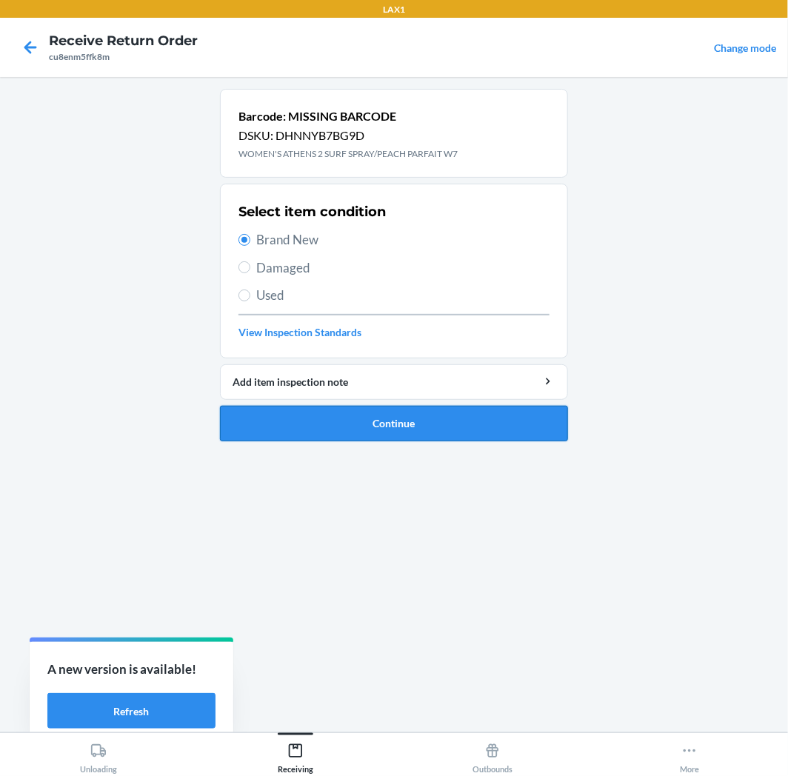
click at [424, 427] on button "Continue" at bounding box center [394, 424] width 348 height 36
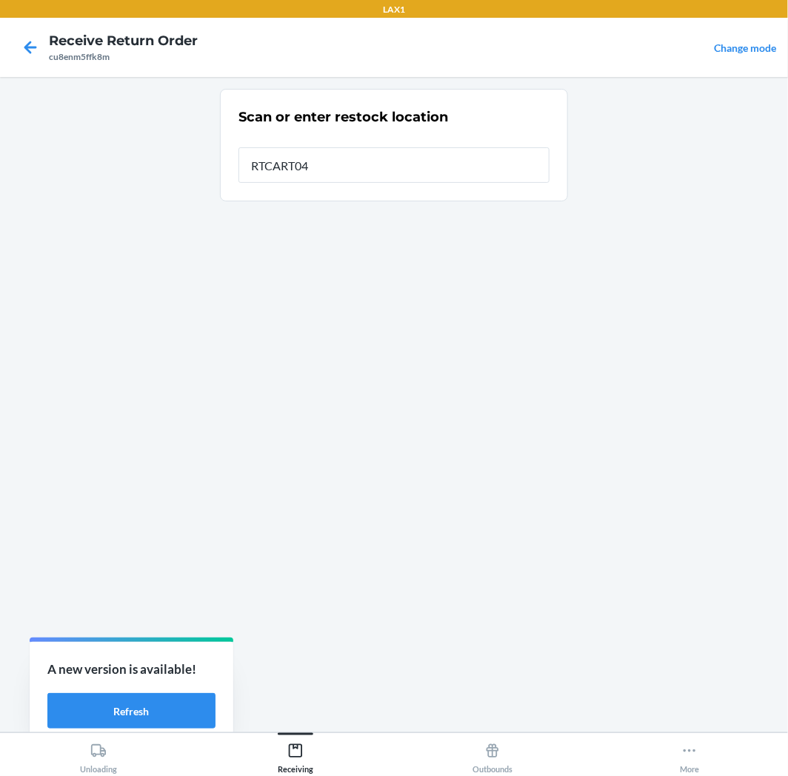
type input "RTCART042"
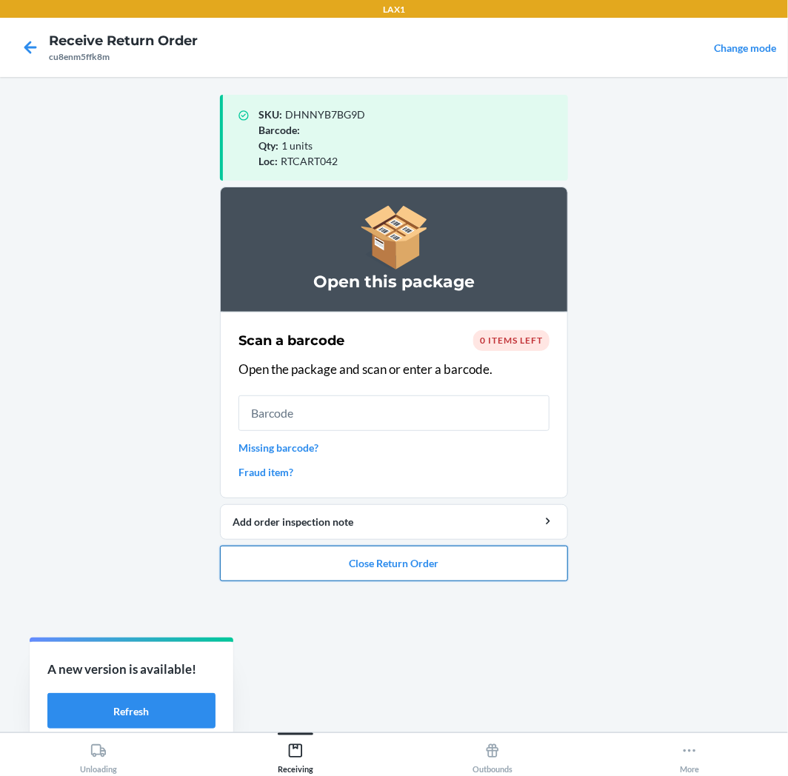
click at [425, 574] on button "Close Return Order" at bounding box center [394, 564] width 348 height 36
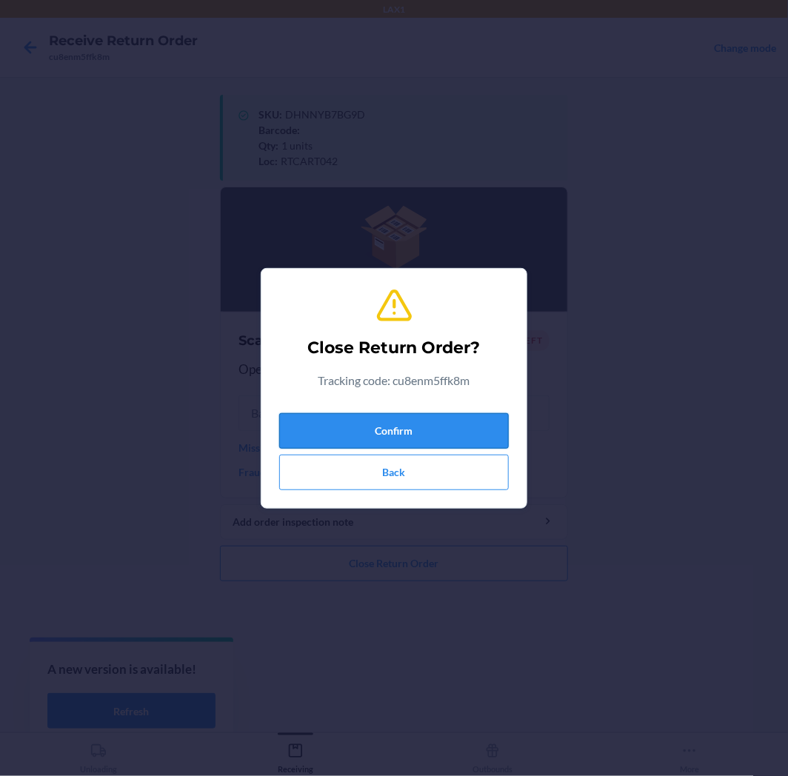
click at [405, 435] on button "Confirm" at bounding box center [394, 431] width 230 height 36
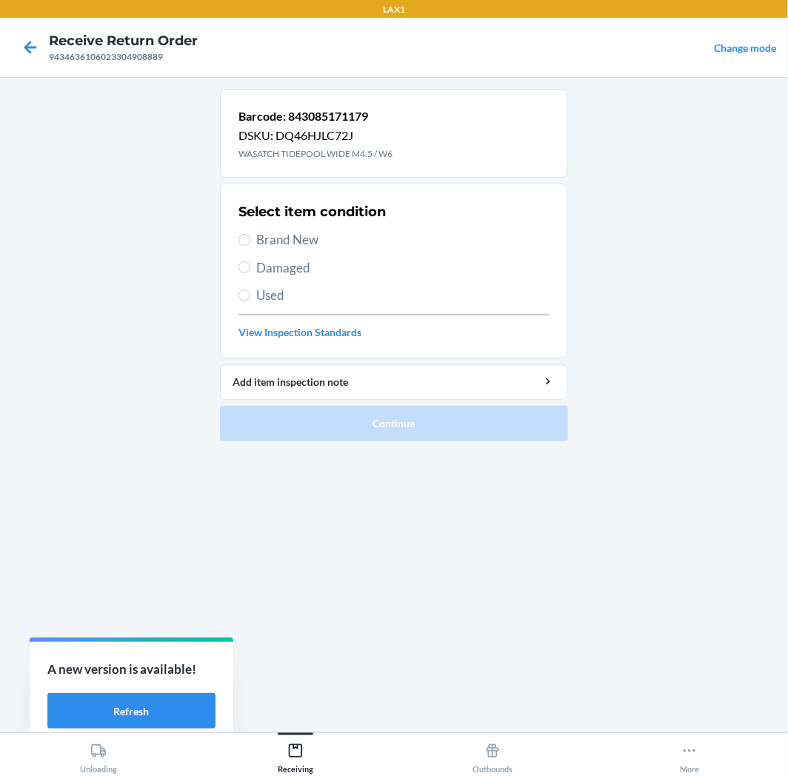
click at [304, 226] on div "Select item condition Brand New Damaged Used View Inspection Standards" at bounding box center [393, 271] width 311 height 147
click at [301, 249] on span "Brand New" at bounding box center [402, 239] width 293 height 19
click at [250, 246] on input "Brand New" at bounding box center [244, 240] width 12 height 12
radio input "true"
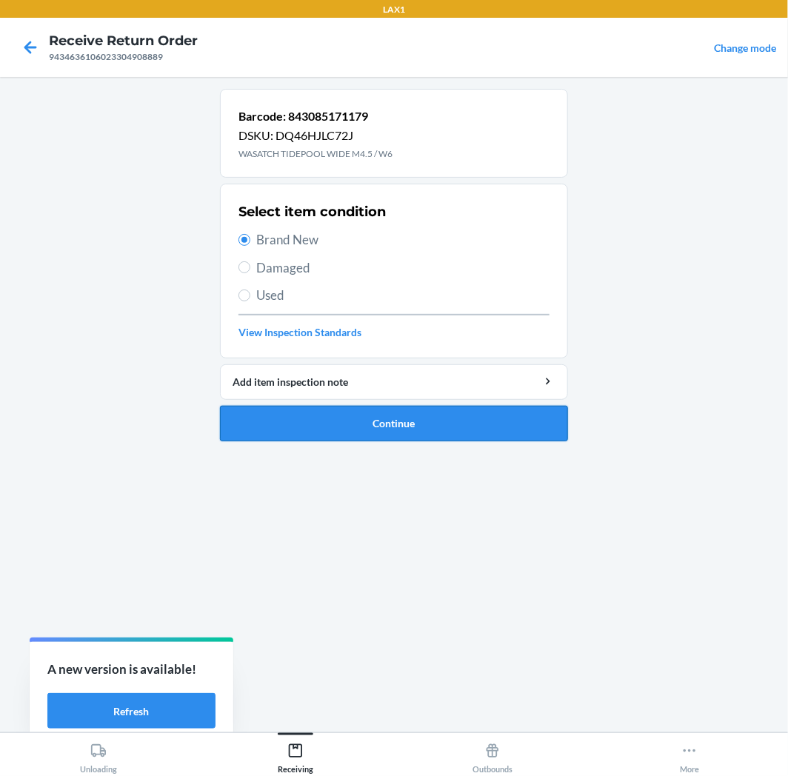
click at [354, 418] on button "Continue" at bounding box center [394, 424] width 348 height 36
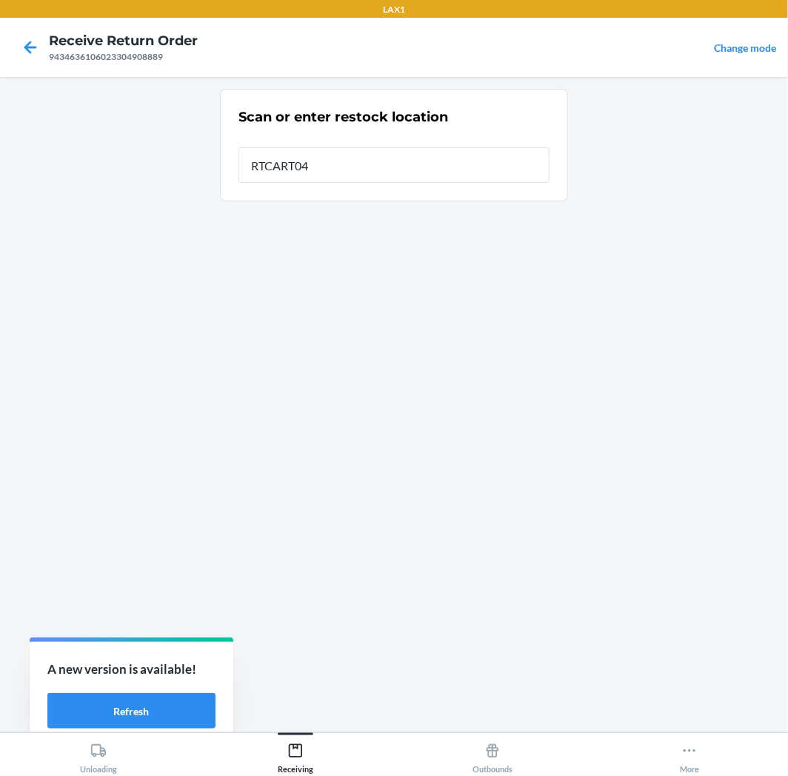
type input "RTCART042"
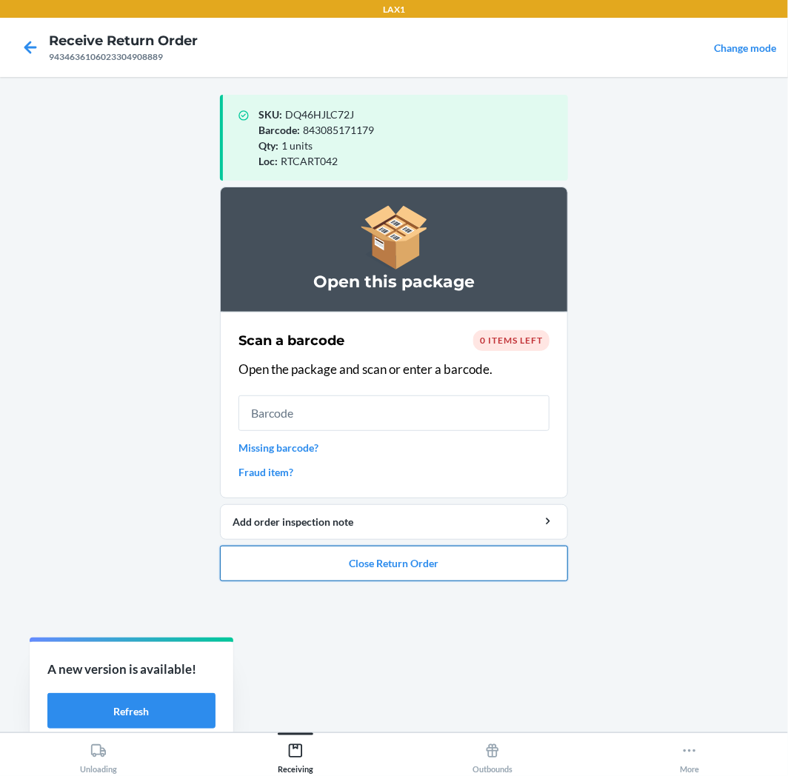
click at [353, 555] on button "Close Return Order" at bounding box center [394, 564] width 348 height 36
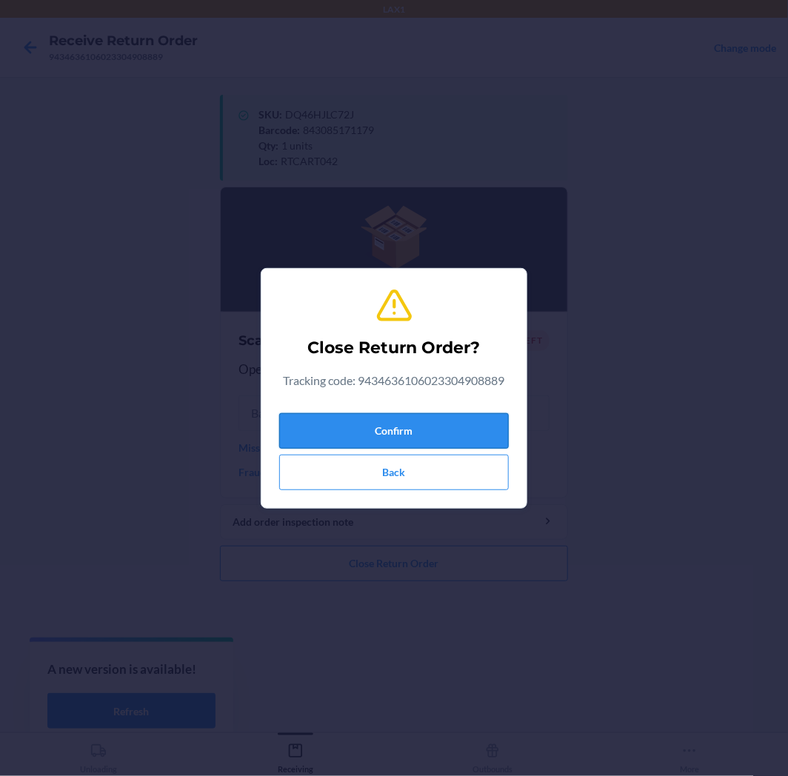
click at [405, 432] on button "Confirm" at bounding box center [394, 431] width 230 height 36
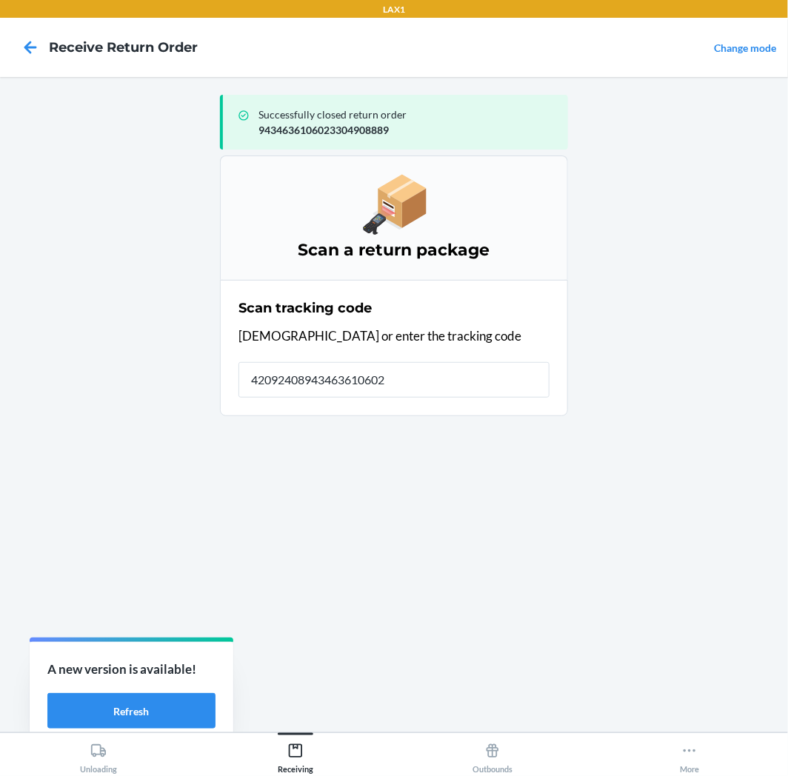
type input "420924089434636106023"
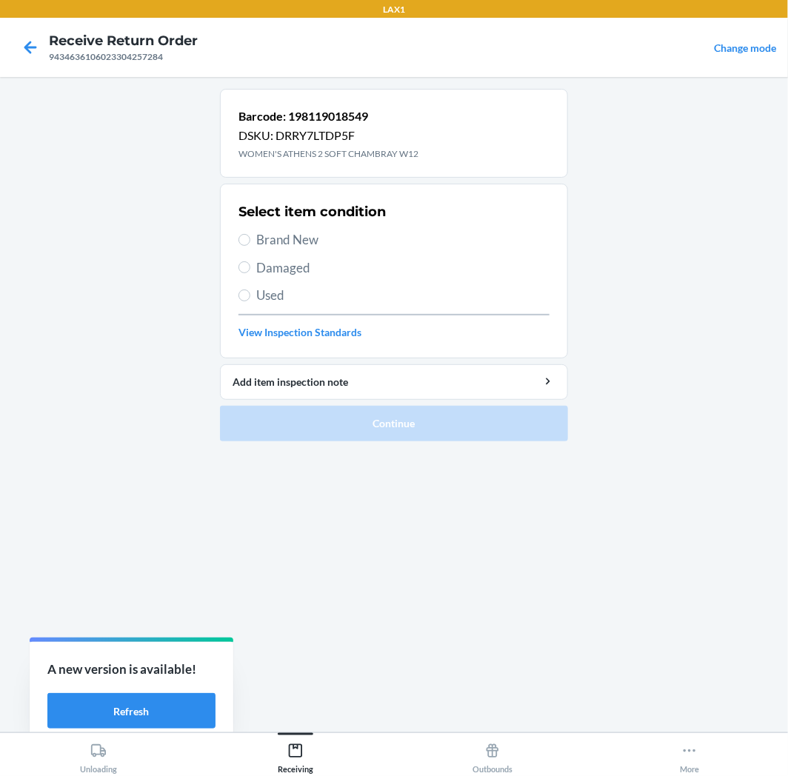
click at [297, 261] on span "Damaged" at bounding box center [402, 267] width 293 height 19
click at [250, 261] on input "Damaged" at bounding box center [244, 267] width 12 height 12
radio input "true"
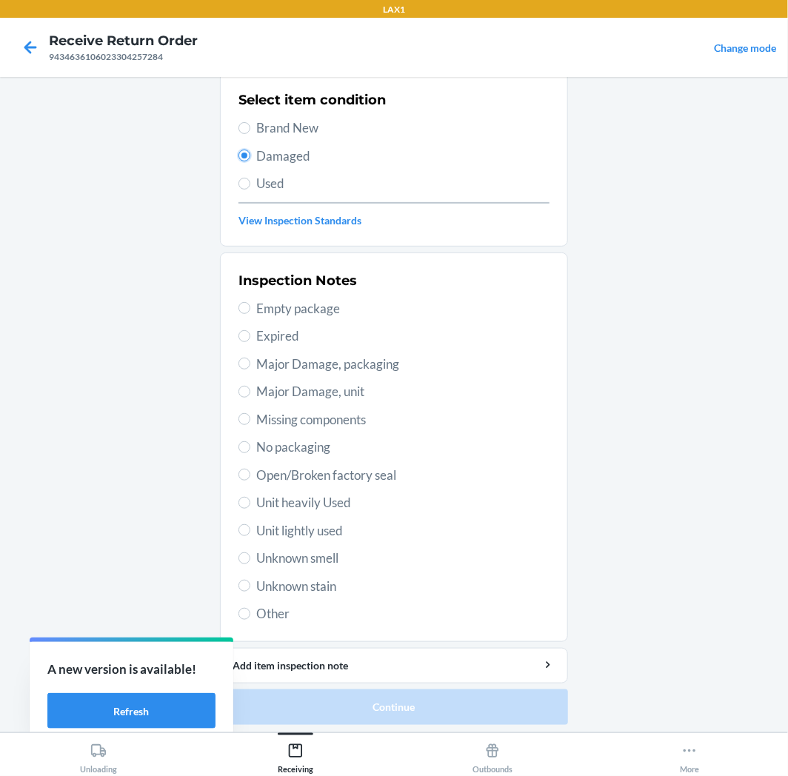
scroll to position [115, 0]
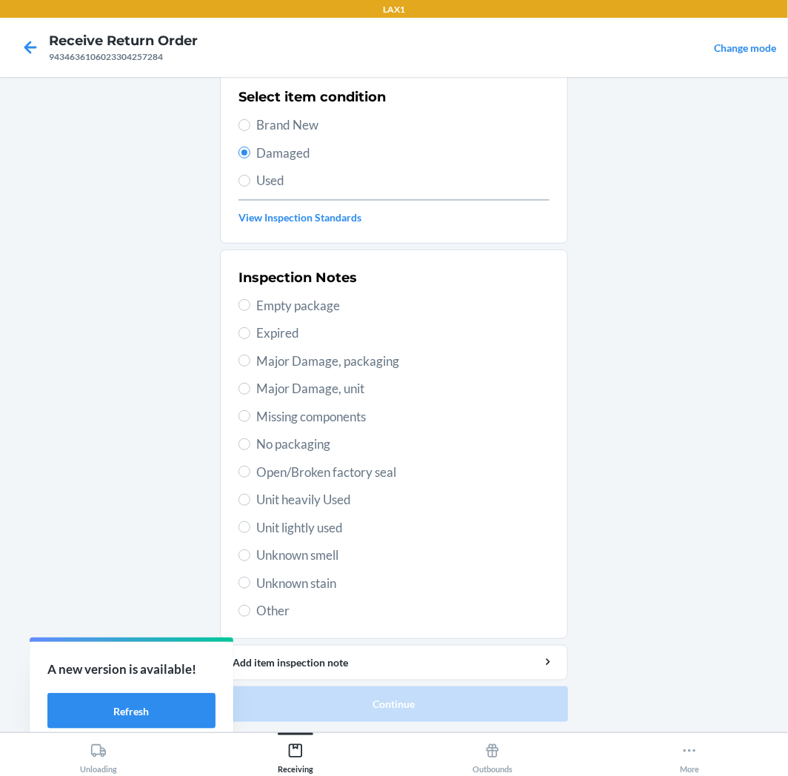
click at [296, 584] on span "Unknown stain" at bounding box center [402, 583] width 293 height 19
click at [250, 584] on input "Unknown stain" at bounding box center [244, 583] width 12 height 12
radio input "true"
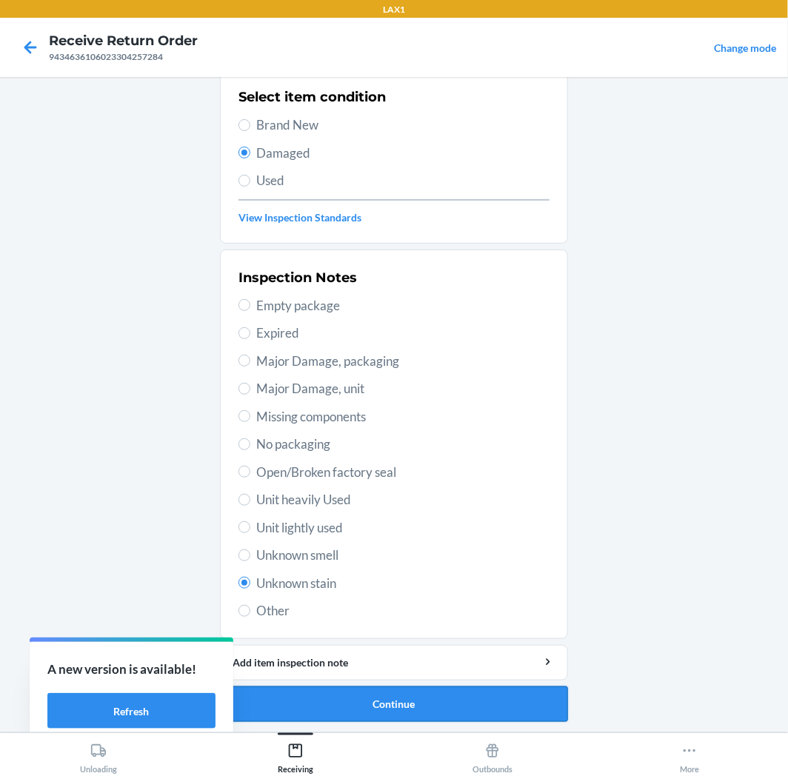
click at [382, 711] on button "Continue" at bounding box center [394, 705] width 348 height 36
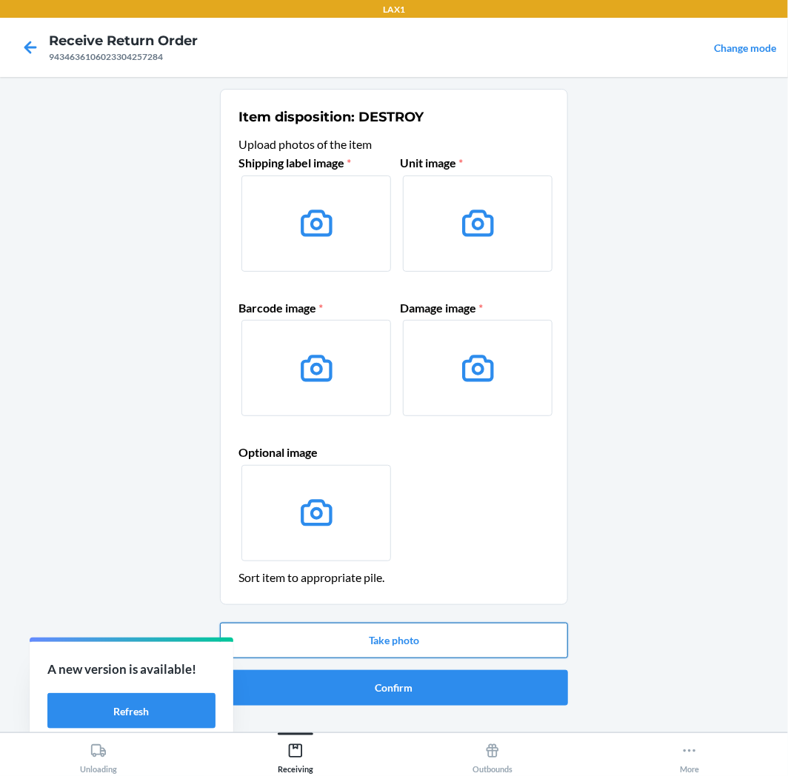
click at [396, 649] on button "Take photo" at bounding box center [394, 641] width 348 height 36
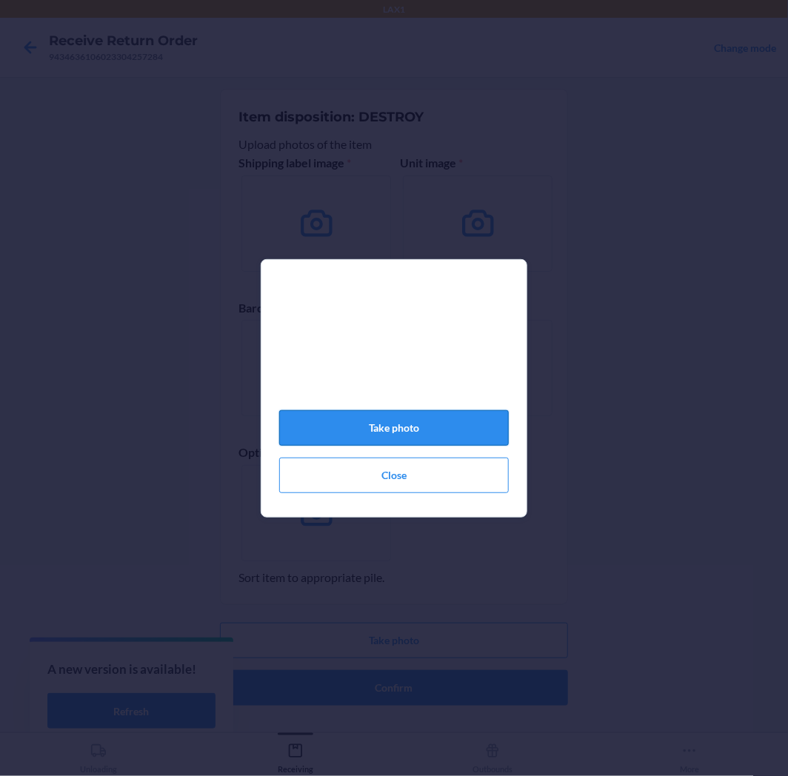
click at [425, 426] on button "Take photo" at bounding box center [394, 428] width 230 height 36
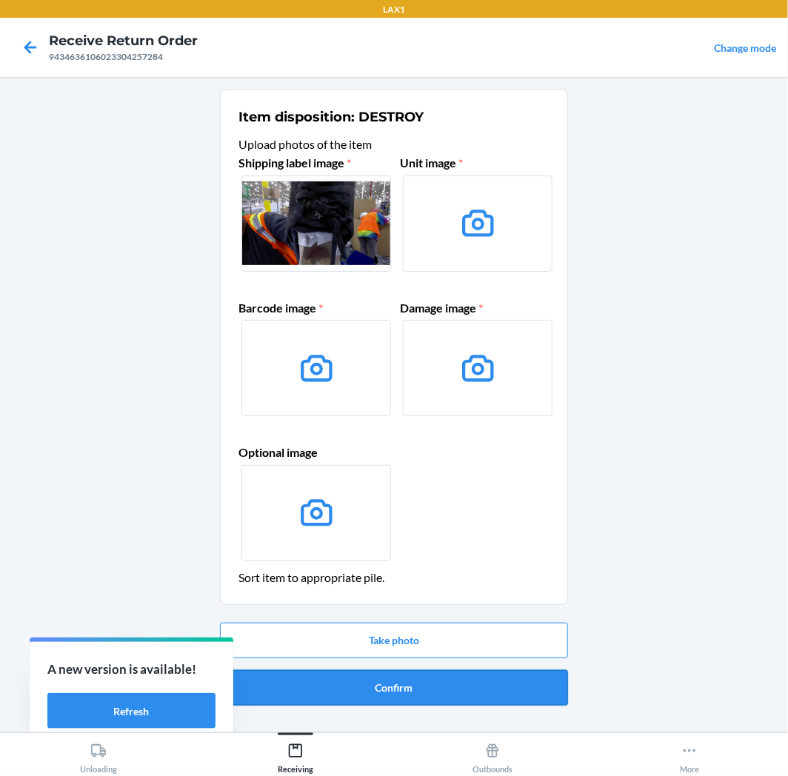
click at [455, 690] on button "Confirm" at bounding box center [394, 688] width 348 height 36
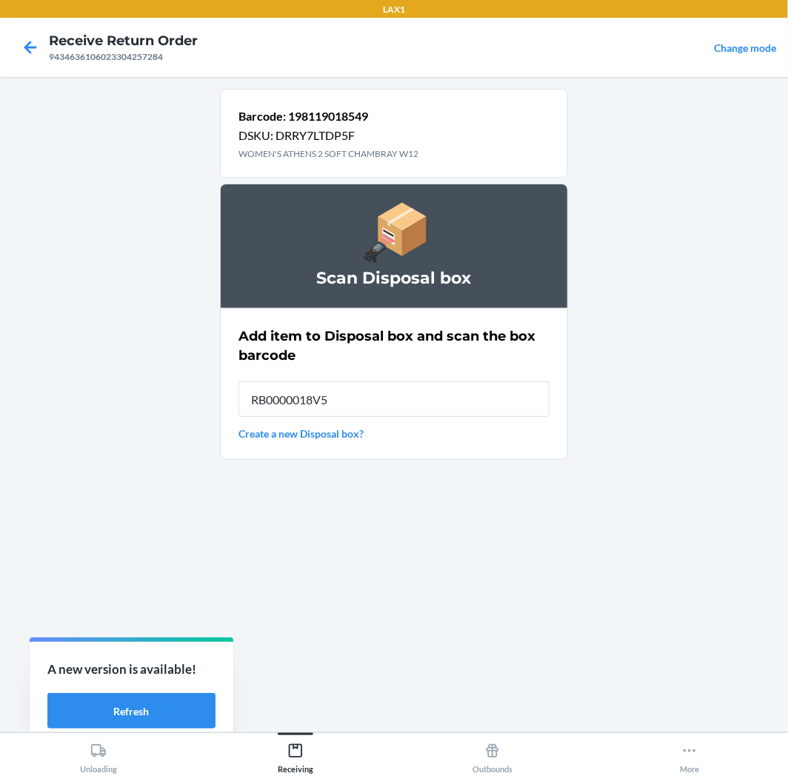
type input "RB0000018V5"
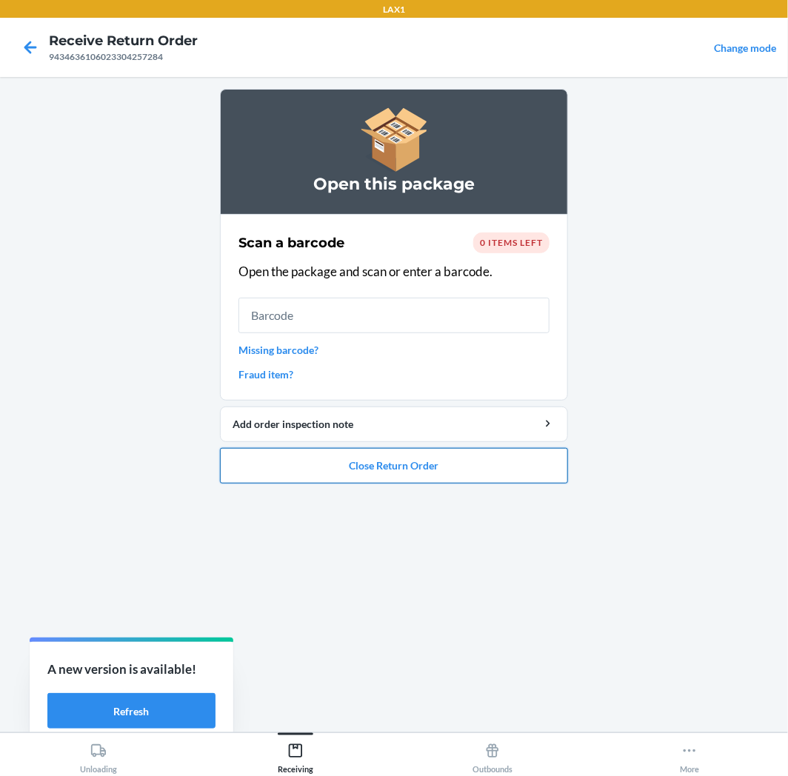
click at [440, 470] on button "Close Return Order" at bounding box center [394, 466] width 348 height 36
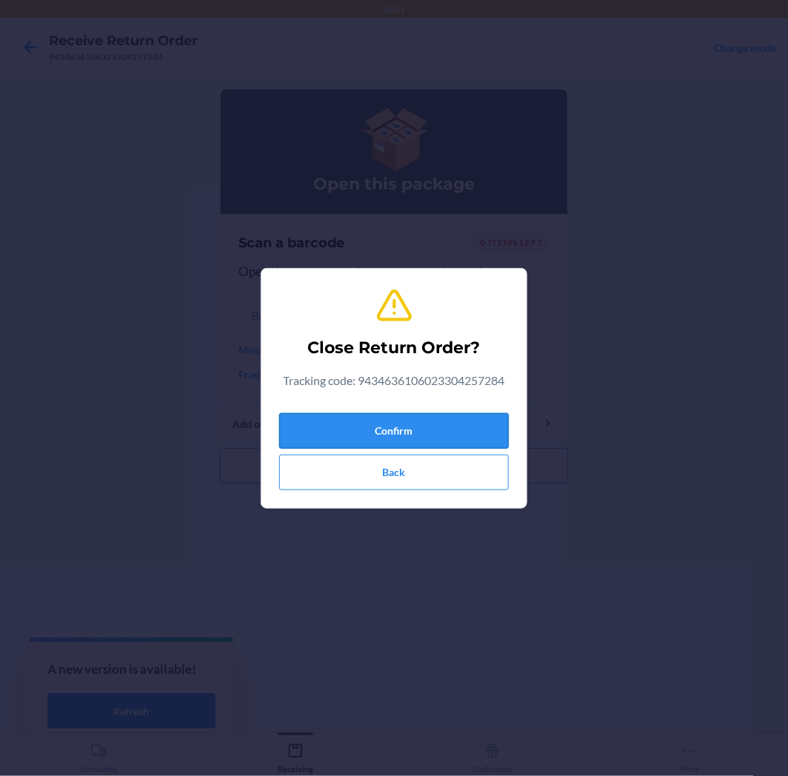
click at [424, 433] on button "Confirm" at bounding box center [394, 431] width 230 height 36
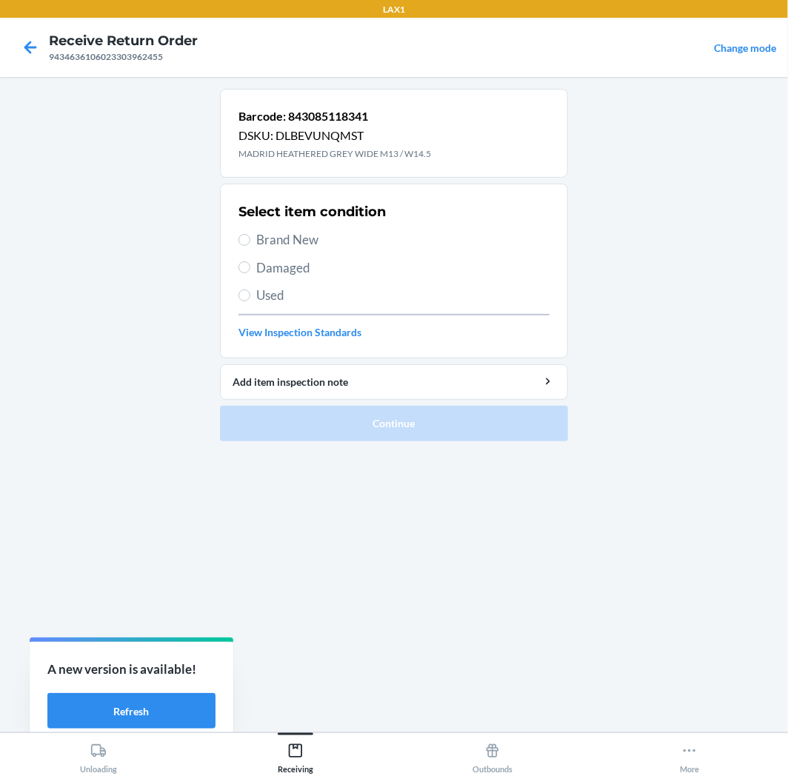
click at [287, 247] on span "Brand New" at bounding box center [402, 239] width 293 height 19
click at [250, 246] on input "Brand New" at bounding box center [244, 240] width 12 height 12
radio input "true"
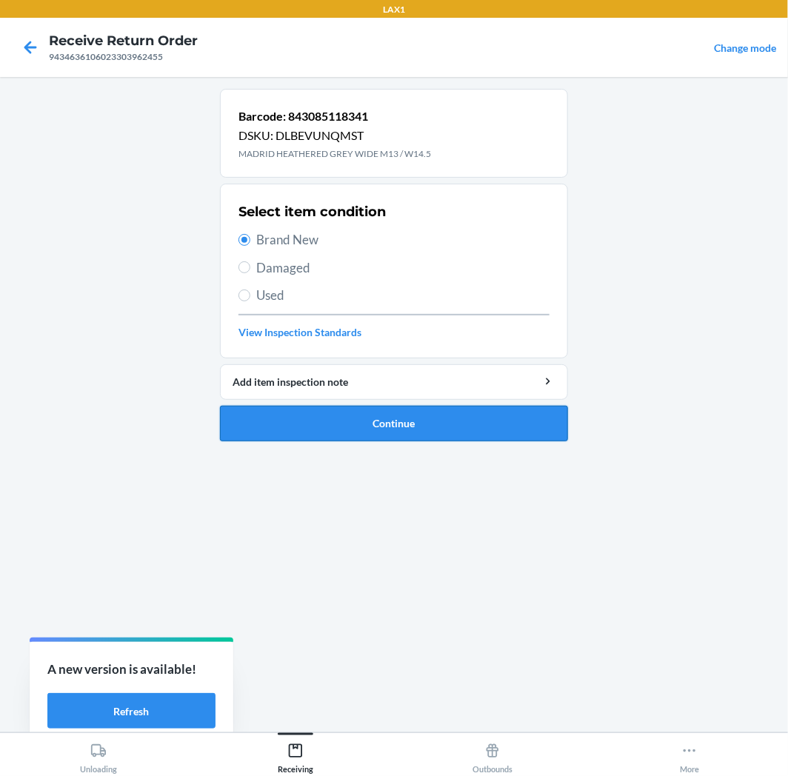
click at [335, 433] on button "Continue" at bounding box center [394, 424] width 348 height 36
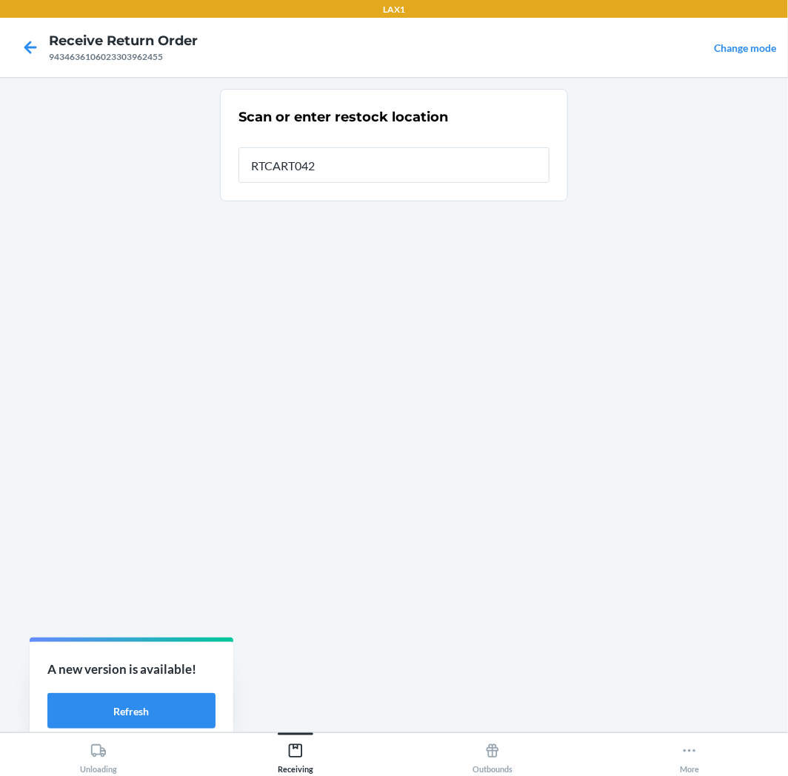
type input "RTCART042"
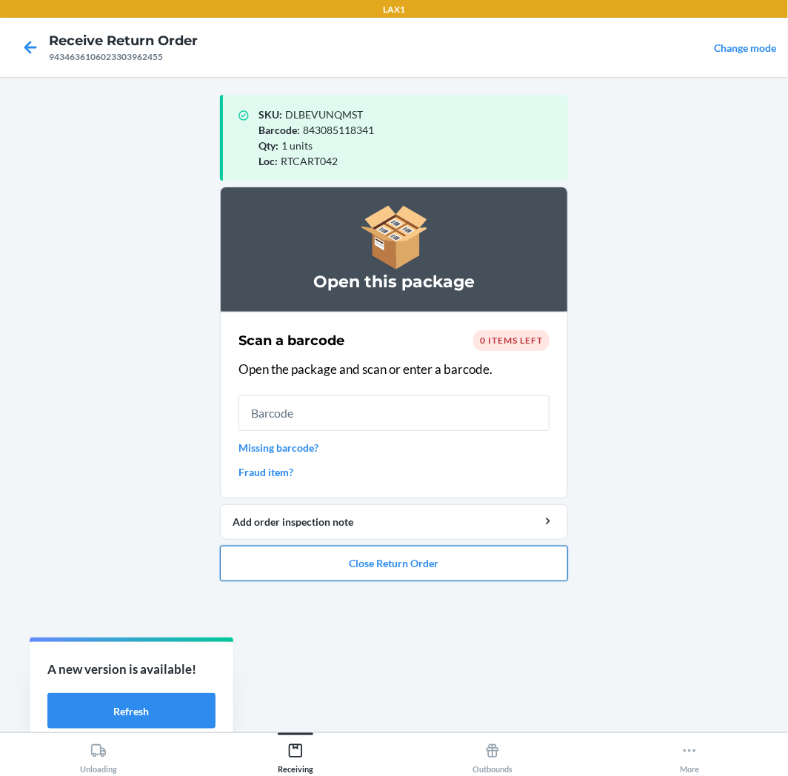
click at [321, 555] on button "Close Return Order" at bounding box center [394, 564] width 348 height 36
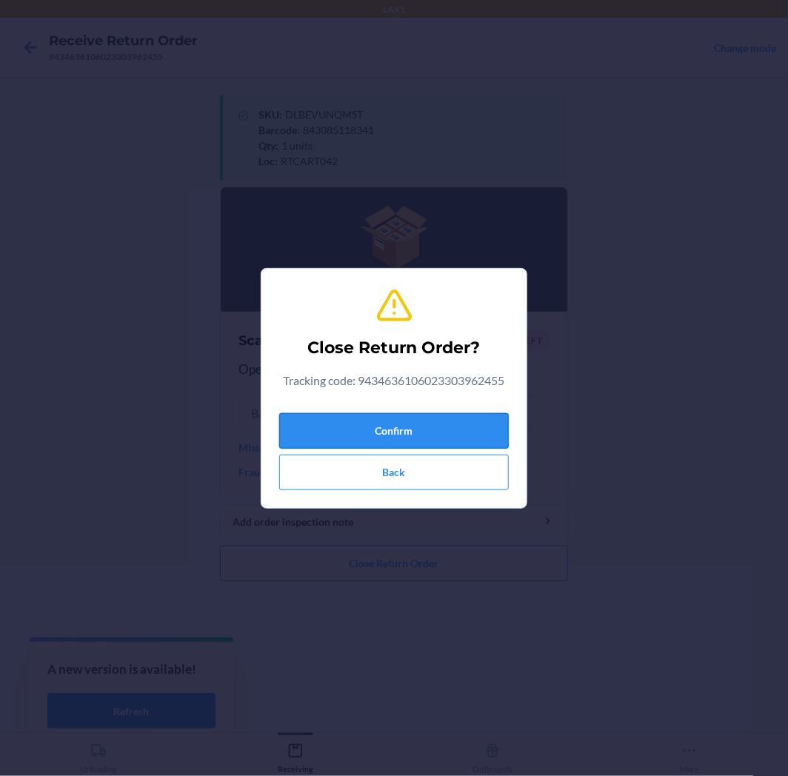
click at [365, 426] on button "Confirm" at bounding box center [394, 431] width 230 height 36
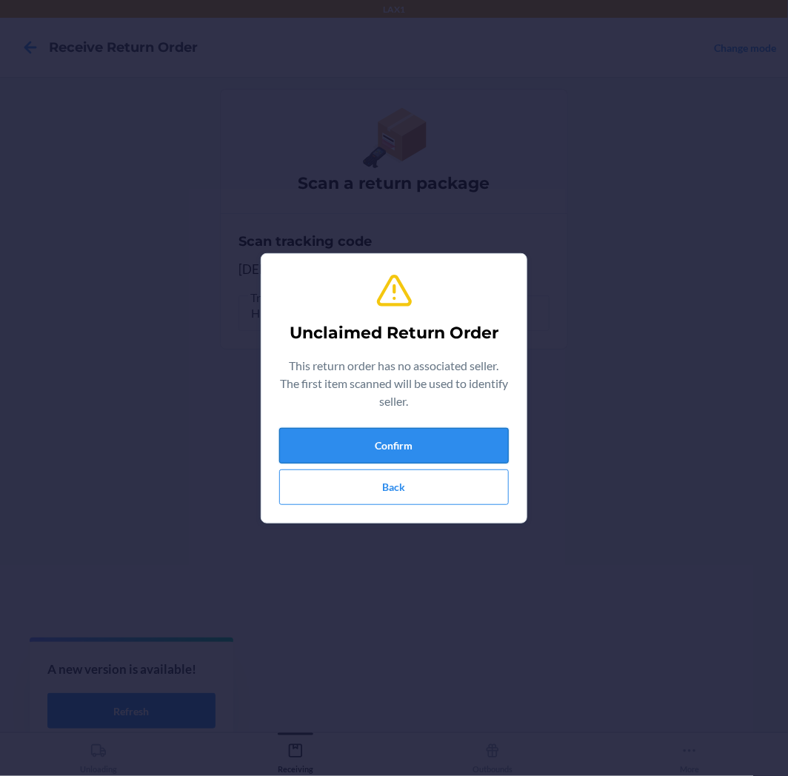
click at [390, 445] on button "Confirm" at bounding box center [394, 446] width 230 height 36
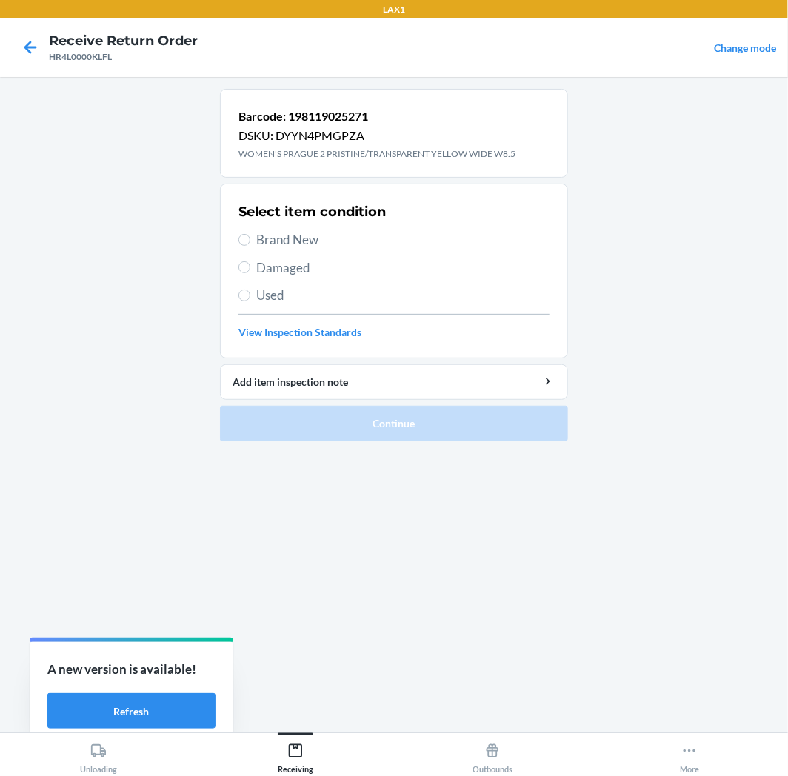
click at [316, 239] on span "Brand New" at bounding box center [402, 239] width 293 height 19
click at [250, 239] on input "Brand New" at bounding box center [244, 240] width 12 height 12
radio input "true"
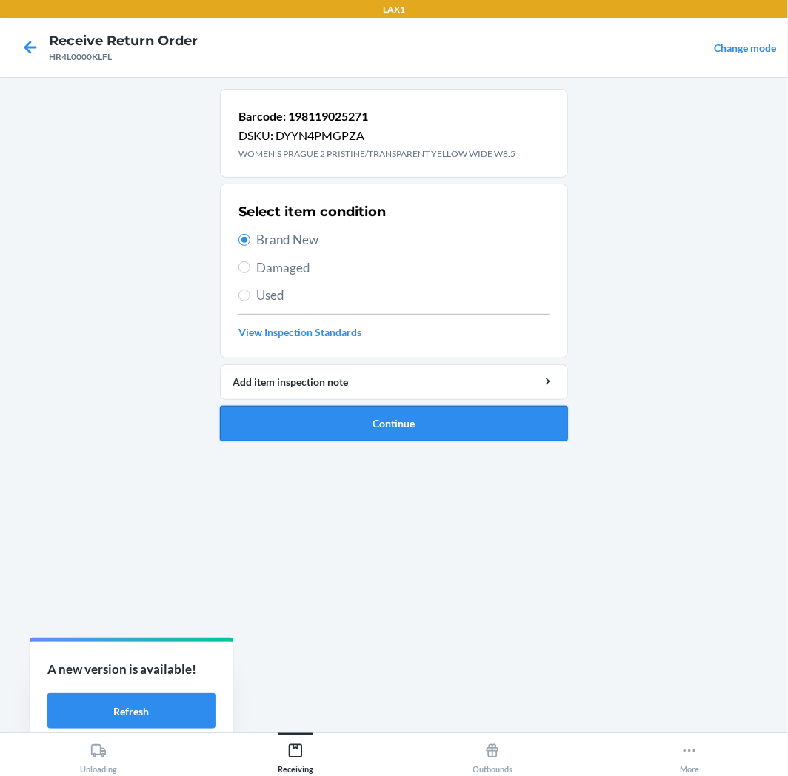
click at [344, 421] on button "Continue" at bounding box center [394, 424] width 348 height 36
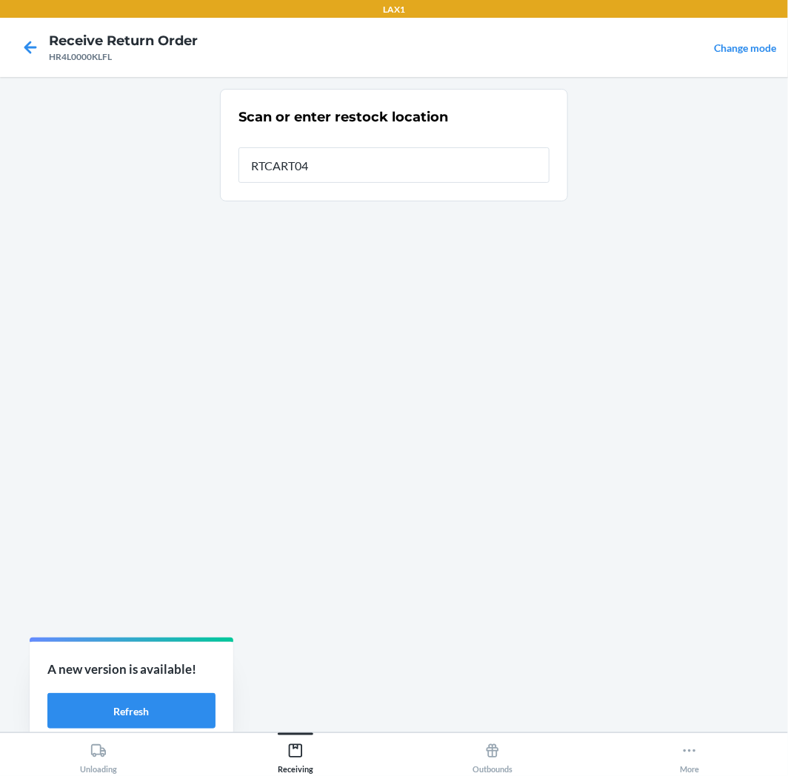
type input "RTCART042"
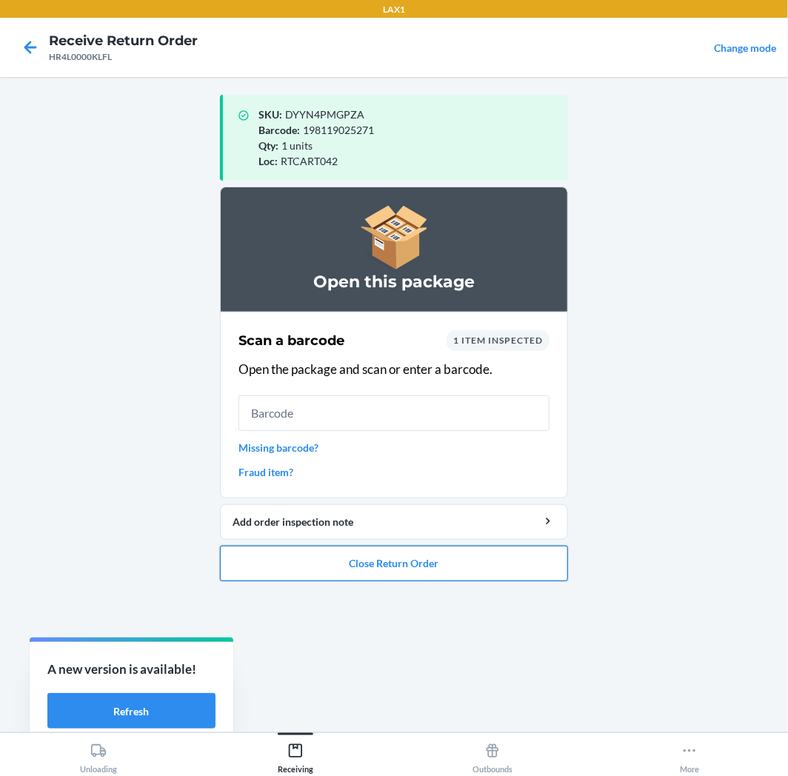
click at [454, 567] on button "Close Return Order" at bounding box center [394, 564] width 348 height 36
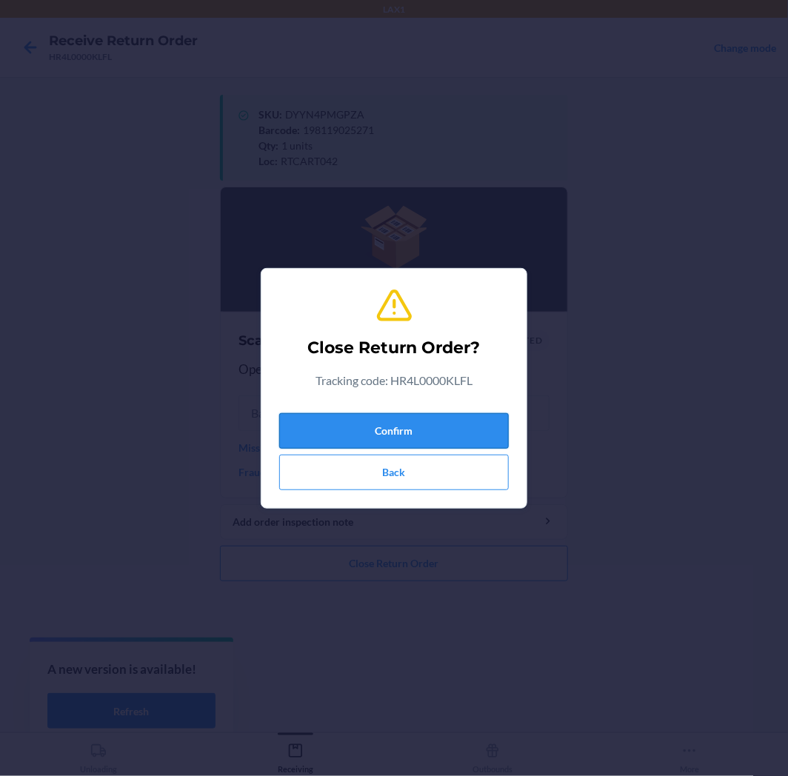
click at [391, 424] on button "Confirm" at bounding box center [394, 431] width 230 height 36
click at [435, 425] on button "Confirm" at bounding box center [394, 431] width 230 height 36
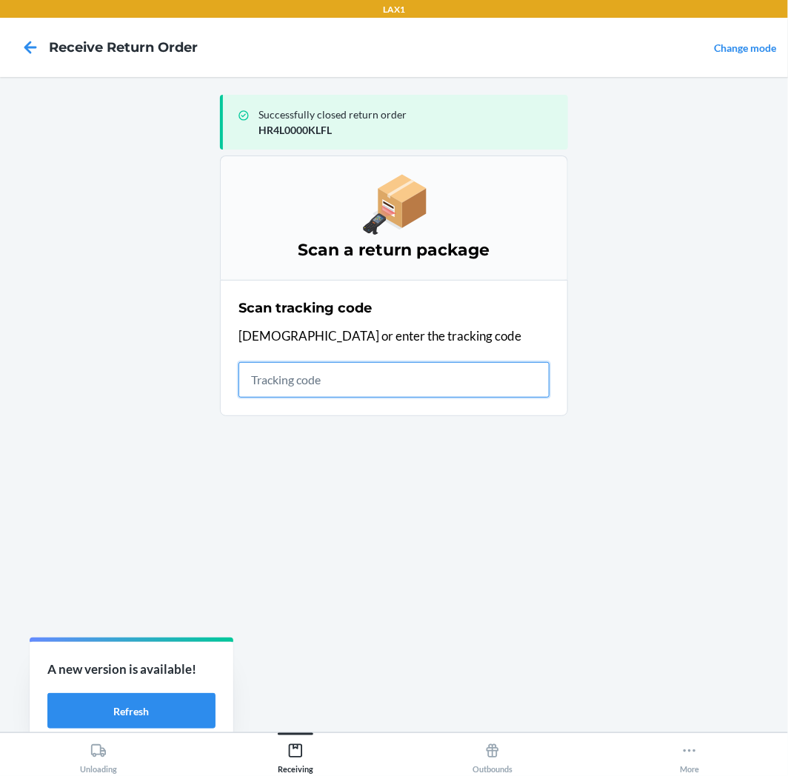
click at [335, 371] on input "text" at bounding box center [393, 380] width 311 height 36
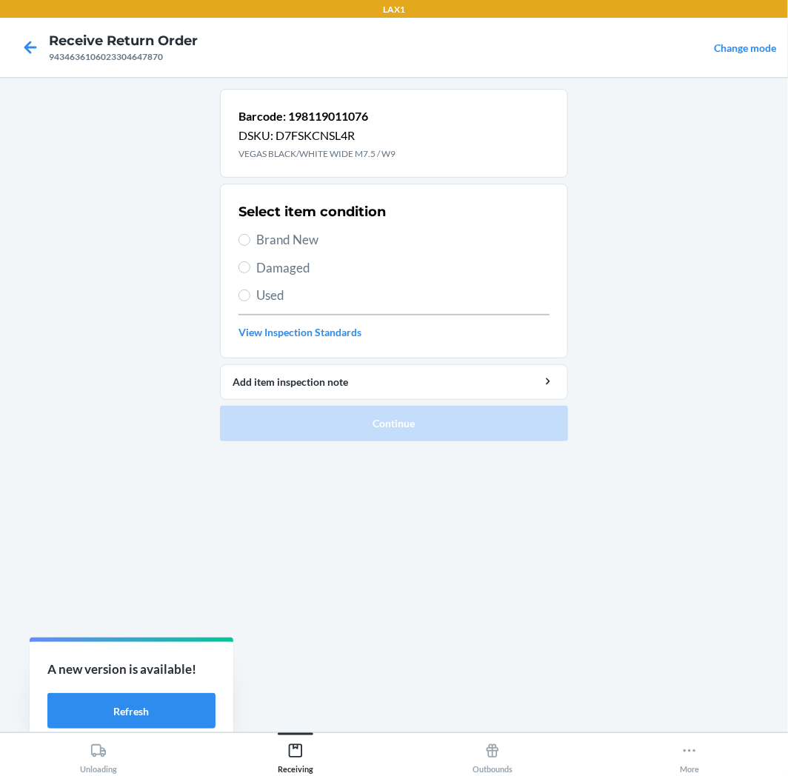
click at [260, 232] on span "Brand New" at bounding box center [402, 239] width 293 height 19
click at [250, 234] on input "Brand New" at bounding box center [244, 240] width 12 height 12
radio input "true"
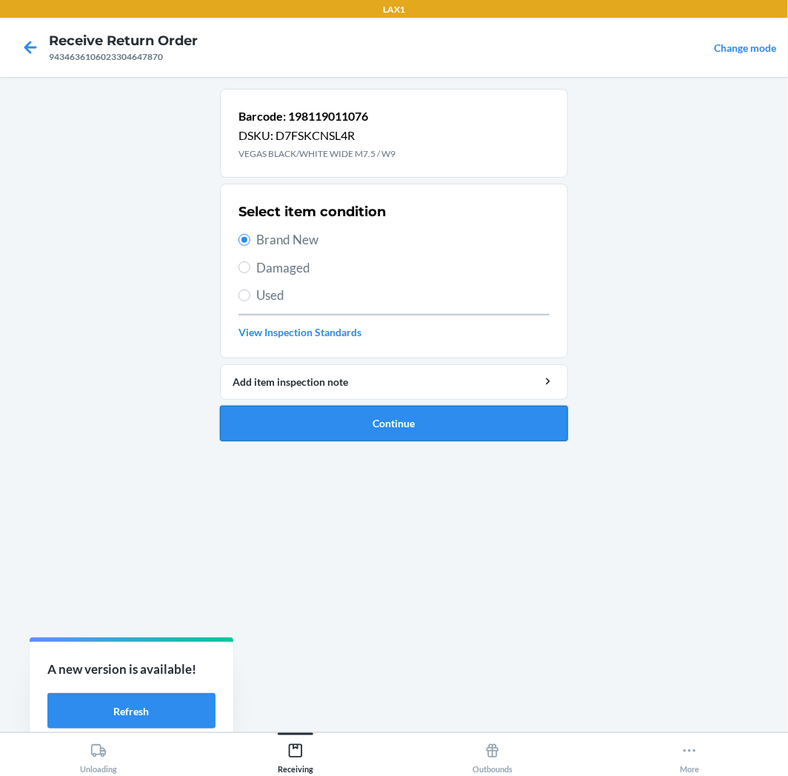
click at [374, 407] on button "Continue" at bounding box center [394, 424] width 348 height 36
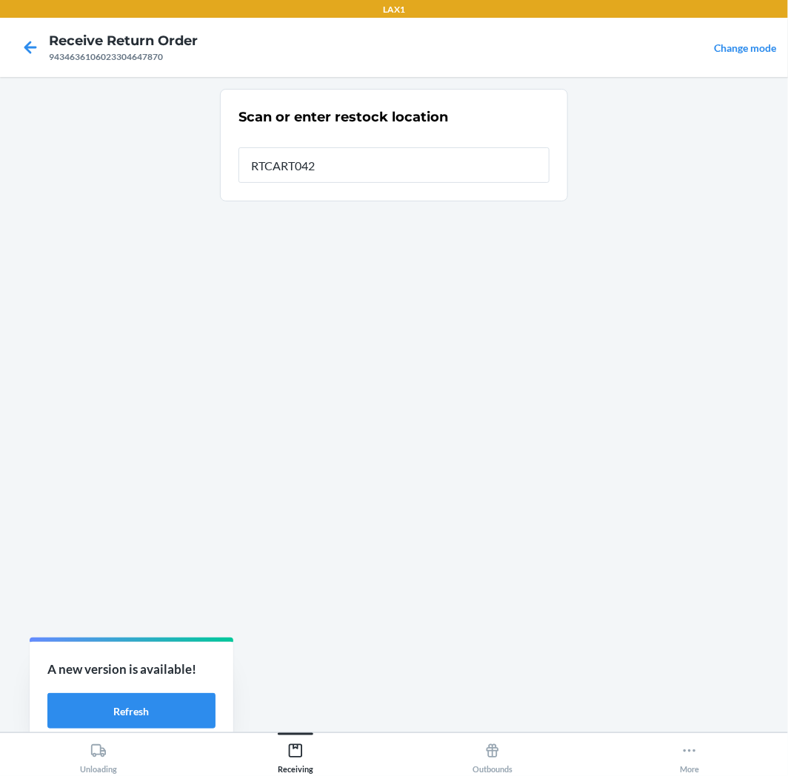
type input "RTCART042"
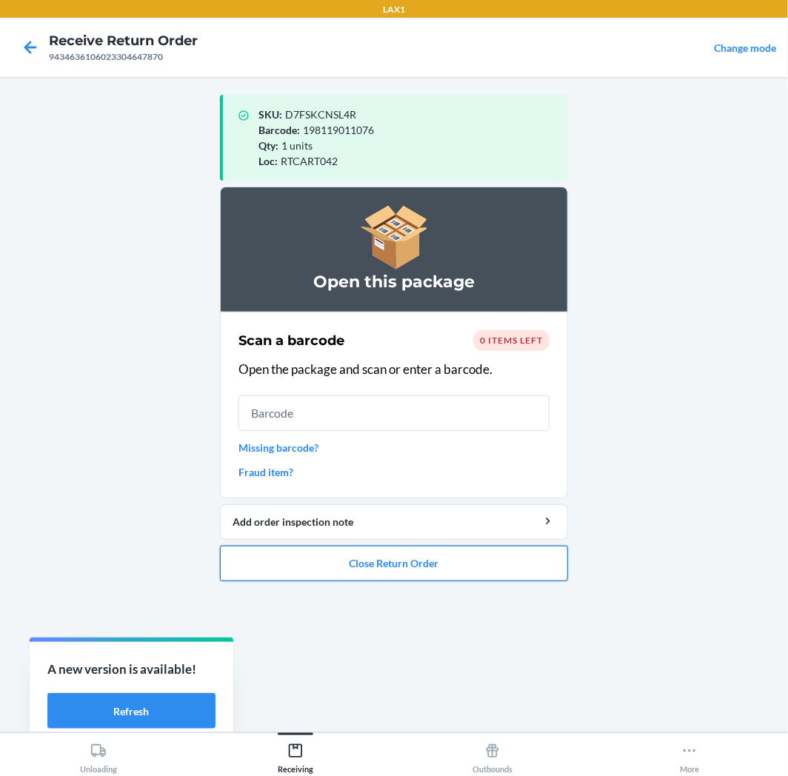
click at [428, 567] on button "Close Return Order" at bounding box center [394, 564] width 348 height 36
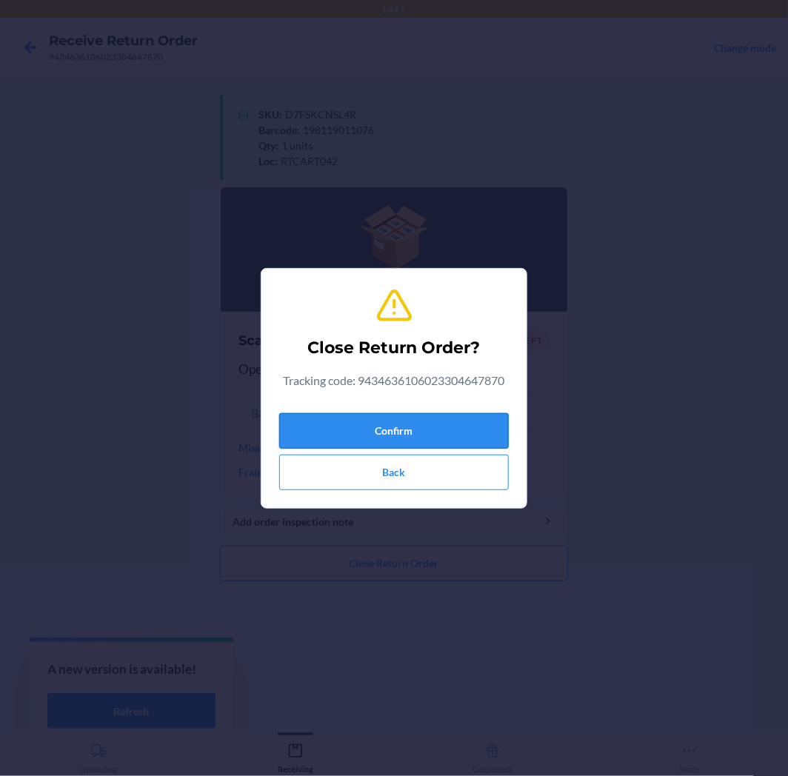
click at [424, 415] on button "Confirm" at bounding box center [394, 431] width 230 height 36
click at [424, 427] on button "Confirm" at bounding box center [394, 431] width 230 height 36
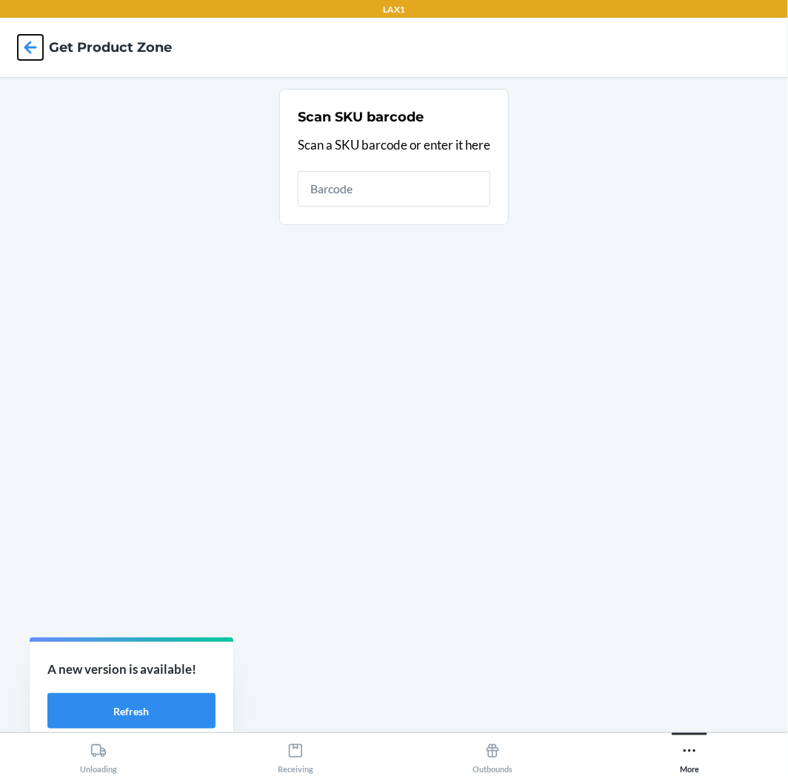
click at [40, 42] on icon at bounding box center [30, 47] width 25 height 25
click at [297, 753] on icon at bounding box center [295, 751] width 16 height 16
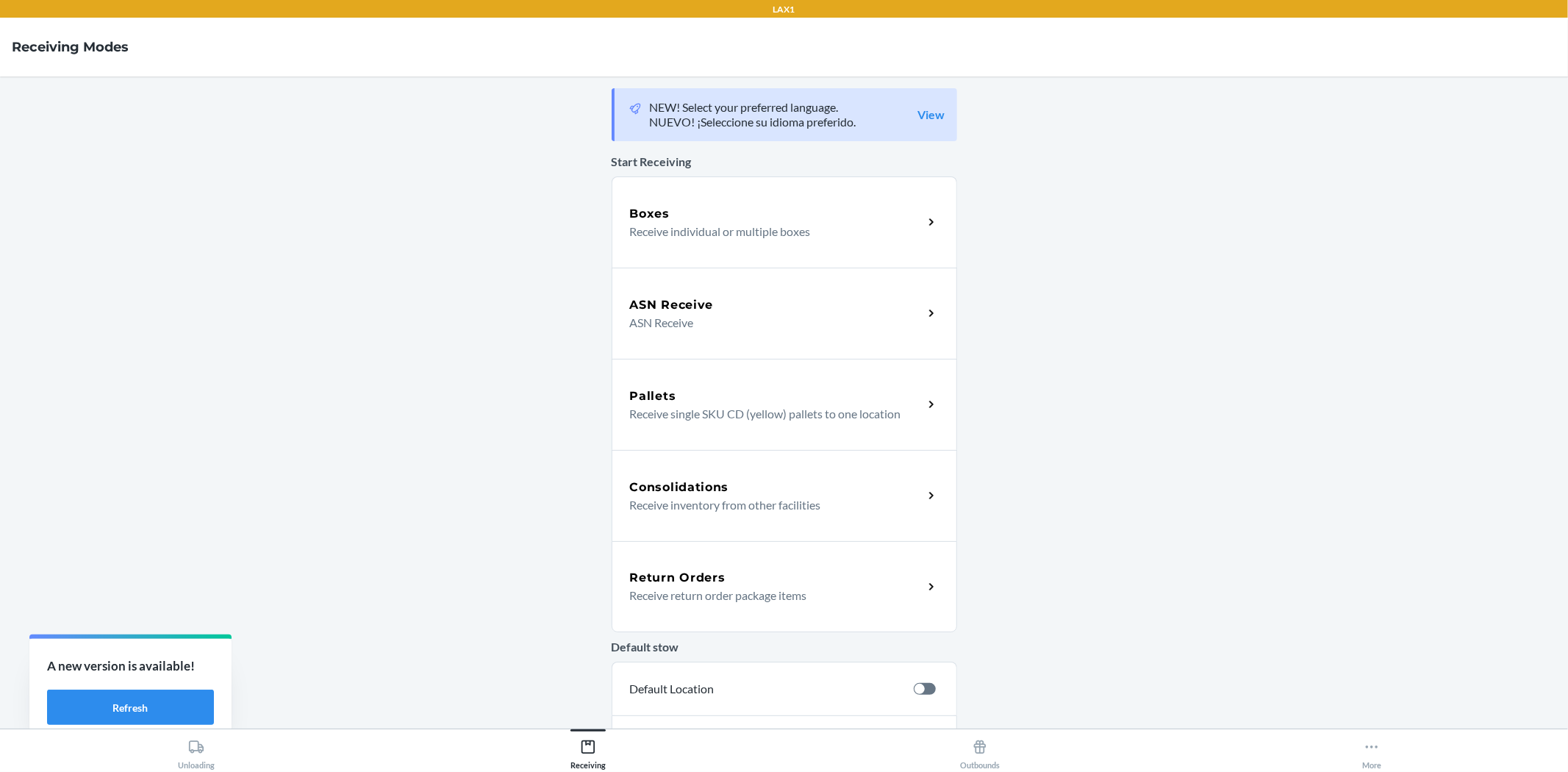
click at [760, 595] on p "Receive return order package items" at bounding box center [771, 595] width 282 height 18
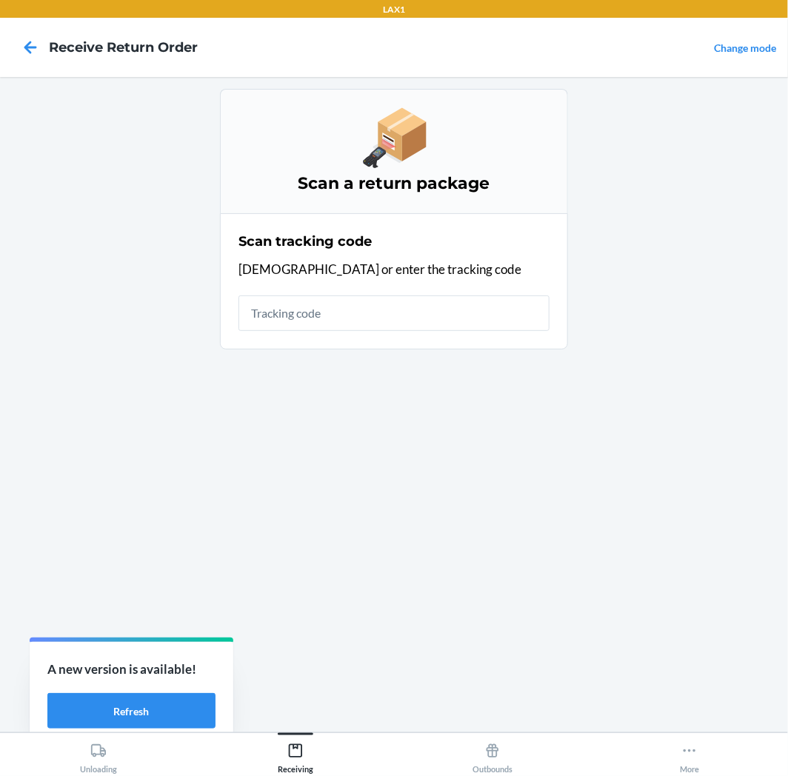
click at [675, 405] on main "Scan a return package Scan tracking code Scan or enter the tracking code" at bounding box center [394, 404] width 788 height 655
click at [363, 312] on input "text" at bounding box center [393, 313] width 311 height 36
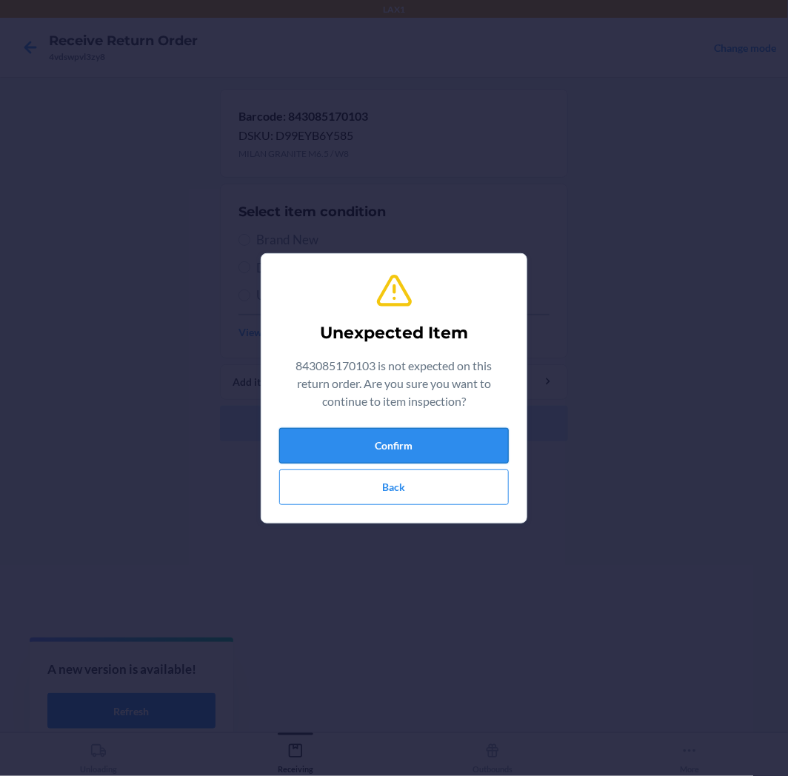
click at [375, 437] on button "Confirm" at bounding box center [394, 446] width 230 height 36
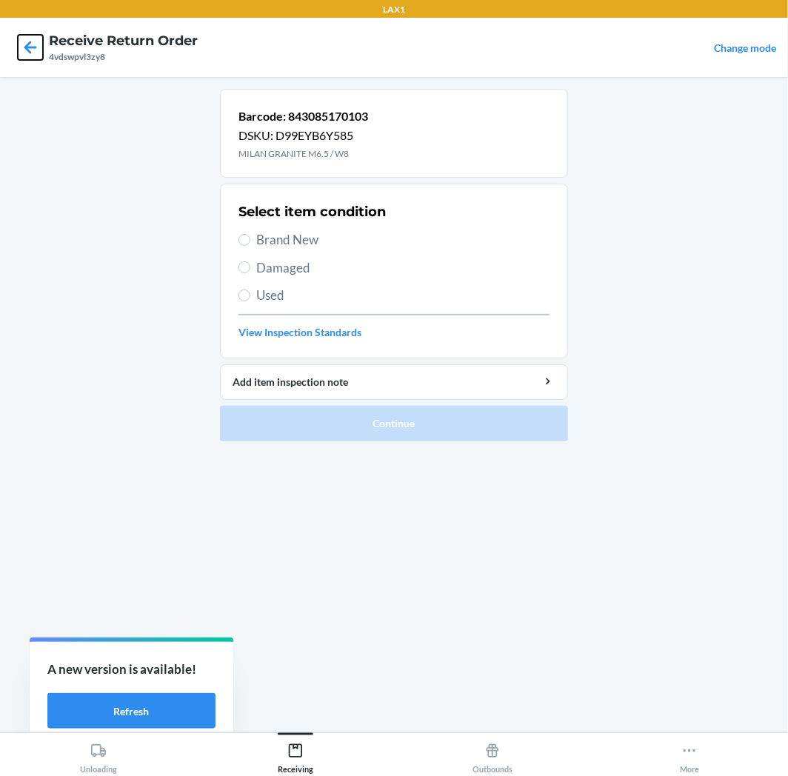
click at [27, 48] on icon at bounding box center [30, 47] width 13 height 13
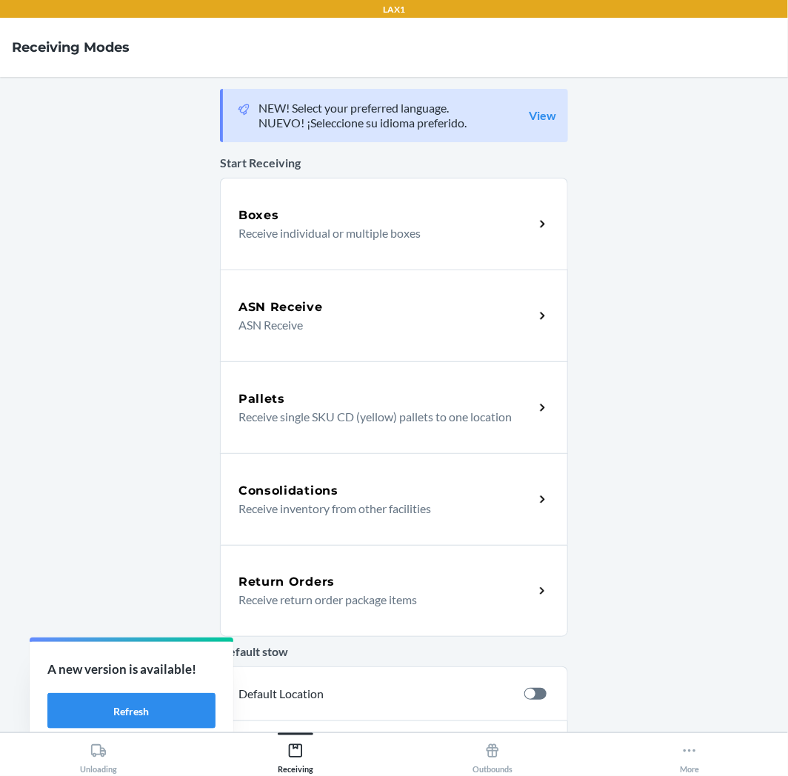
click at [404, 615] on div "Return Orders Receive return order package items" at bounding box center [394, 591] width 348 height 92
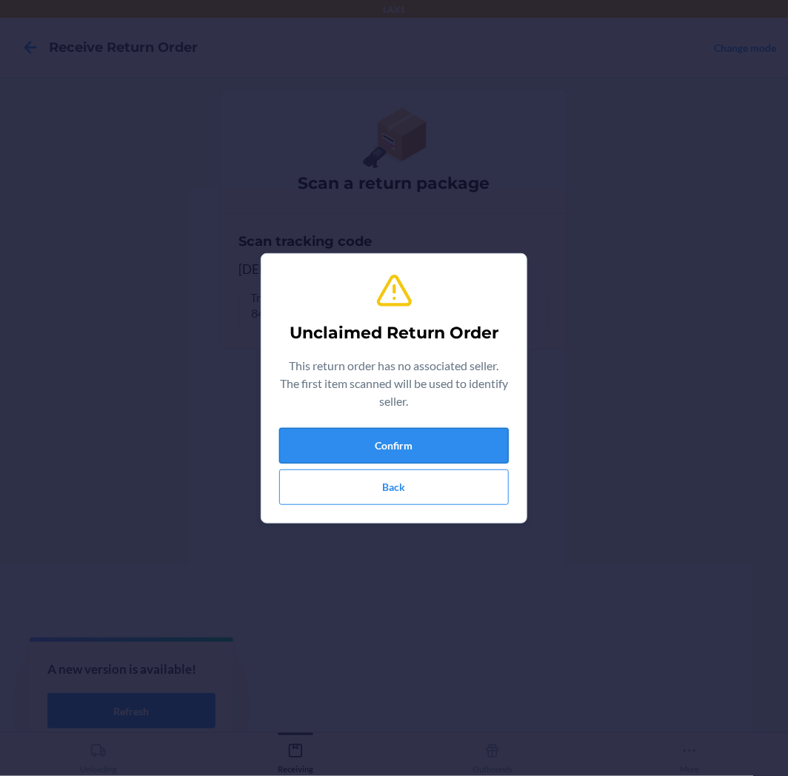
click at [421, 438] on button "Confirm" at bounding box center [394, 446] width 230 height 36
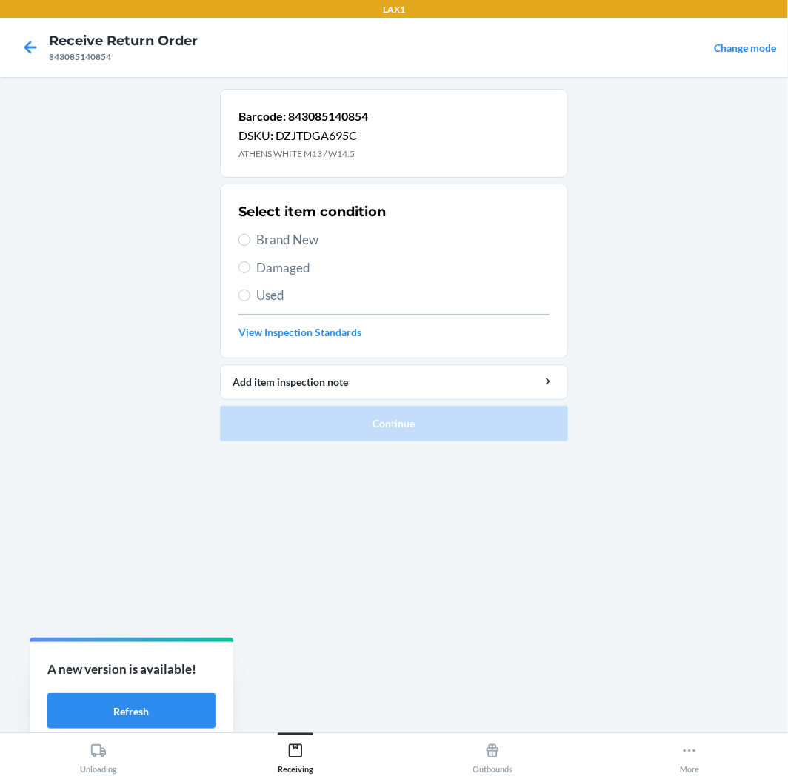
click at [278, 240] on span "Brand New" at bounding box center [402, 239] width 293 height 19
click at [250, 240] on input "Brand New" at bounding box center [244, 240] width 12 height 12
radio input "true"
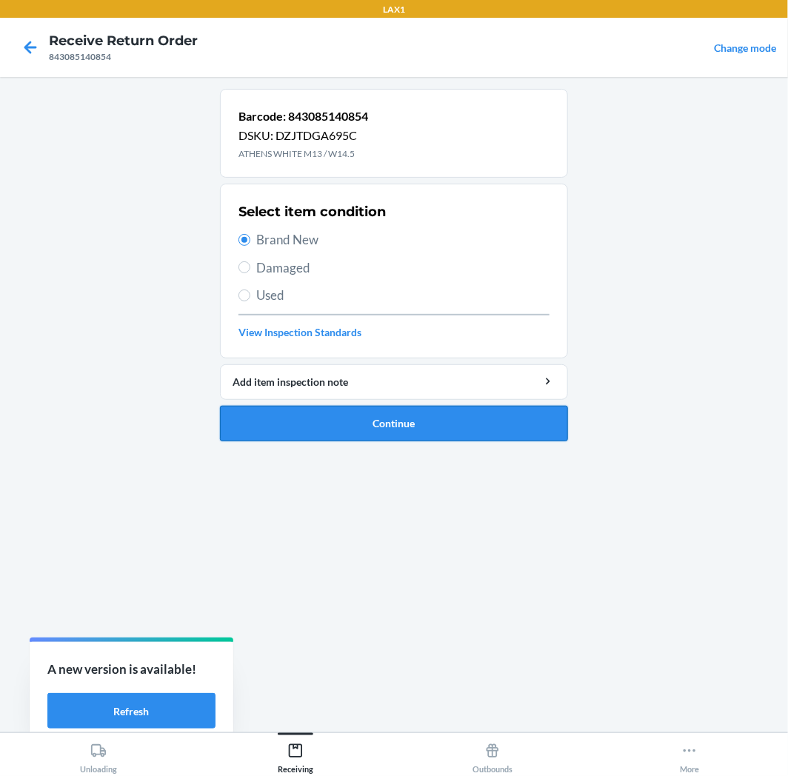
click at [427, 424] on button "Continue" at bounding box center [394, 424] width 348 height 36
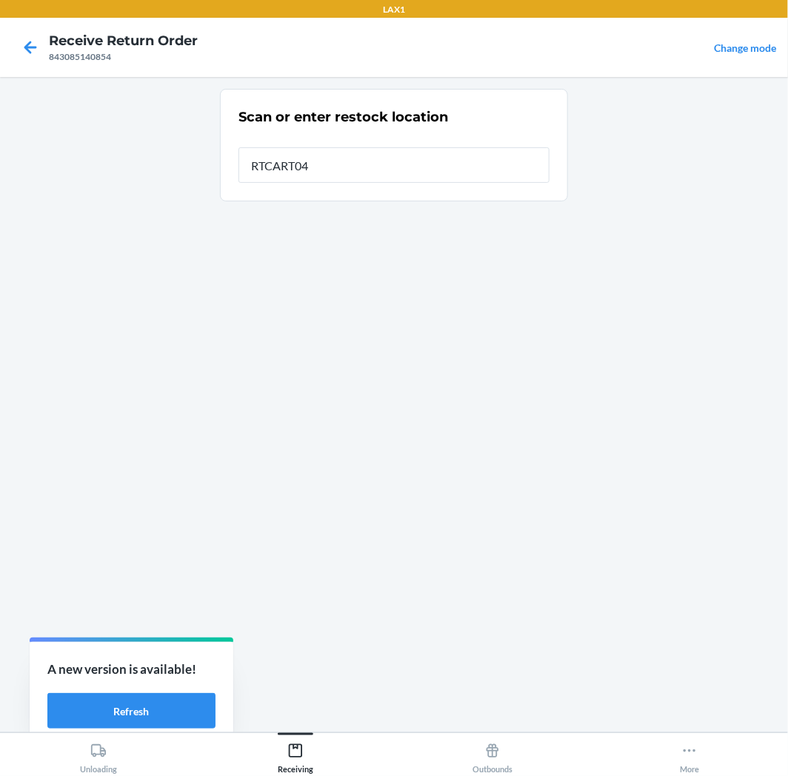
type input "RTCART042"
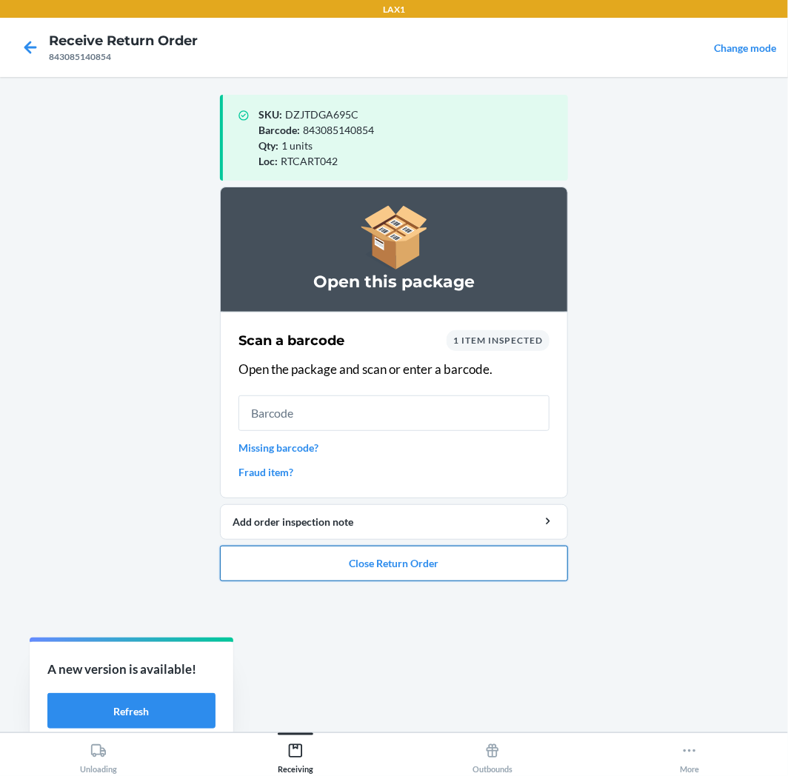
click at [255, 573] on button "Close Return Order" at bounding box center [394, 564] width 348 height 36
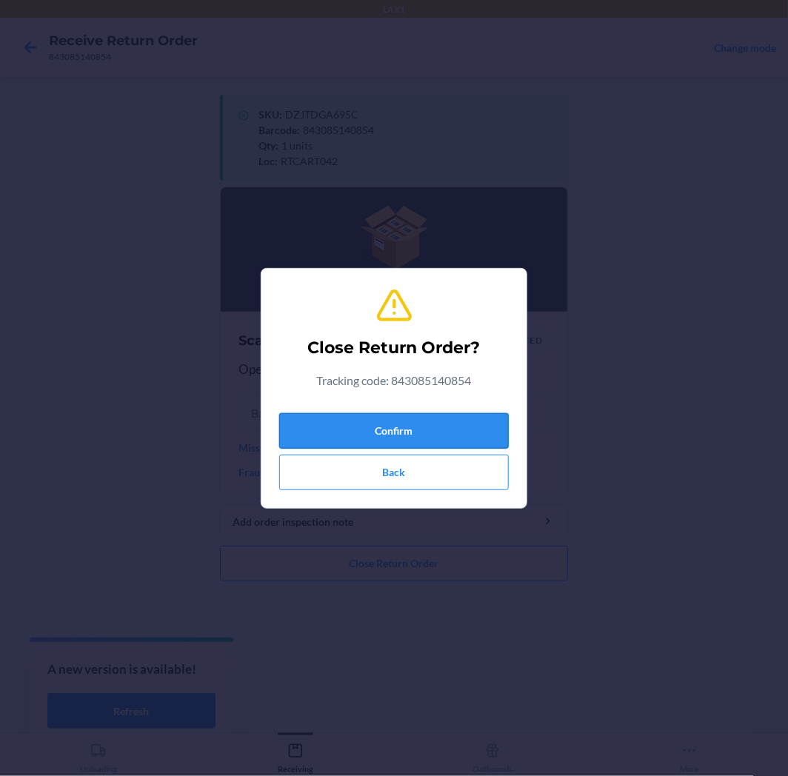
click at [353, 427] on button "Confirm" at bounding box center [394, 431] width 230 height 36
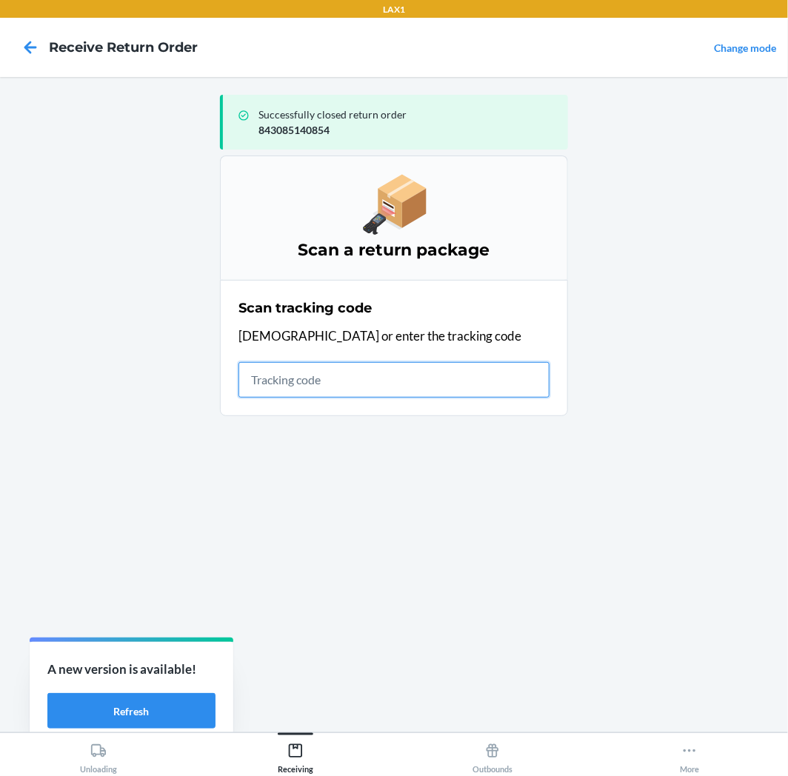
click at [388, 387] on input "text" at bounding box center [393, 380] width 311 height 36
type input "4209240894346361060233"
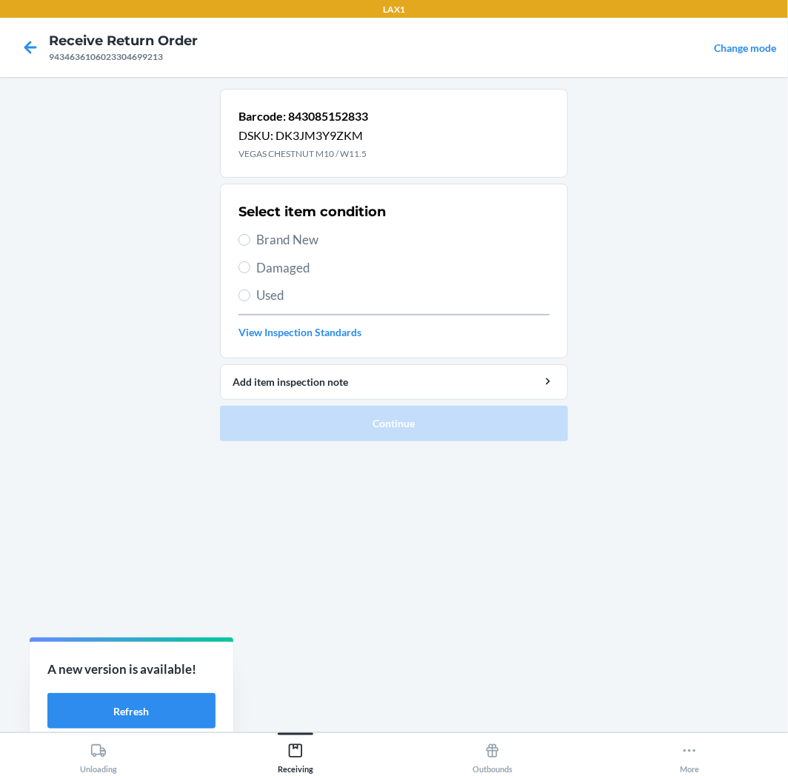
click at [253, 242] on label "Brand New" at bounding box center [393, 239] width 311 height 19
click at [250, 242] on input "Brand New" at bounding box center [244, 240] width 12 height 12
radio input "true"
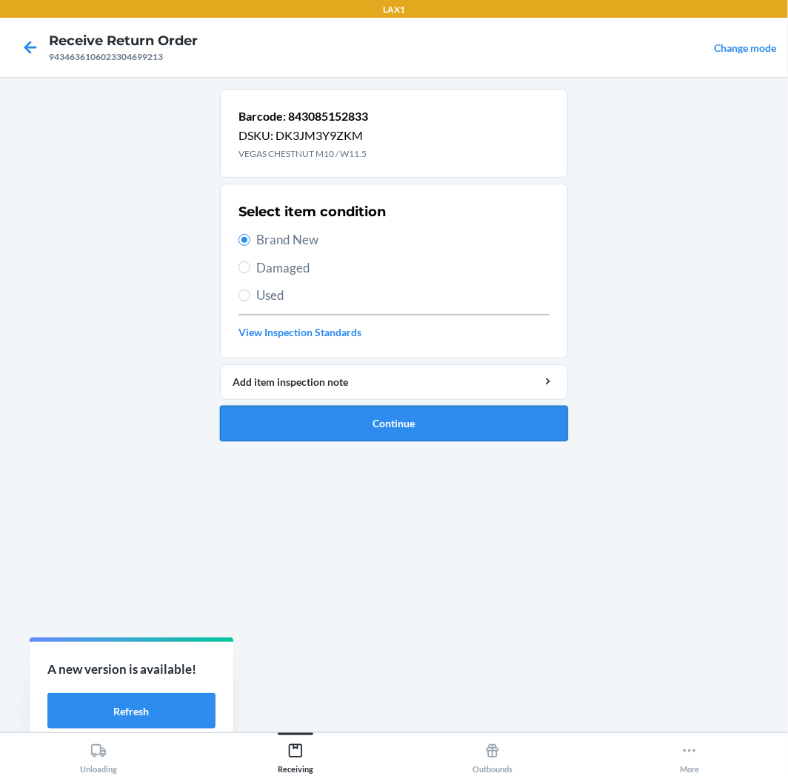
click at [447, 437] on button "Continue" at bounding box center [394, 424] width 348 height 36
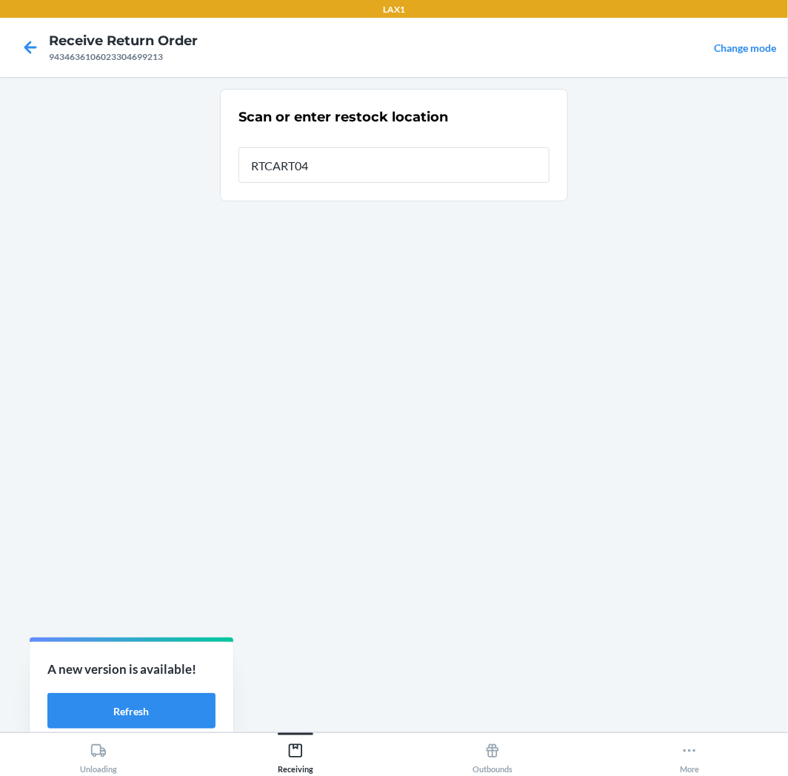
type input "RTCART042"
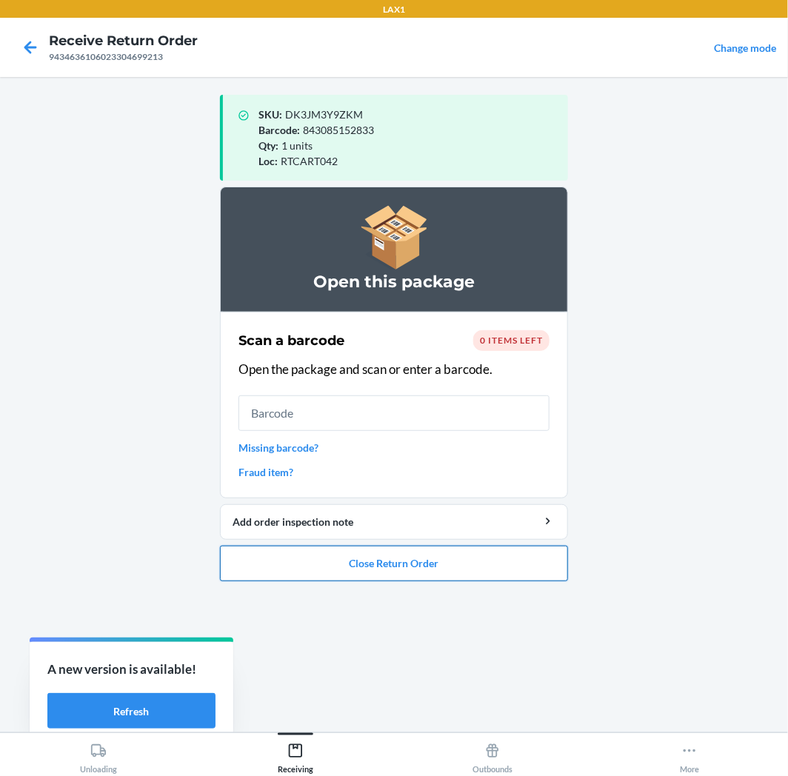
click at [475, 564] on button "Close Return Order" at bounding box center [394, 564] width 348 height 36
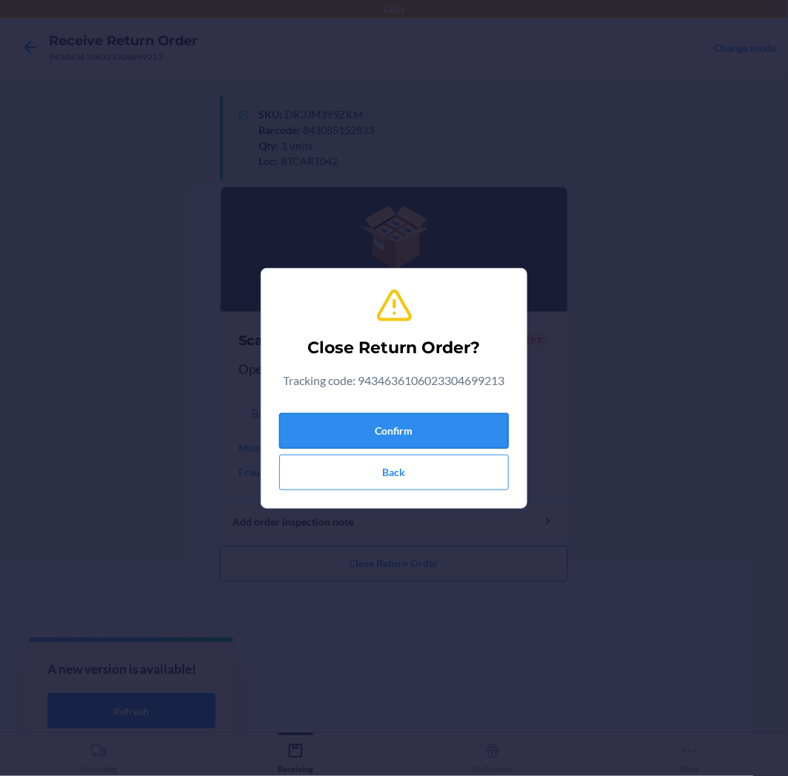
click at [483, 432] on button "Confirm" at bounding box center [394, 431] width 230 height 36
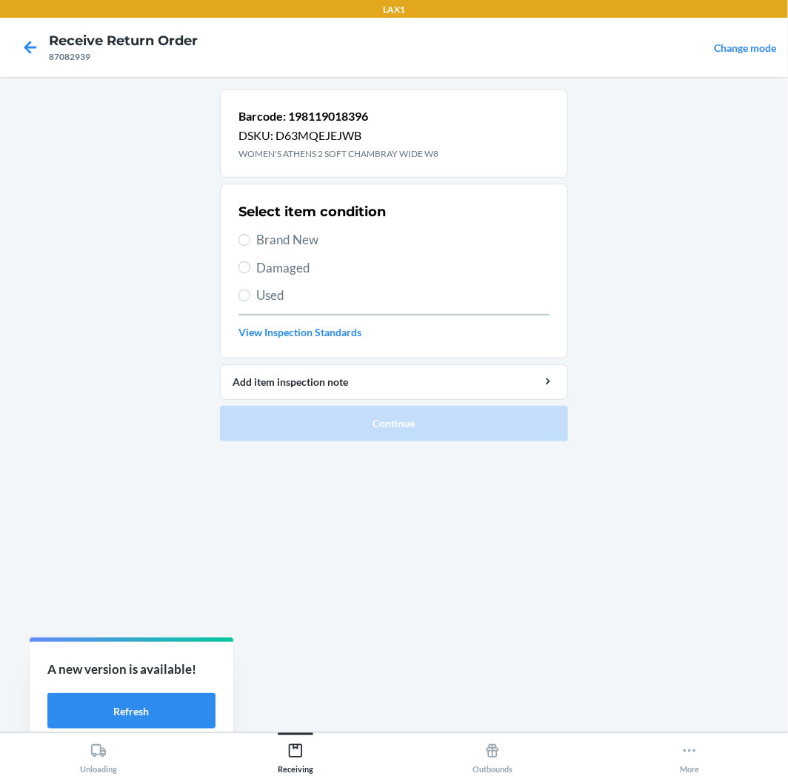
click at [307, 237] on span "Brand New" at bounding box center [402, 239] width 293 height 19
click at [250, 237] on input "Brand New" at bounding box center [244, 240] width 12 height 12
radio input "true"
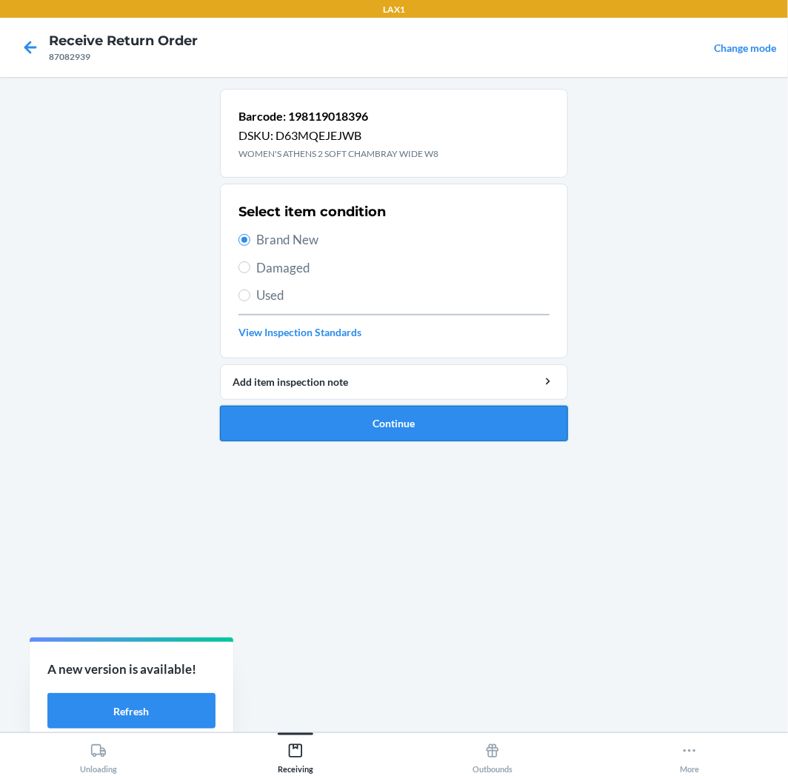
click at [373, 418] on button "Continue" at bounding box center [394, 424] width 348 height 36
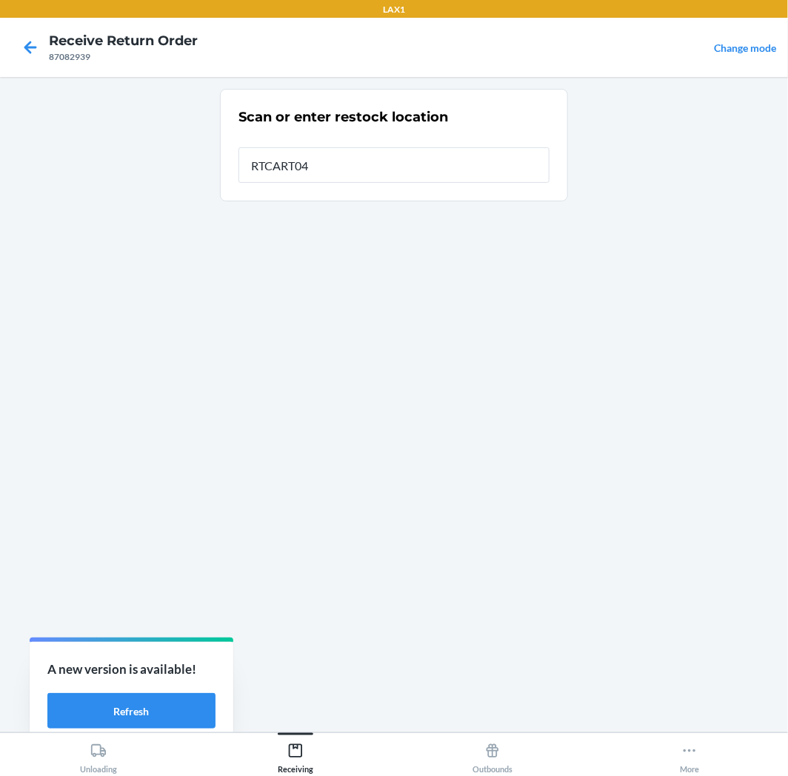
type input "RTCART042"
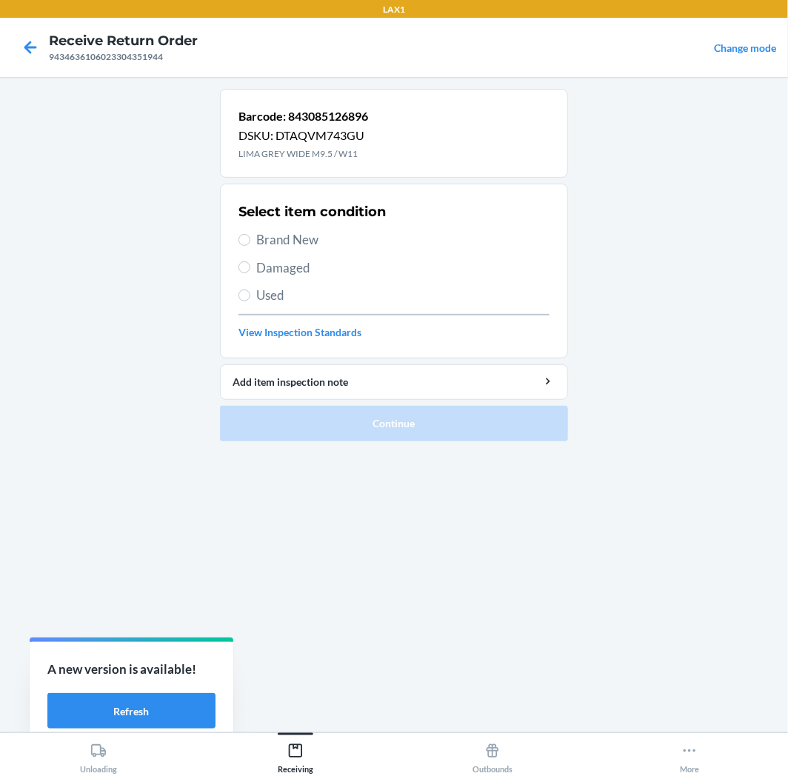
click at [261, 246] on span "Brand New" at bounding box center [402, 239] width 293 height 19
click at [250, 246] on input "Brand New" at bounding box center [244, 240] width 12 height 12
radio input "true"
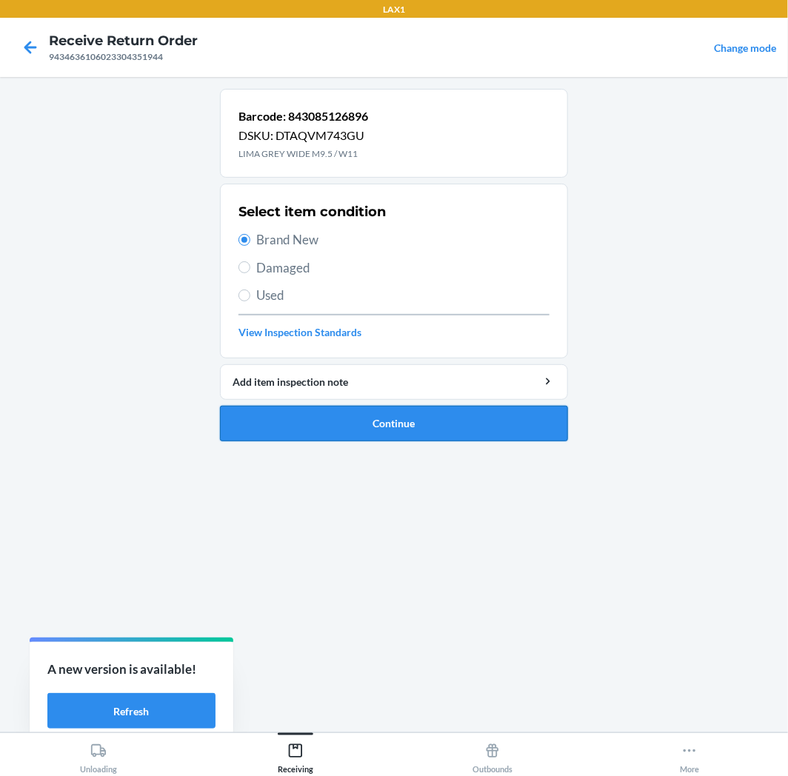
click at [411, 427] on button "Continue" at bounding box center [394, 424] width 348 height 36
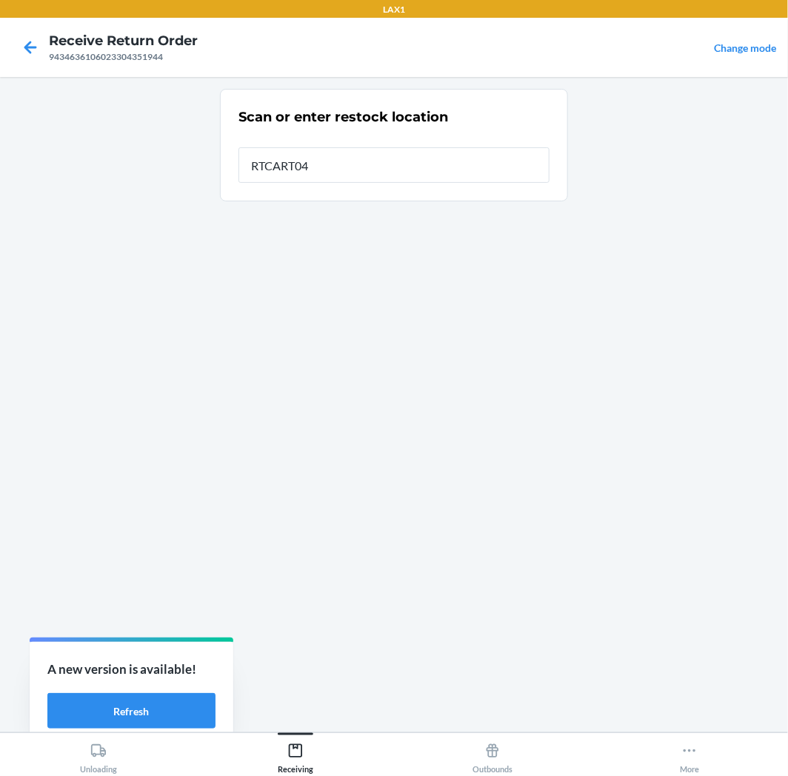
type input "RTCART042"
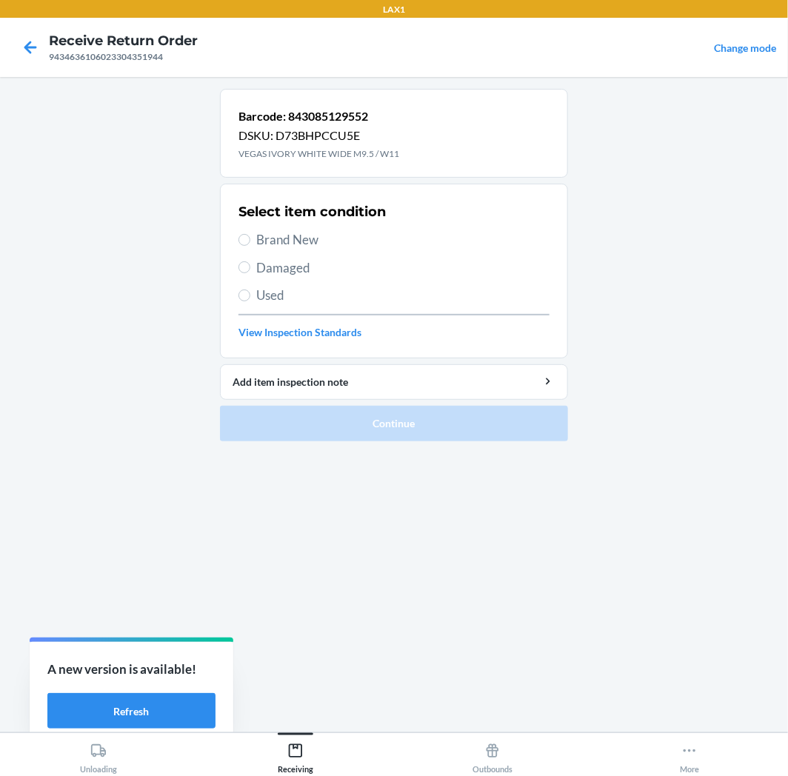
click at [252, 245] on label "Brand New" at bounding box center [393, 239] width 311 height 19
click at [250, 245] on input "Brand New" at bounding box center [244, 240] width 12 height 12
radio input "true"
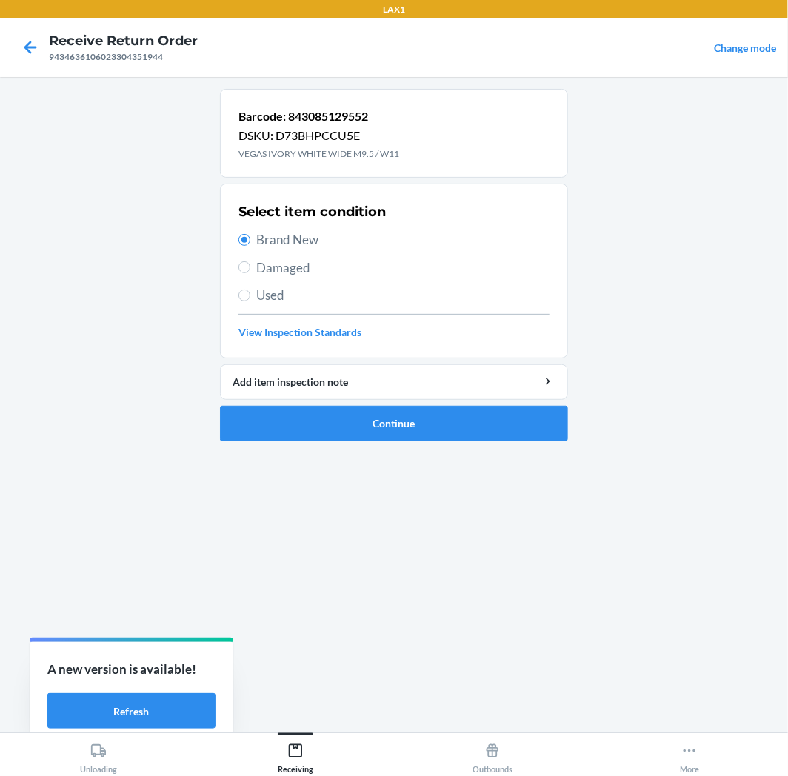
click at [290, 404] on li "Barcode: 843085129552 DSKU: D73BHPCCU5E VEGAS IVORY WHITE WIDE M9.5 / W11 Selec…" at bounding box center [394, 265] width 348 height 353
click at [292, 412] on button "Continue" at bounding box center [394, 424] width 348 height 36
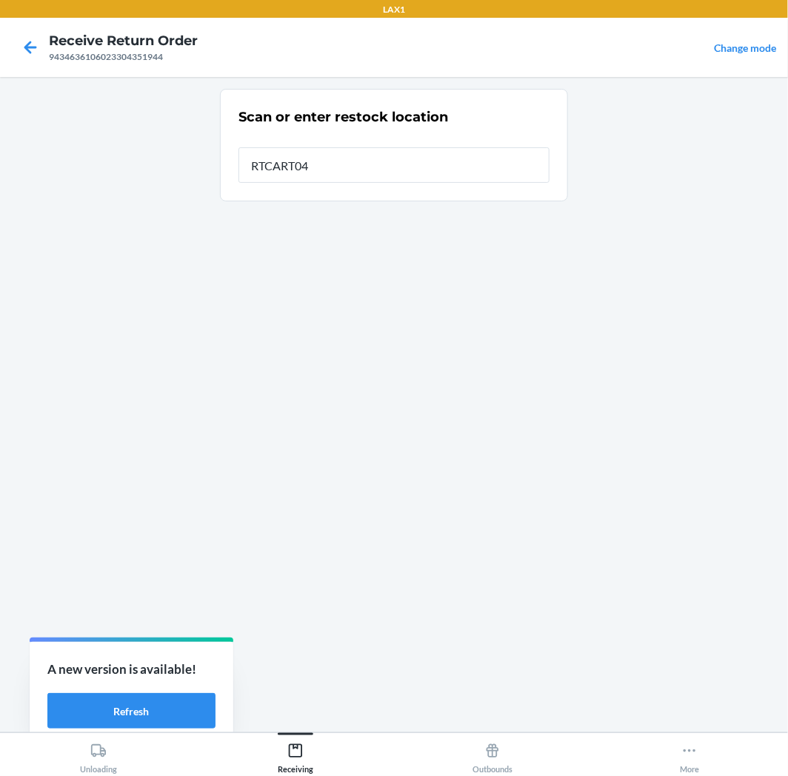
type input "RTCART042"
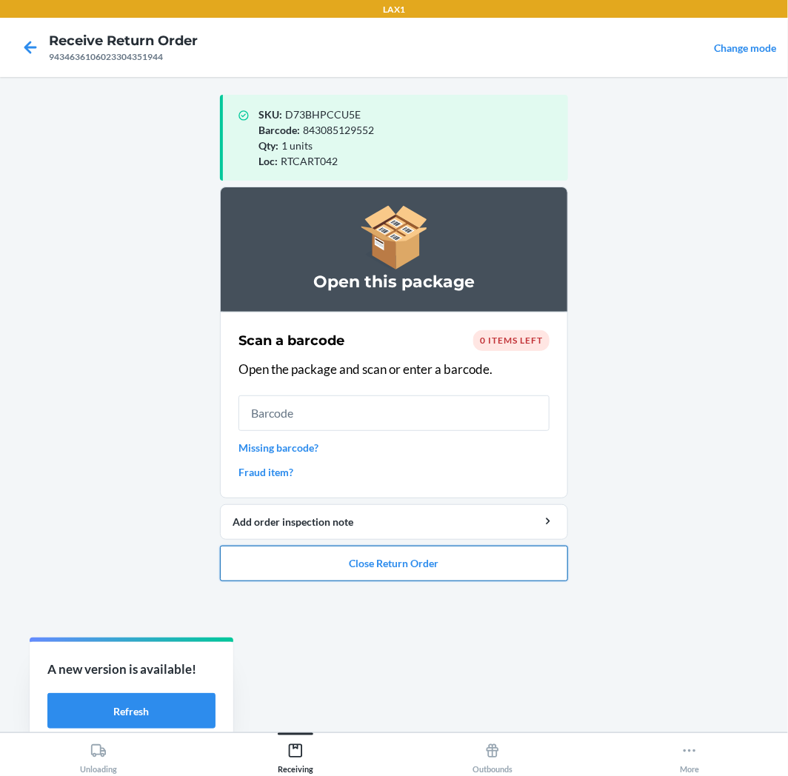
click at [474, 576] on button "Close Return Order" at bounding box center [394, 564] width 348 height 36
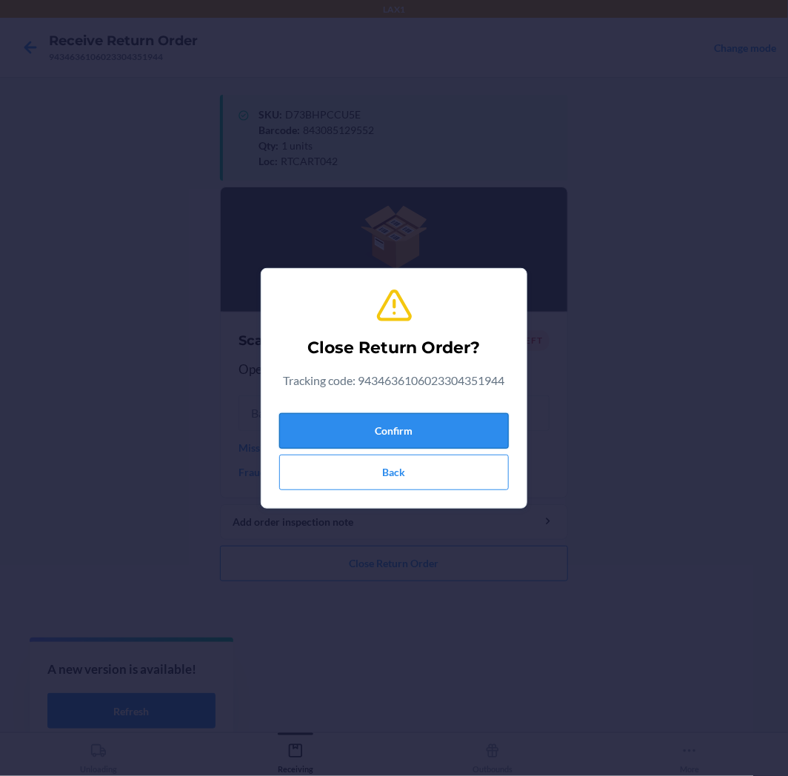
click at [412, 435] on button "Confirm" at bounding box center [394, 431] width 230 height 36
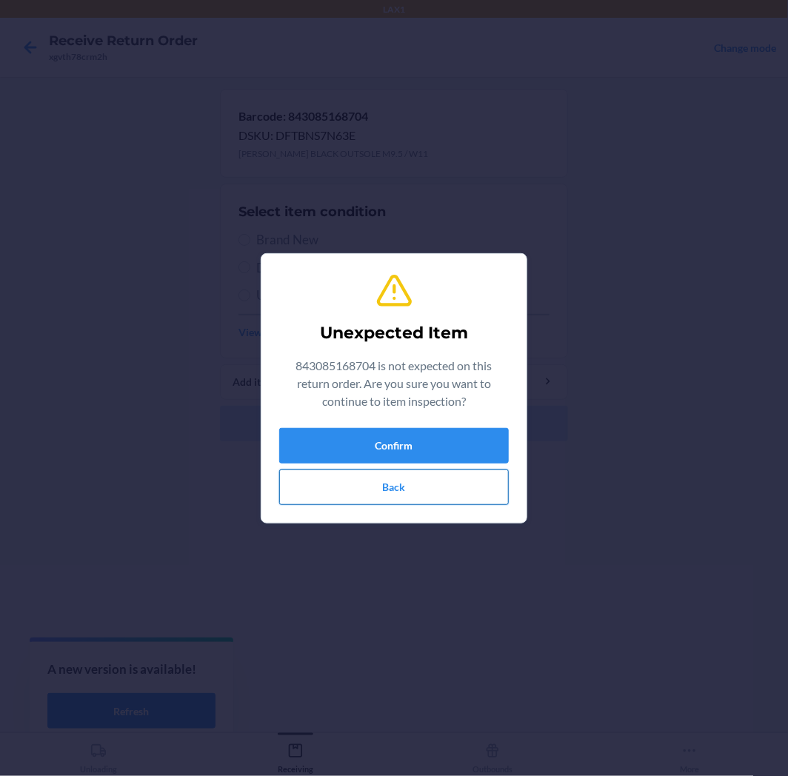
click at [449, 493] on button "Back" at bounding box center [394, 488] width 230 height 36
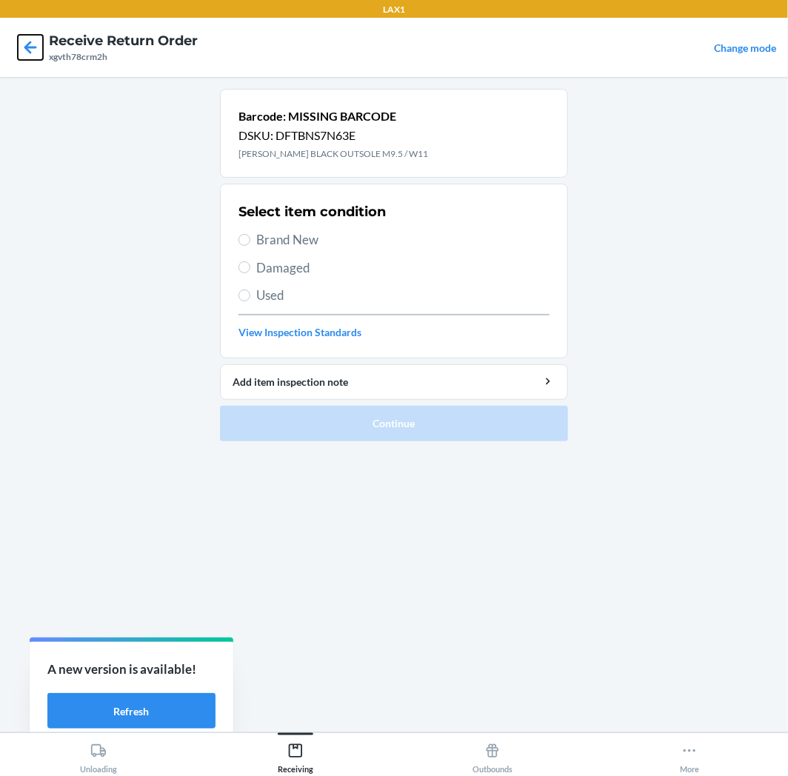
click at [36, 41] on icon at bounding box center [30, 47] width 25 height 25
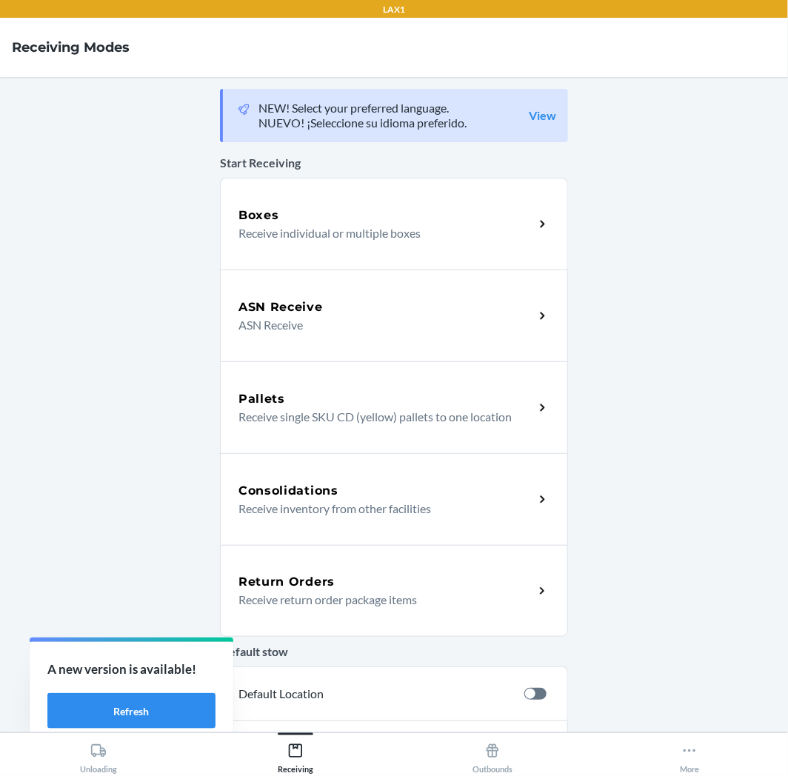
click at [346, 591] on p "Receive return order package items" at bounding box center [380, 600] width 284 height 18
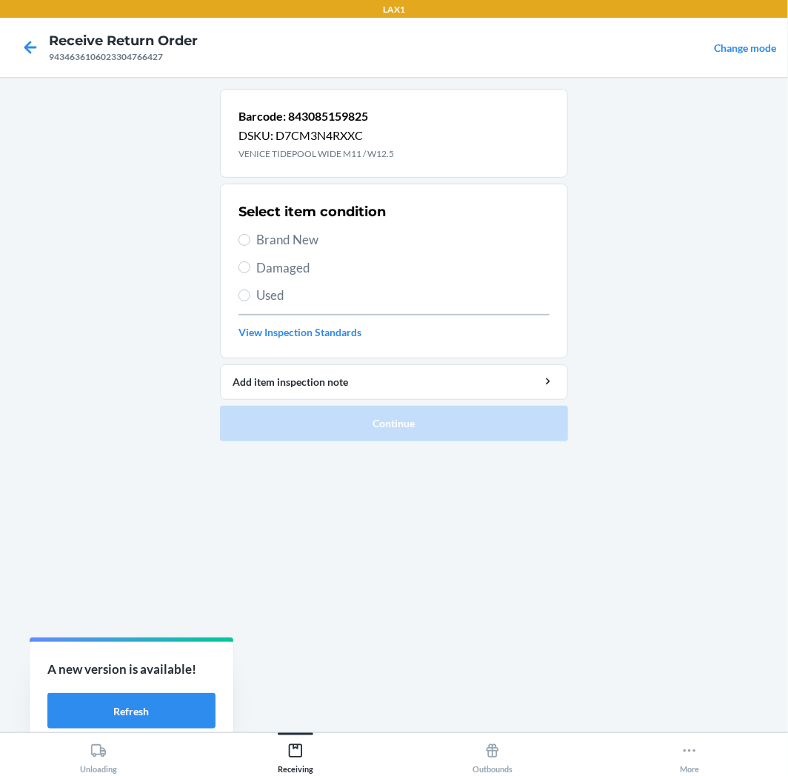
click at [267, 238] on span "Brand New" at bounding box center [402, 239] width 293 height 19
click at [250, 238] on input "Brand New" at bounding box center [244, 240] width 12 height 12
radio input "true"
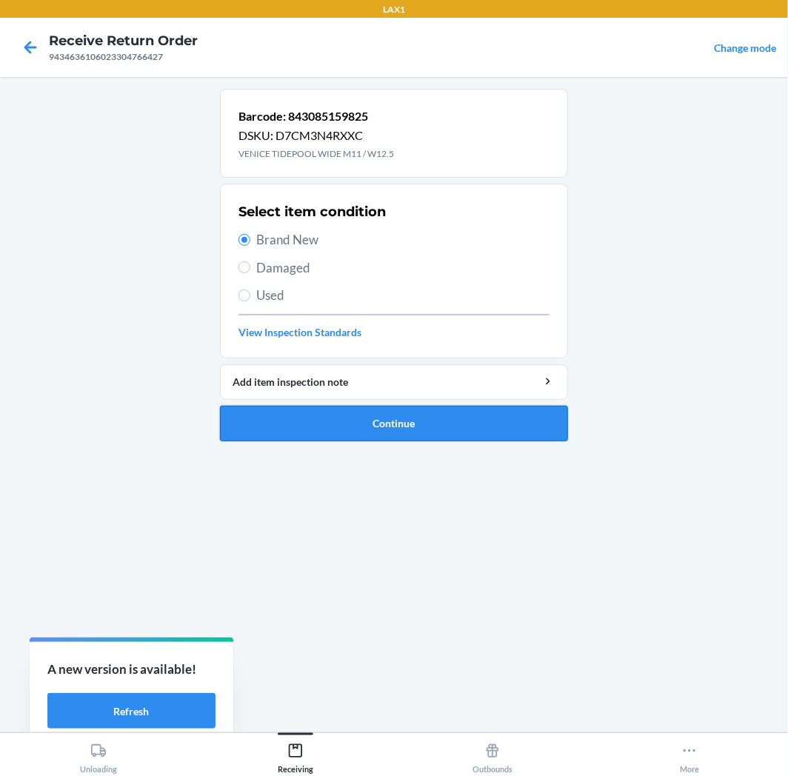
click at [367, 427] on button "Continue" at bounding box center [394, 424] width 348 height 36
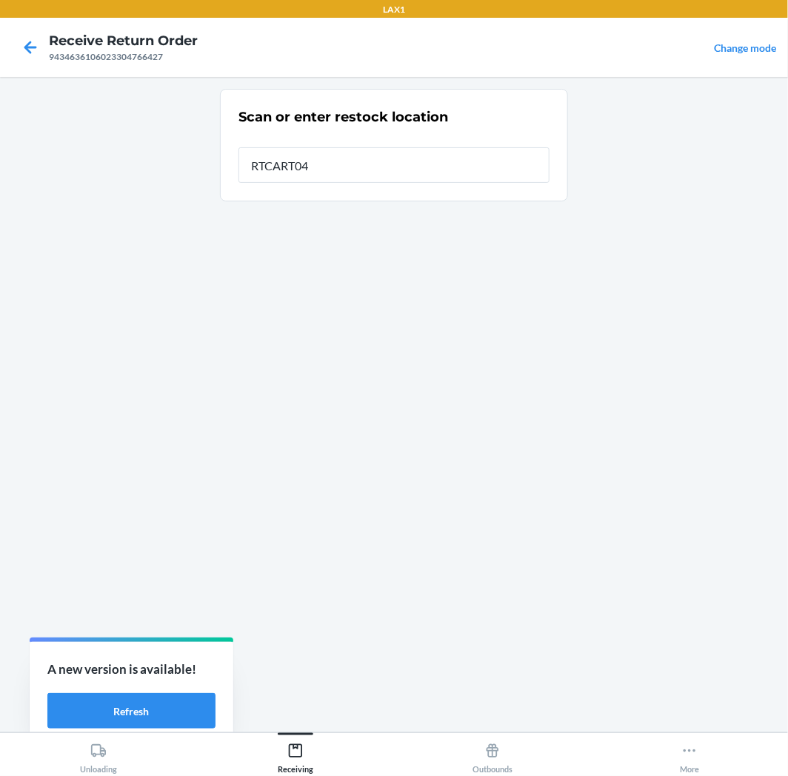
type input "RTCART042"
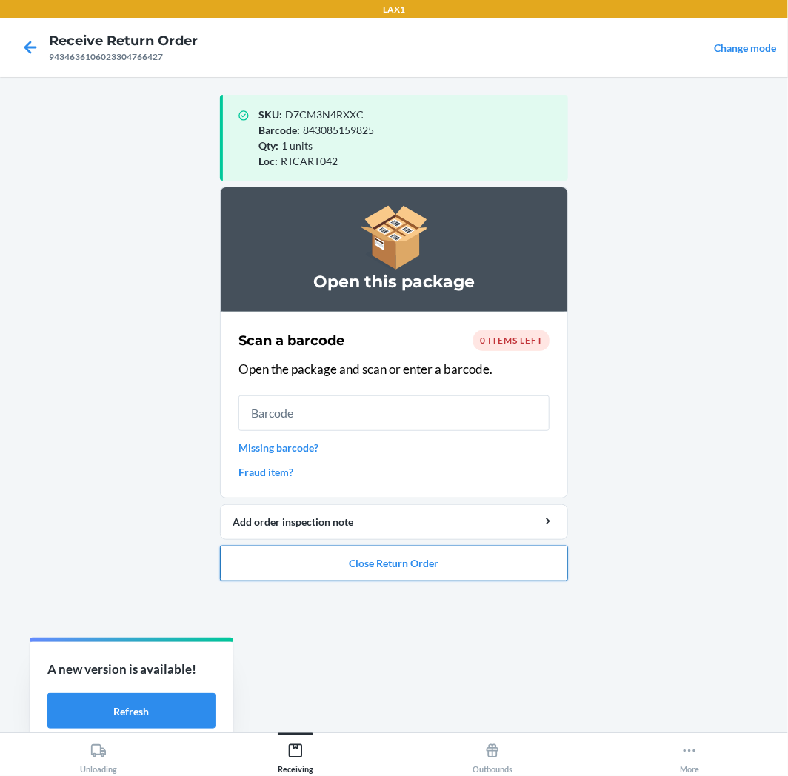
click at [386, 571] on button "Close Return Order" at bounding box center [394, 564] width 348 height 36
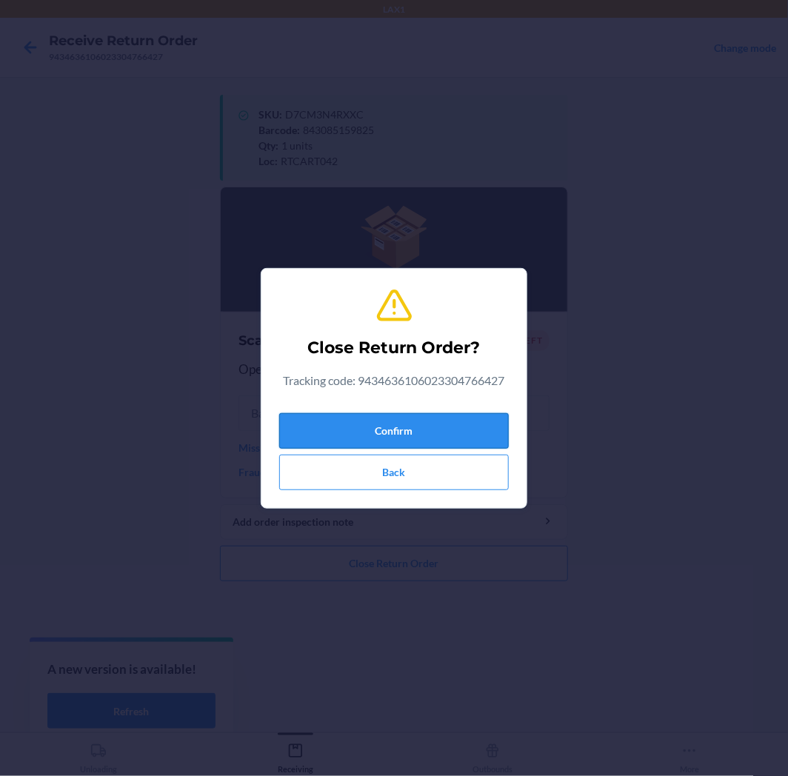
click at [378, 430] on button "Confirm" at bounding box center [394, 431] width 230 height 36
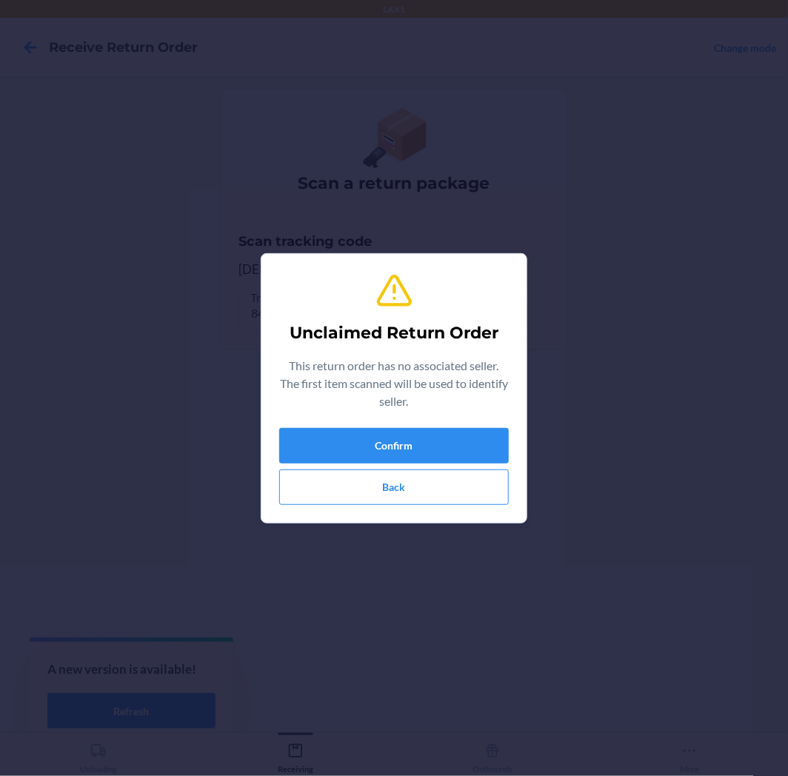
click at [387, 509] on div "Unclaimed Return Order This return order has no associated seller. The first it…" at bounding box center [394, 388] width 230 height 245
click at [387, 497] on button "Back" at bounding box center [394, 488] width 230 height 36
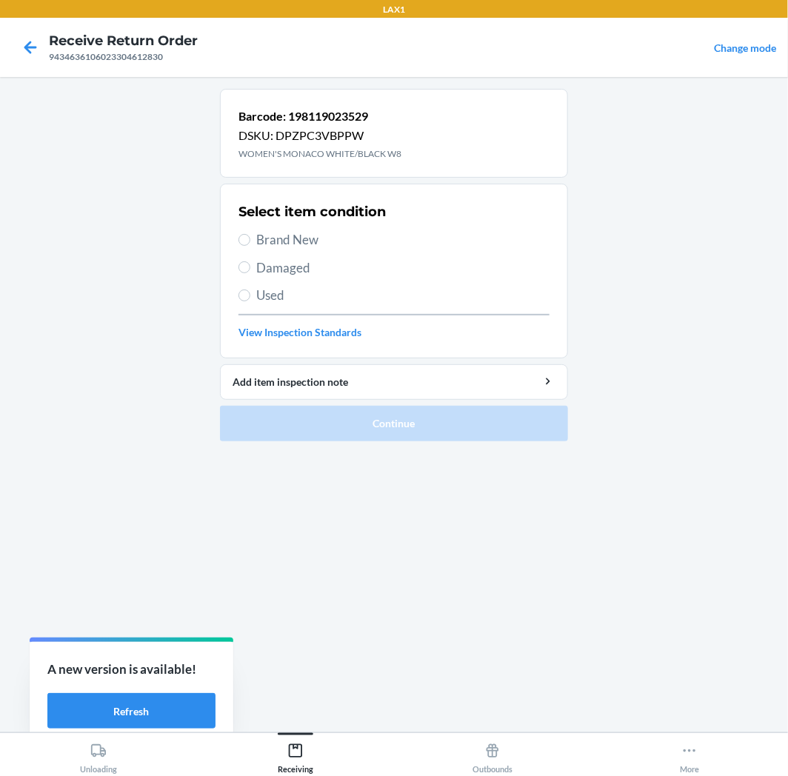
drag, startPoint x: 255, startPoint y: 221, endPoint x: 261, endPoint y: 238, distance: 18.5
click at [258, 233] on div "Select item condition Brand New Damaged Used View Inspection Standards" at bounding box center [393, 271] width 311 height 147
click at [262, 239] on span "Brand New" at bounding box center [402, 239] width 293 height 19
click at [250, 239] on input "Brand New" at bounding box center [244, 240] width 12 height 12
radio input "true"
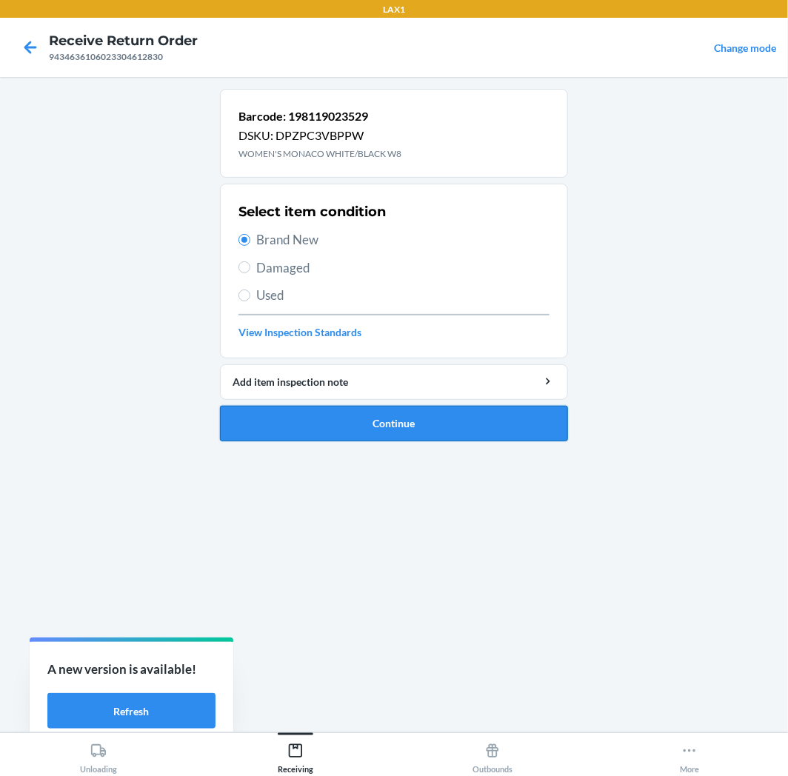
click at [253, 413] on button "Continue" at bounding box center [394, 424] width 348 height 36
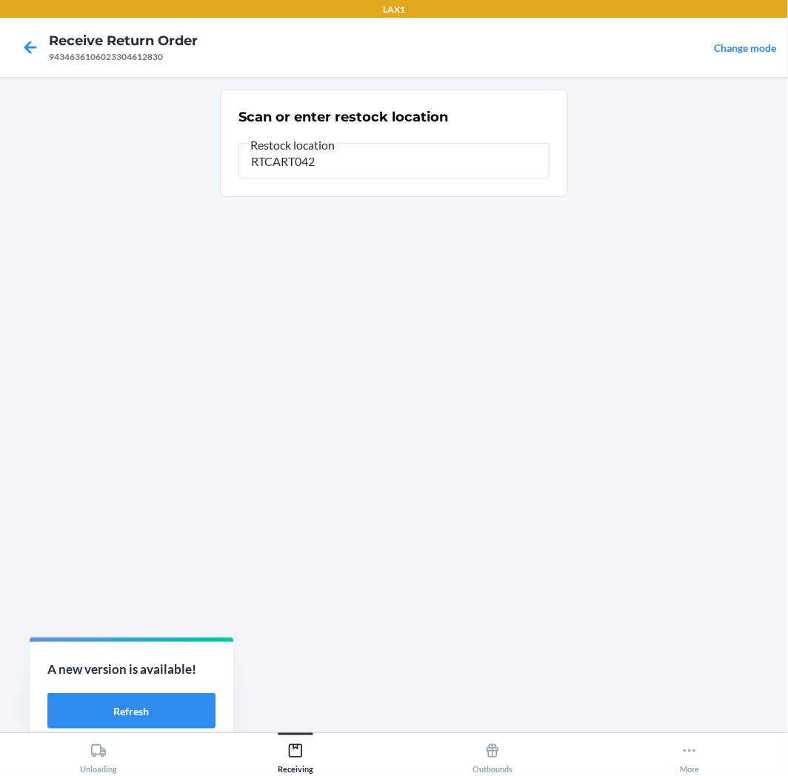
type input "RTCART042"
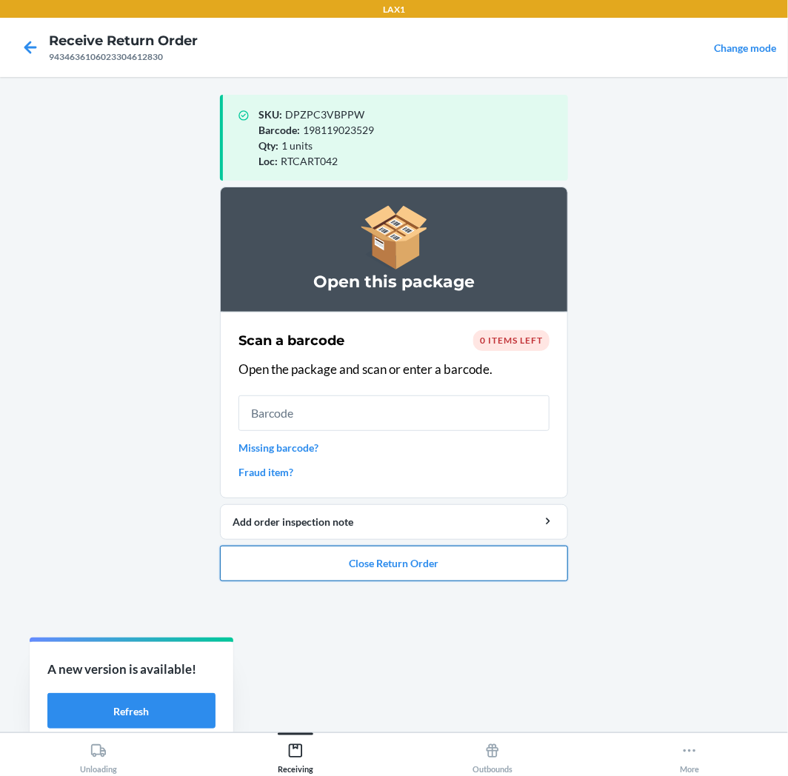
click at [398, 567] on button "Close Return Order" at bounding box center [394, 564] width 348 height 36
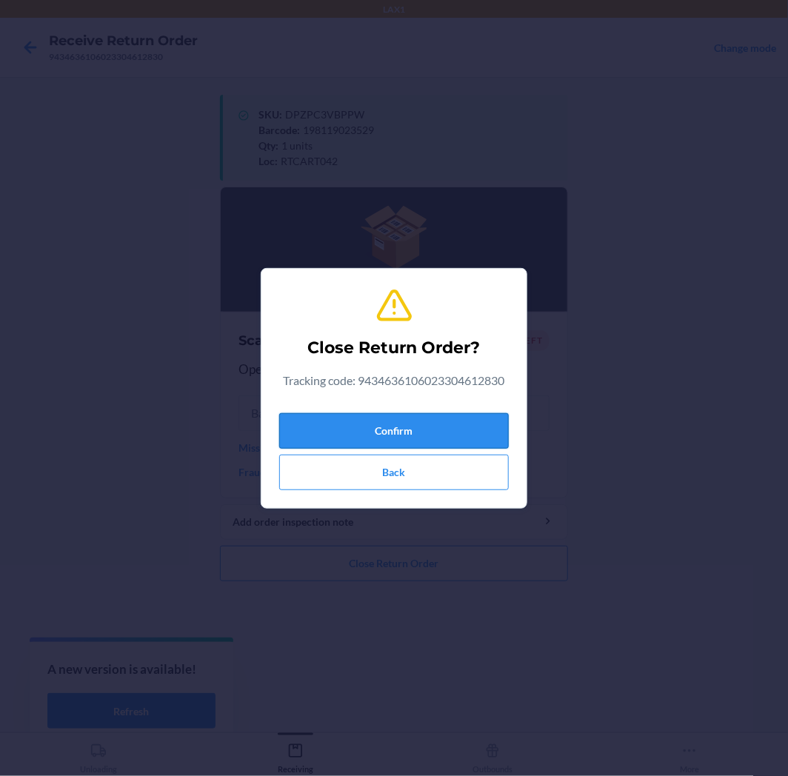
click at [418, 437] on button "Confirm" at bounding box center [394, 431] width 230 height 36
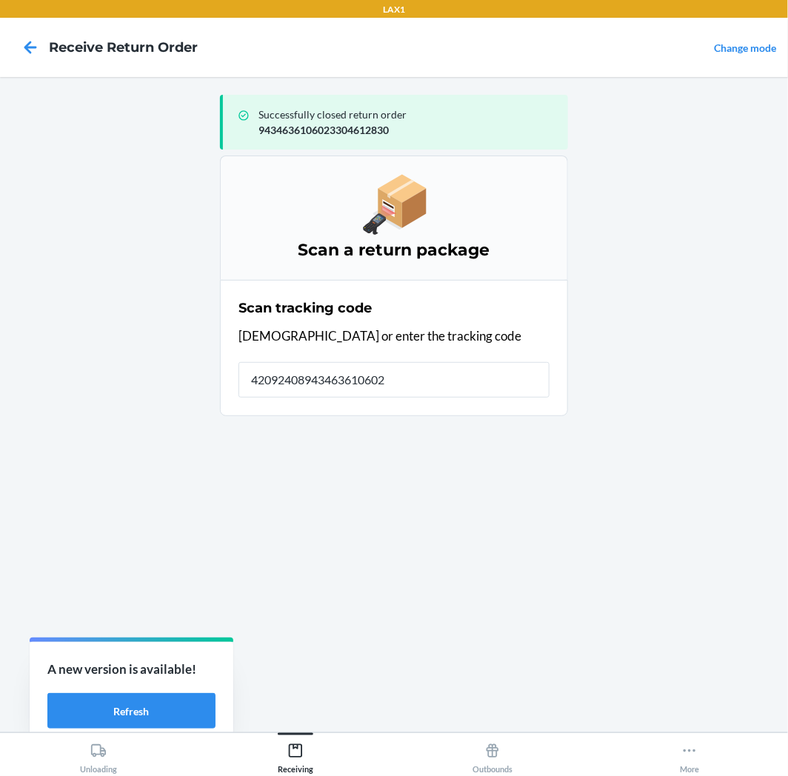
type input "420924089434636106023"
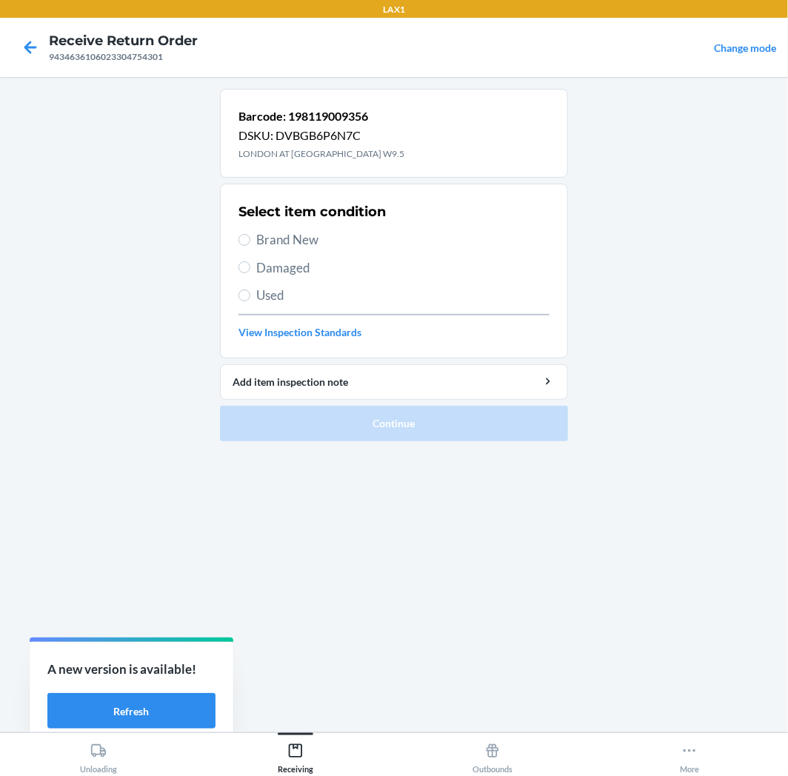
click at [250, 241] on label "Brand New" at bounding box center [393, 239] width 311 height 19
click at [250, 241] on input "Brand New" at bounding box center [244, 240] width 12 height 12
radio input "true"
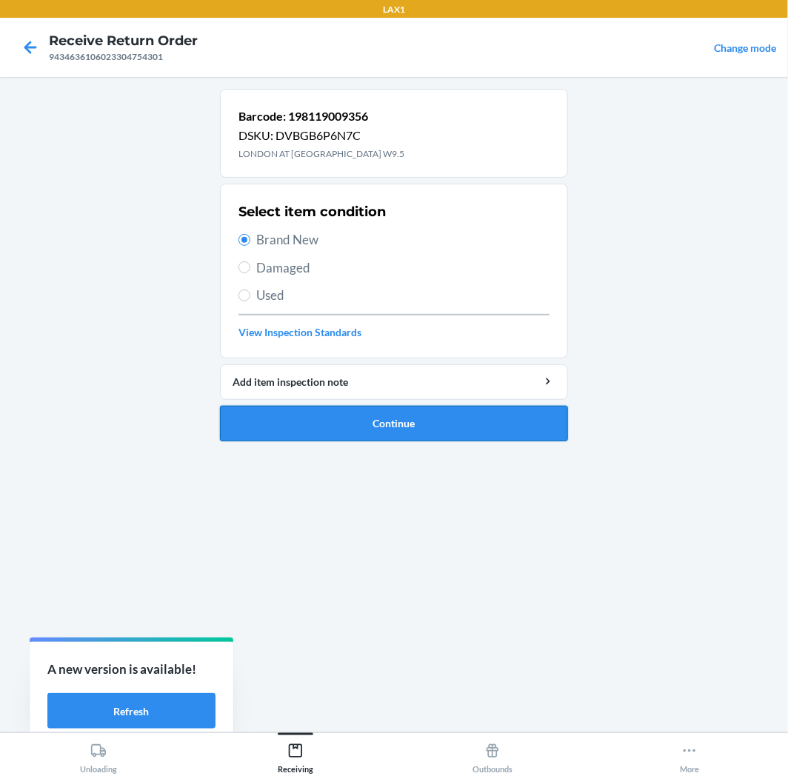
click at [376, 432] on button "Continue" at bounding box center [394, 424] width 348 height 36
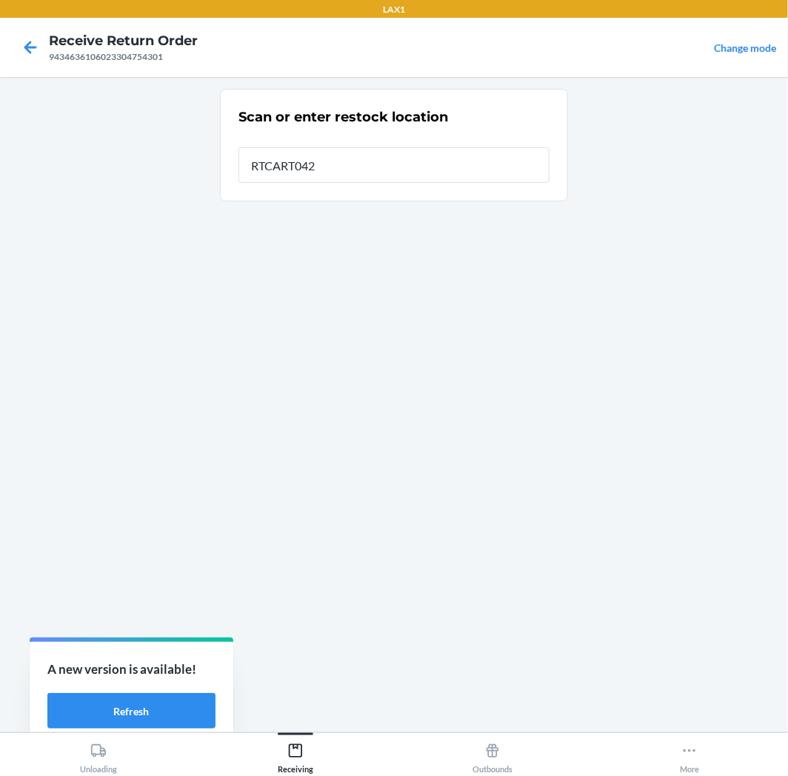
type input "RTCART042"
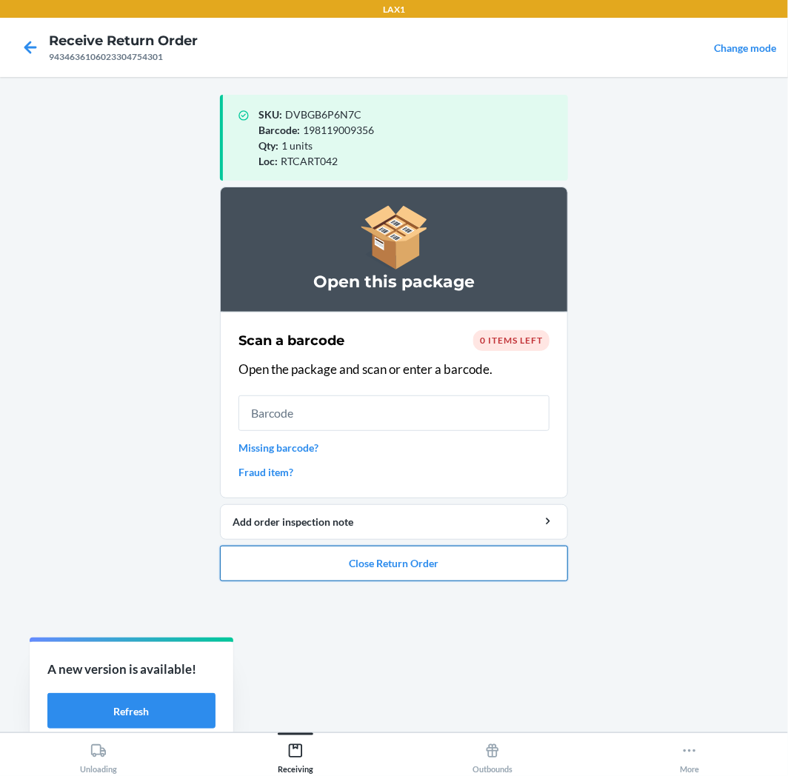
drag, startPoint x: 372, startPoint y: 584, endPoint x: 400, endPoint y: 571, distance: 30.8
click at [372, 584] on ol "Open this package Scan a barcode 0 items left Open the package and scan or ente…" at bounding box center [394, 390] width 348 height 407
click at [410, 566] on button "Close Return Order" at bounding box center [394, 564] width 348 height 36
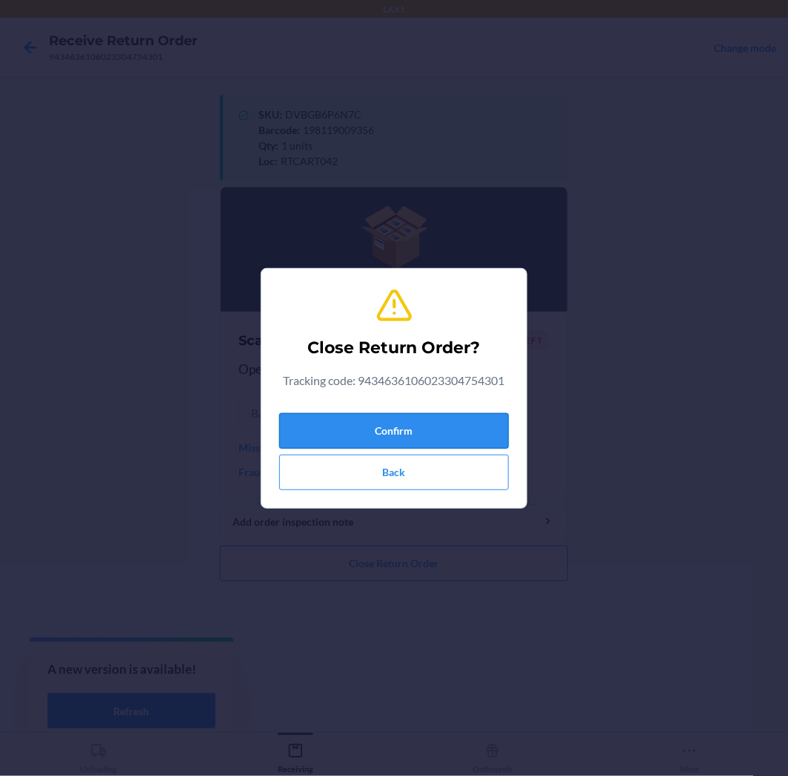
click at [443, 423] on button "Confirm" at bounding box center [394, 431] width 230 height 36
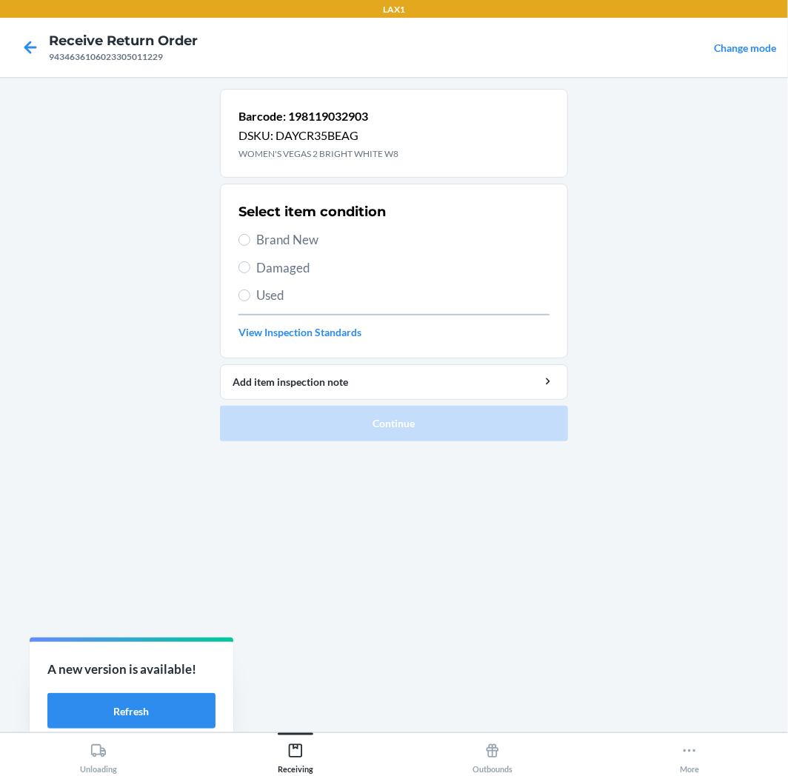
click at [255, 234] on label "Brand New" at bounding box center [393, 239] width 311 height 19
click at [250, 234] on input "Brand New" at bounding box center [244, 240] width 12 height 12
radio input "true"
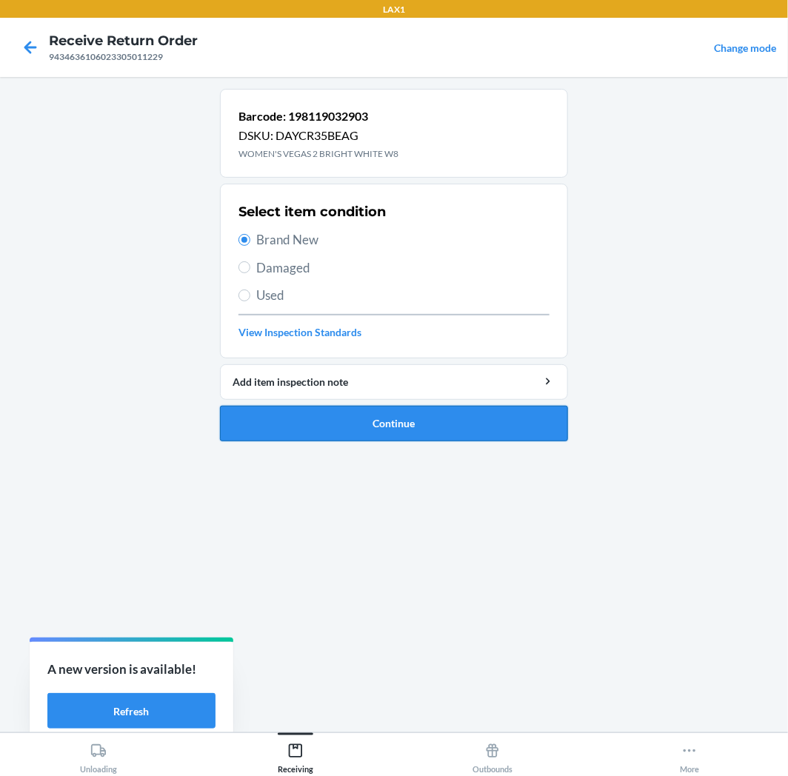
click at [371, 433] on button "Continue" at bounding box center [394, 424] width 348 height 36
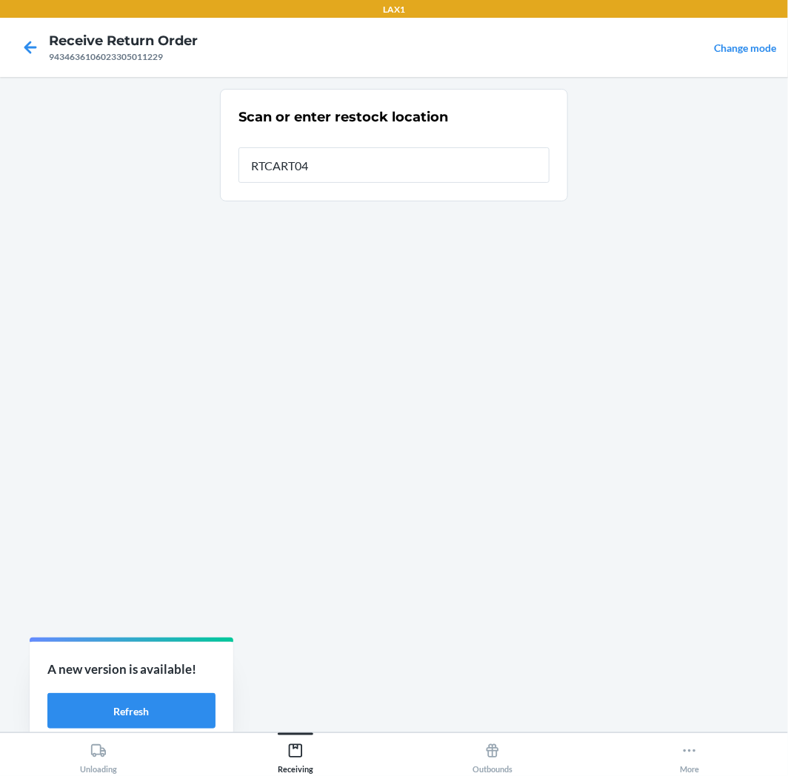
type input "RTCART042"
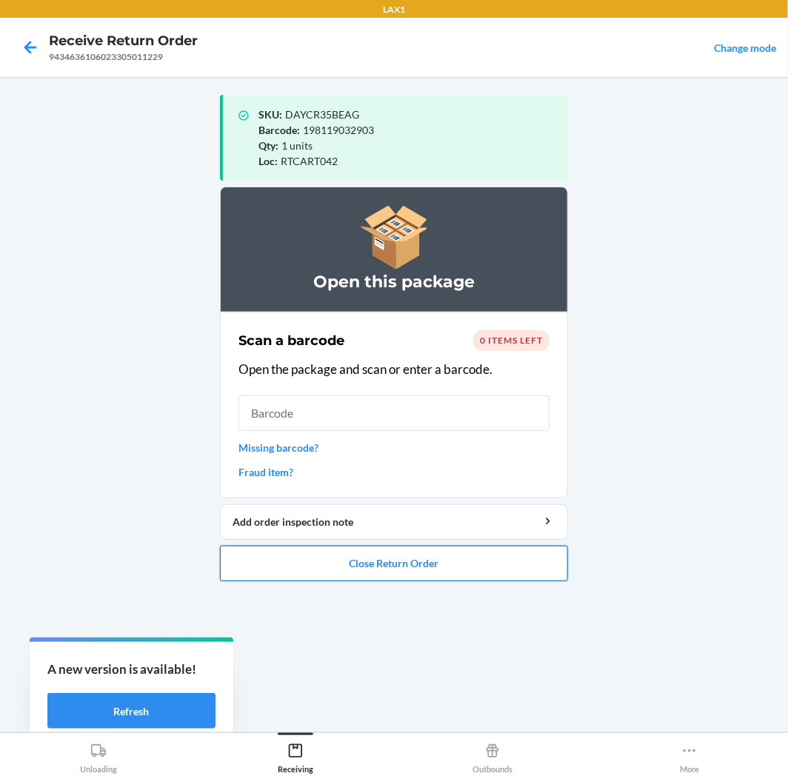
click at [428, 574] on button "Close Return Order" at bounding box center [394, 564] width 348 height 36
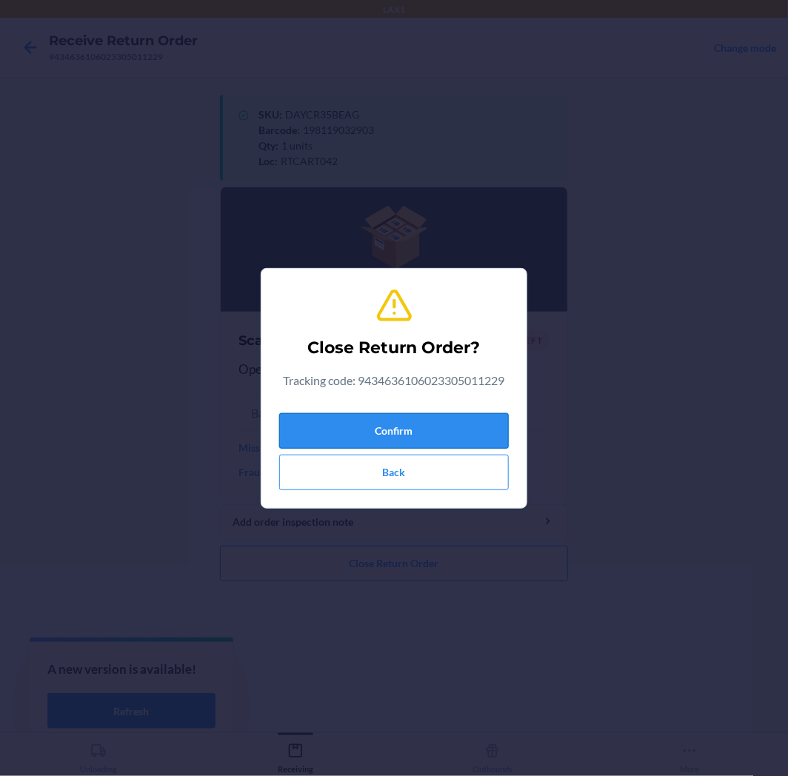
click at [395, 430] on button "Confirm" at bounding box center [394, 431] width 230 height 36
